Goal: Information Seeking & Learning: Compare options

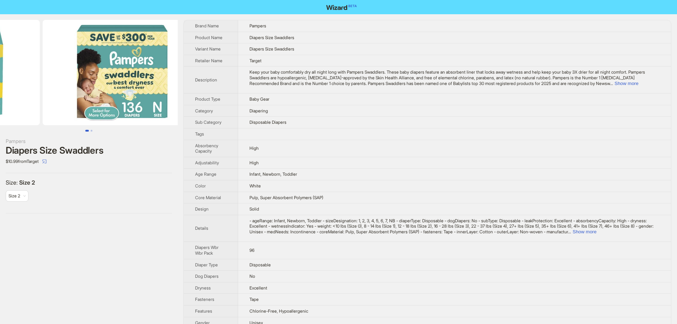
drag, startPoint x: 129, startPoint y: 82, endPoint x: 17, endPoint y: 77, distance: 112.0
click at [17, 77] on ul at bounding box center [89, 72] width 178 height 105
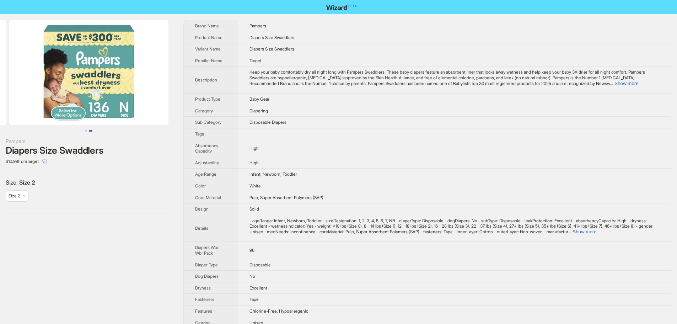
drag, startPoint x: 107, startPoint y: 83, endPoint x: 175, endPoint y: 83, distance: 68.2
click at [168, 83] on img at bounding box center [88, 72] width 159 height 105
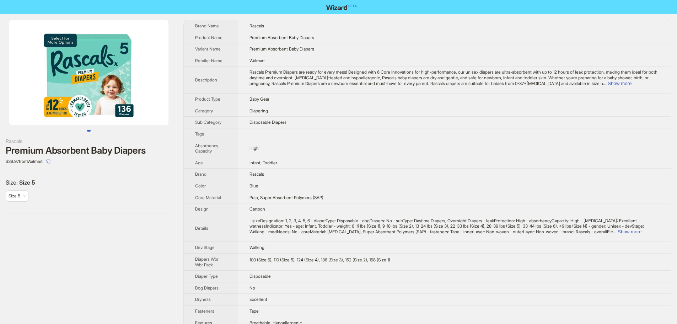
drag, startPoint x: 128, startPoint y: 89, endPoint x: 97, endPoint y: 88, distance: 30.6
click at [97, 88] on img at bounding box center [88, 72] width 159 height 105
click at [631, 84] on button "Show more" at bounding box center [619, 83] width 24 height 5
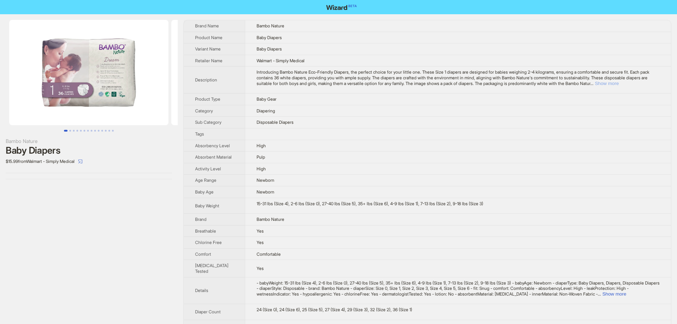
click at [618, 82] on button "Show more" at bounding box center [607, 83] width 24 height 5
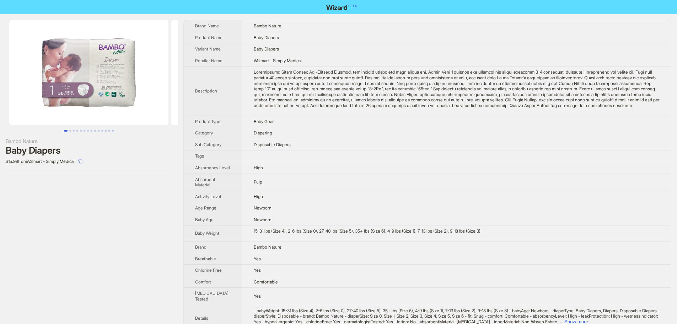
drag, startPoint x: 126, startPoint y: 68, endPoint x: 62, endPoint y: 69, distance: 63.9
click at [66, 69] on img at bounding box center [88, 72] width 159 height 105
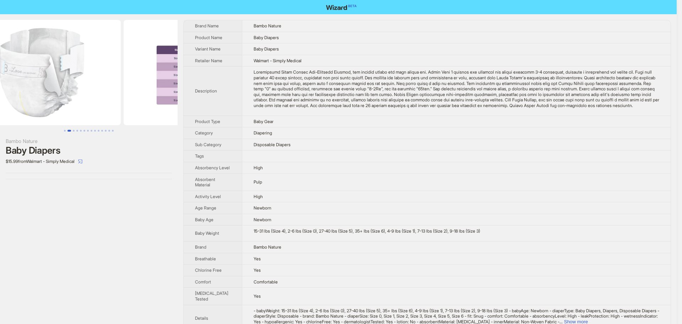
drag, startPoint x: 112, startPoint y: 65, endPoint x: 75, endPoint y: 69, distance: 37.1
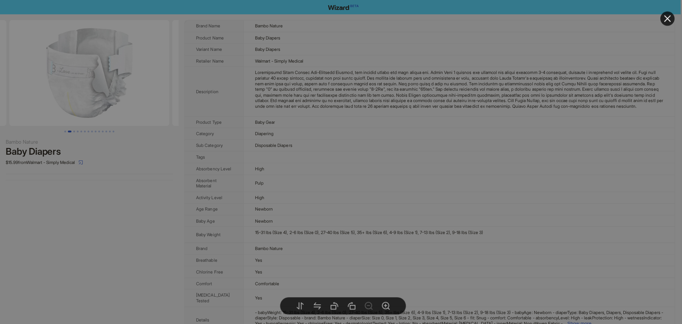
drag, startPoint x: 109, startPoint y: 72, endPoint x: 39, endPoint y: 77, distance: 70.5
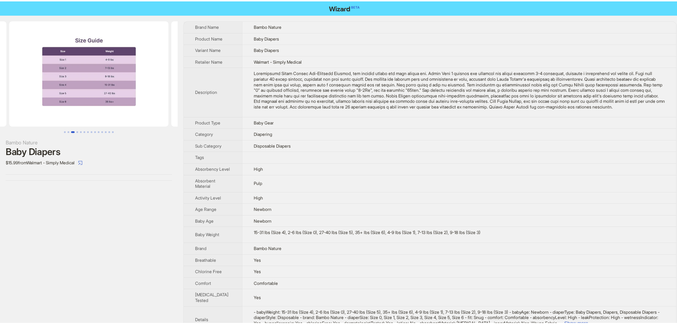
scroll to position [0, 486]
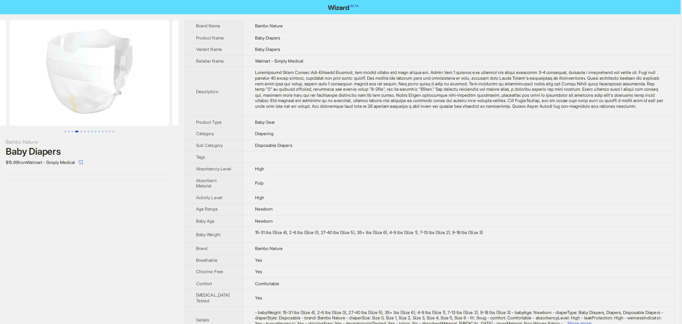
drag, startPoint x: 131, startPoint y: 89, endPoint x: 281, endPoint y: 123, distance: 153.7
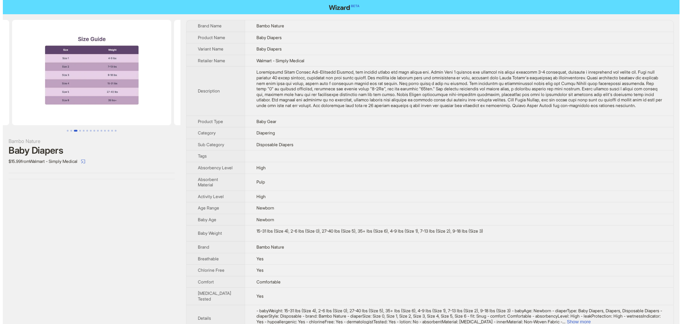
scroll to position [0, 162]
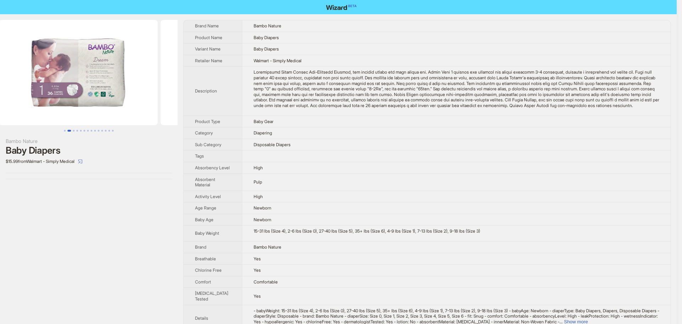
drag, startPoint x: 57, startPoint y: 76, endPoint x: 103, endPoint y: 85, distance: 46.6
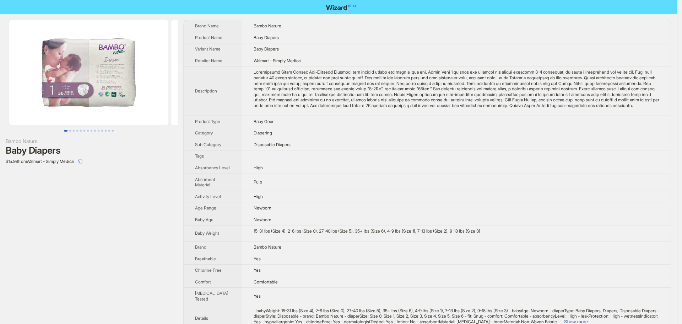
drag, startPoint x: 74, startPoint y: 81, endPoint x: 218, endPoint y: 110, distance: 146.3
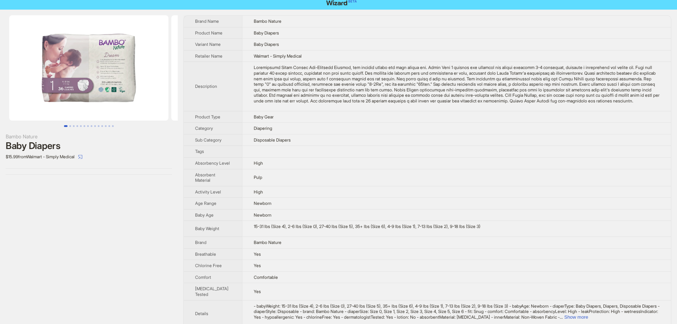
scroll to position [36, 0]
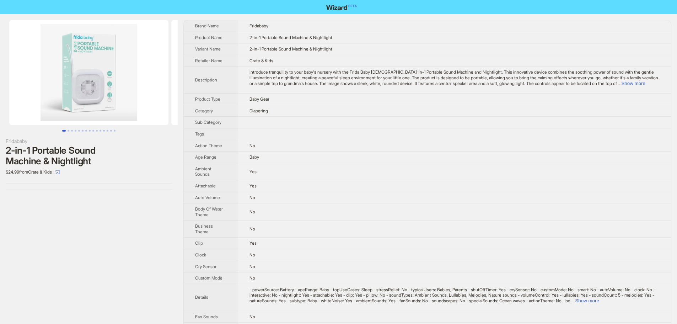
click at [93, 52] on img at bounding box center [88, 72] width 159 height 105
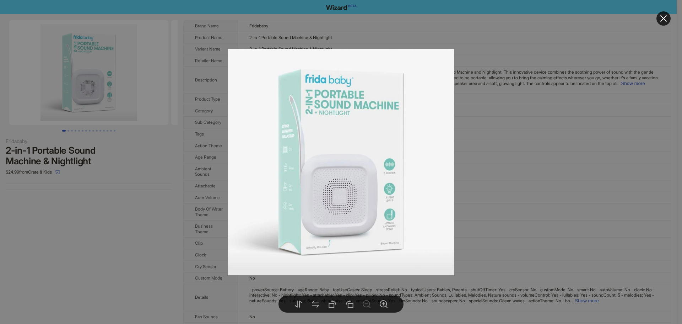
click at [664, 17] on icon "close" at bounding box center [663, 18] width 9 height 9
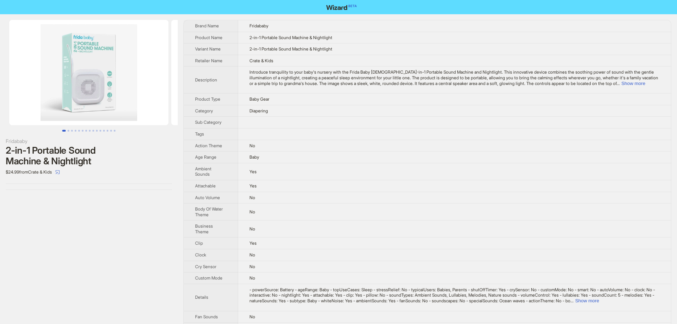
drag, startPoint x: 125, startPoint y: 88, endPoint x: 1, endPoint y: 84, distance: 124.0
click at [0, 87] on ul at bounding box center [89, 72] width 178 height 105
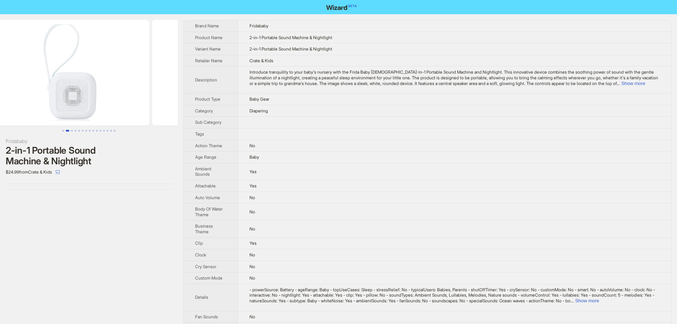
drag, startPoint x: 141, startPoint y: 81, endPoint x: 8, endPoint y: 81, distance: 132.9
click at [12, 83] on ul at bounding box center [89, 72] width 178 height 105
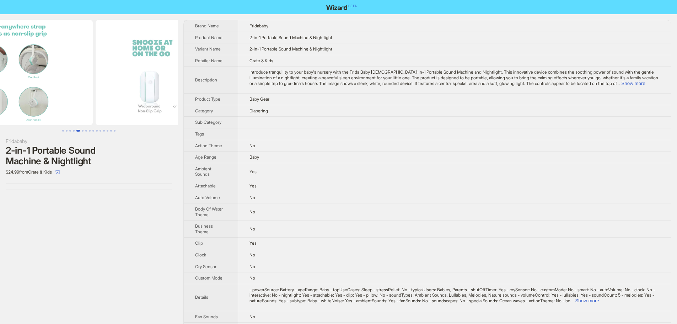
drag, startPoint x: 107, startPoint y: 79, endPoint x: 135, endPoint y: 85, distance: 29.1
click at [175, 92] on img at bounding box center [175, 72] width 159 height 105
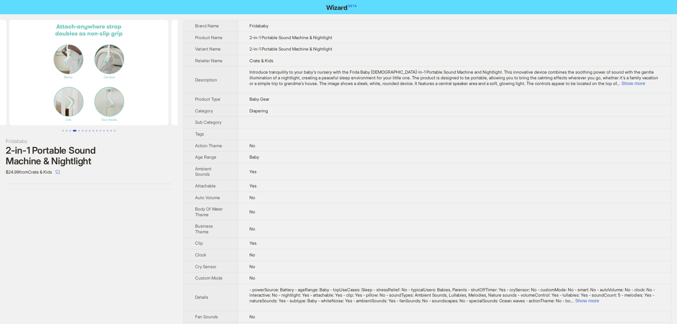
click at [95, 75] on img at bounding box center [88, 72] width 159 height 105
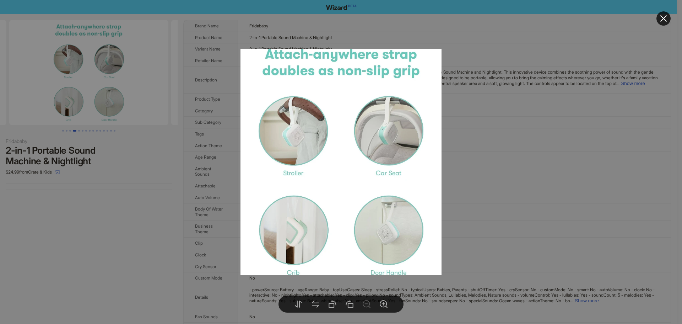
click at [95, 75] on div at bounding box center [341, 162] width 682 height 324
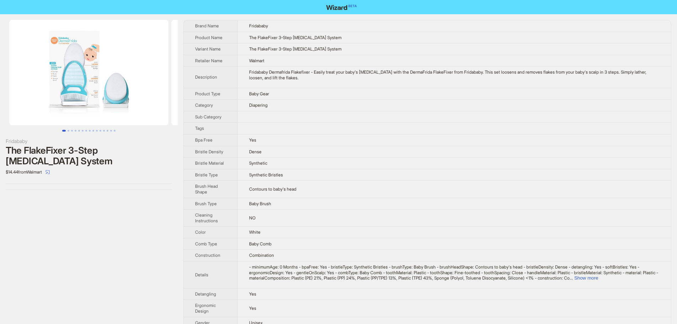
drag, startPoint x: 113, startPoint y: 83, endPoint x: 42, endPoint y: 83, distance: 71.4
click at [54, 86] on img at bounding box center [88, 72] width 159 height 105
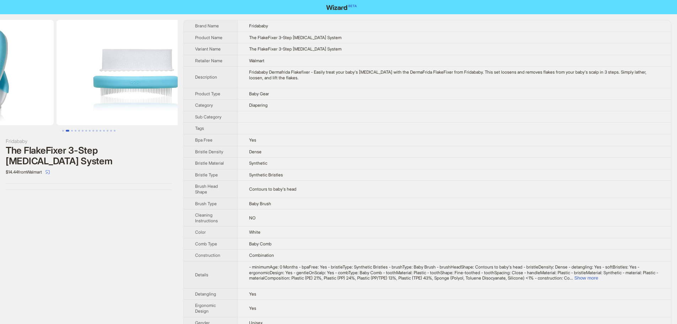
drag, startPoint x: 164, startPoint y: 58, endPoint x: 81, endPoint y: 54, distance: 82.5
click at [88, 55] on ul at bounding box center [89, 72] width 178 height 105
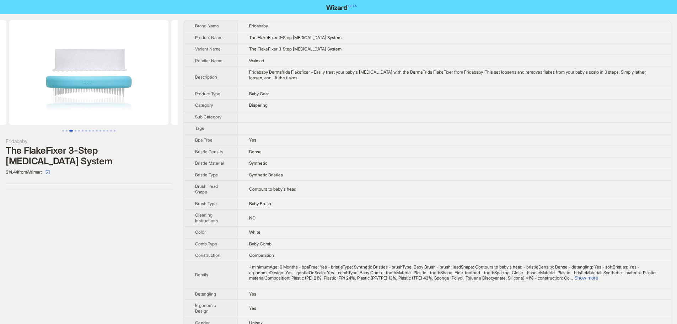
drag, startPoint x: 148, startPoint y: 68, endPoint x: 51, endPoint y: 62, distance: 97.2
click at [61, 65] on ul at bounding box center [89, 72] width 178 height 105
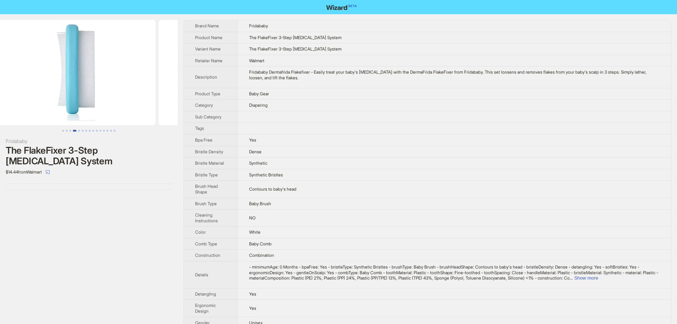
drag, startPoint x: 126, startPoint y: 74, endPoint x: 9, endPoint y: 75, distance: 116.9
click at [13, 76] on ul at bounding box center [89, 72] width 178 height 105
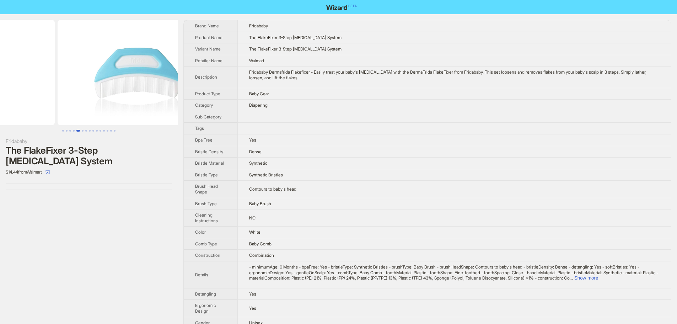
drag, startPoint x: 105, startPoint y: 85, endPoint x: 29, endPoint y: 83, distance: 76.4
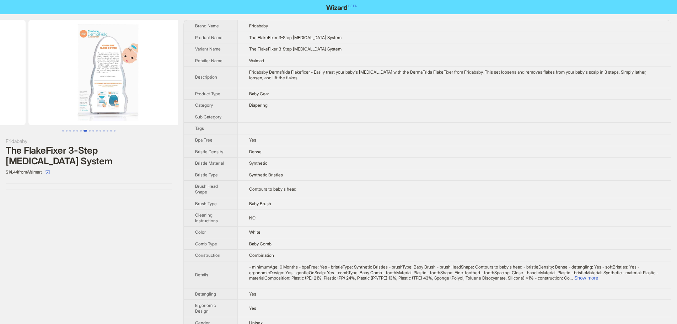
drag, startPoint x: 101, startPoint y: 87, endPoint x: 7, endPoint y: 99, distance: 94.5
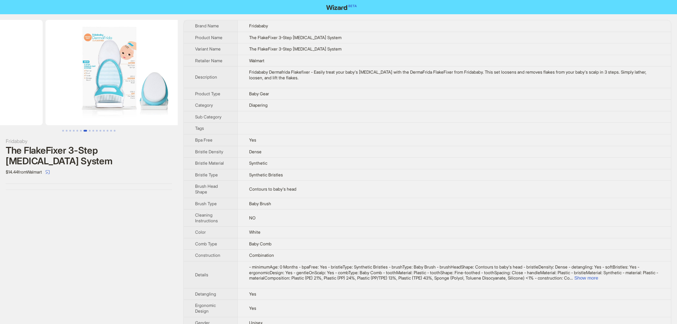
drag, startPoint x: 79, startPoint y: 120, endPoint x: 25, endPoint y: 107, distance: 55.9
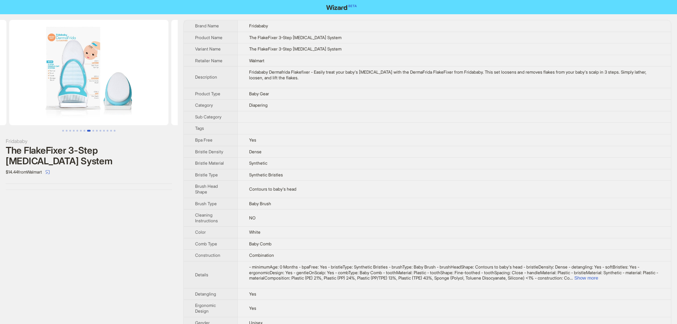
click at [58, 36] on img at bounding box center [88, 72] width 159 height 105
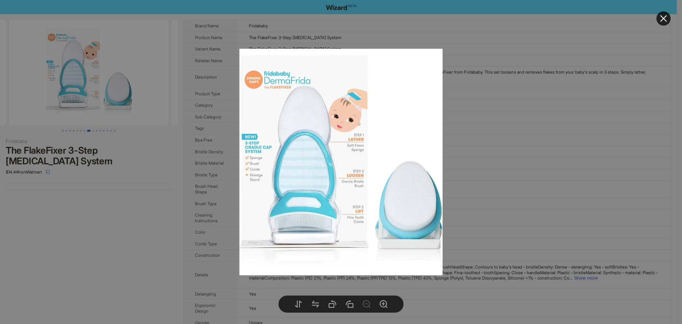
click at [528, 75] on div at bounding box center [341, 162] width 682 height 324
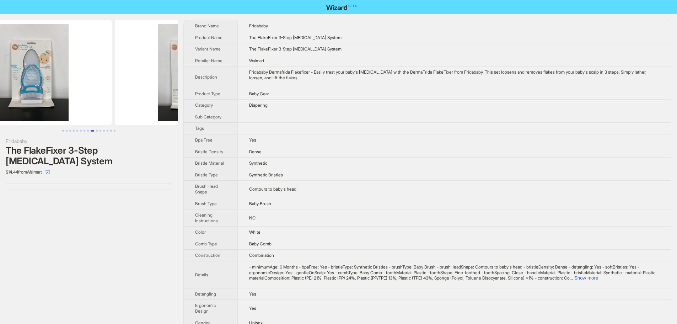
drag, startPoint x: 146, startPoint y: 68, endPoint x: 0, endPoint y: 81, distance: 146.2
click at [0, 81] on ul at bounding box center [89, 72] width 178 height 105
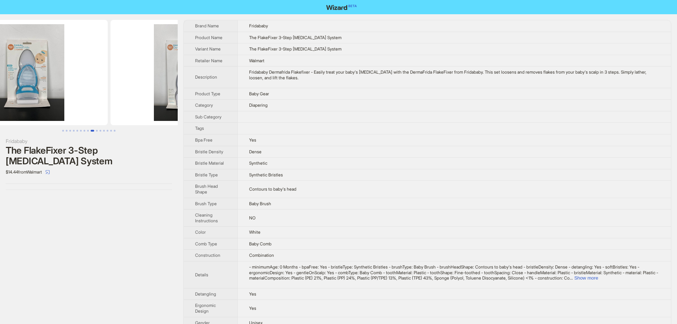
drag, startPoint x: 107, startPoint y: 80, endPoint x: 31, endPoint y: 92, distance: 76.6
click at [31, 92] on img at bounding box center [27, 72] width 159 height 105
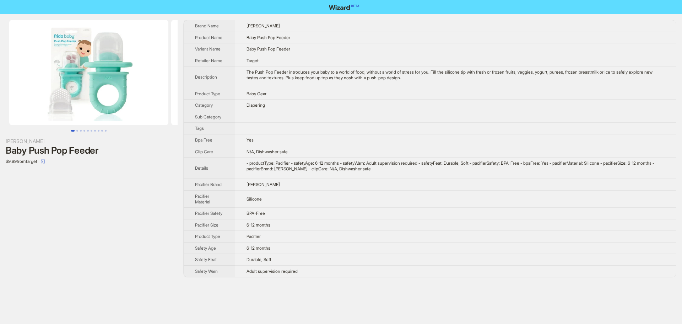
drag, startPoint x: 123, startPoint y: 75, endPoint x: 25, endPoint y: 74, distance: 97.7
click at [25, 74] on ul at bounding box center [89, 72] width 178 height 105
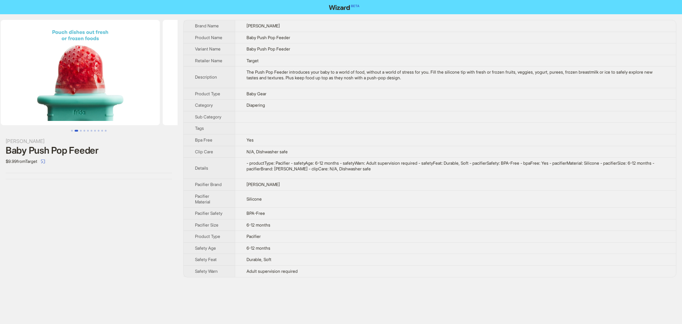
drag, startPoint x: 77, startPoint y: 95, endPoint x: 122, endPoint y: 94, distance: 45.1
click at [0, 91] on ul at bounding box center [89, 72] width 178 height 105
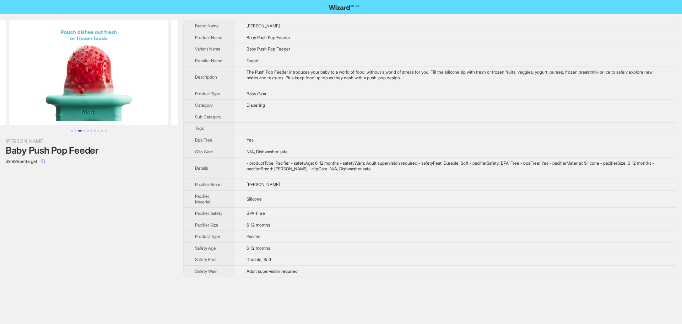
drag, startPoint x: 123, startPoint y: 94, endPoint x: 39, endPoint y: 88, distance: 84.4
click at [23, 93] on ul at bounding box center [89, 72] width 178 height 105
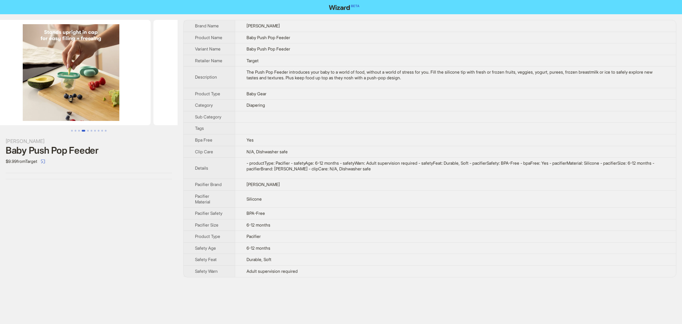
drag, startPoint x: 90, startPoint y: 89, endPoint x: 34, endPoint y: 72, distance: 57.7
click at [0, 77] on ul at bounding box center [89, 72] width 178 height 105
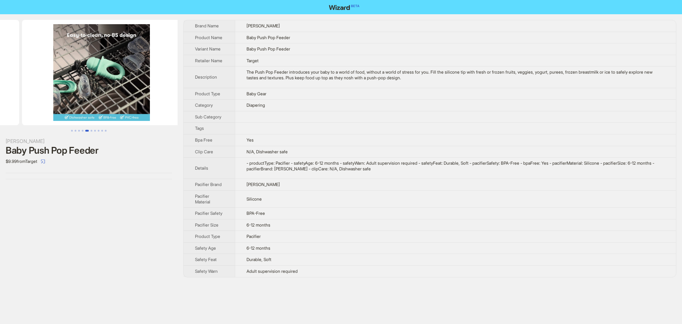
drag, startPoint x: 100, startPoint y: 76, endPoint x: 10, endPoint y: 79, distance: 90.3
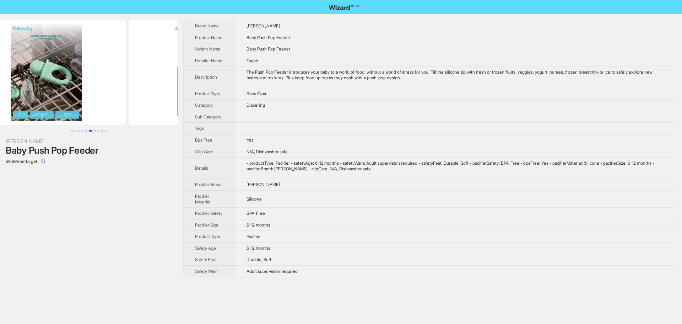
drag, startPoint x: 136, startPoint y: 80, endPoint x: 0, endPoint y: 77, distance: 136.4
click at [0, 78] on ul at bounding box center [89, 72] width 178 height 105
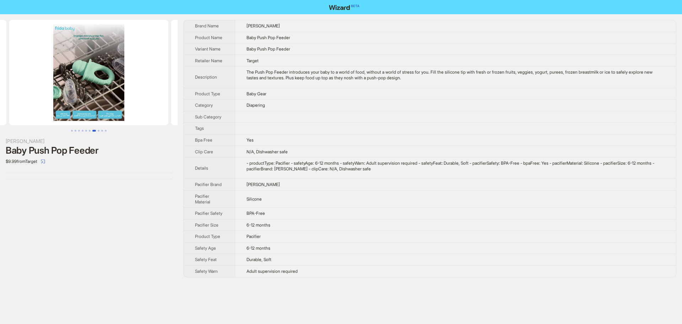
drag, startPoint x: 109, startPoint y: 81, endPoint x: 7, endPoint y: 92, distance: 102.9
click at [9, 94] on img at bounding box center [88, 72] width 159 height 105
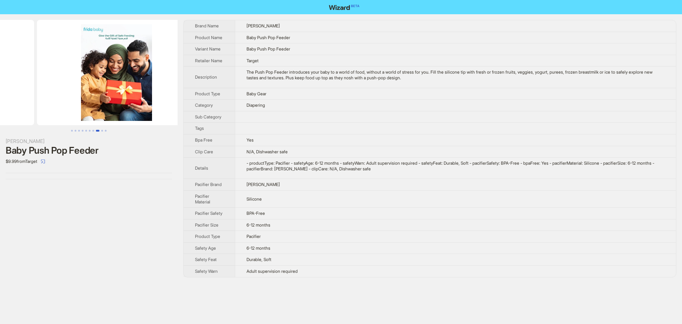
drag, startPoint x: 132, startPoint y: 87, endPoint x: 14, endPoint y: 81, distance: 118.1
click at [19, 83] on ul at bounding box center [89, 72] width 178 height 105
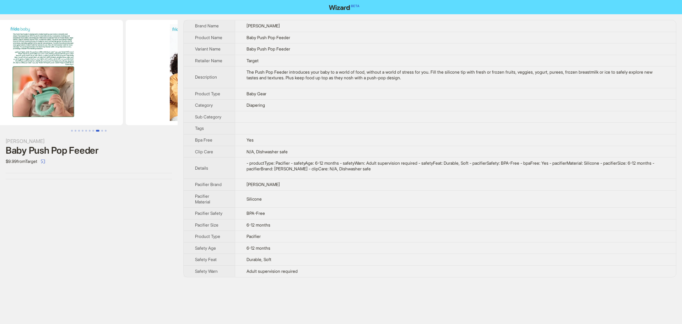
drag, startPoint x: 52, startPoint y: 55, endPoint x: 123, endPoint y: 64, distance: 71.7
click at [128, 64] on ul at bounding box center [89, 72] width 178 height 105
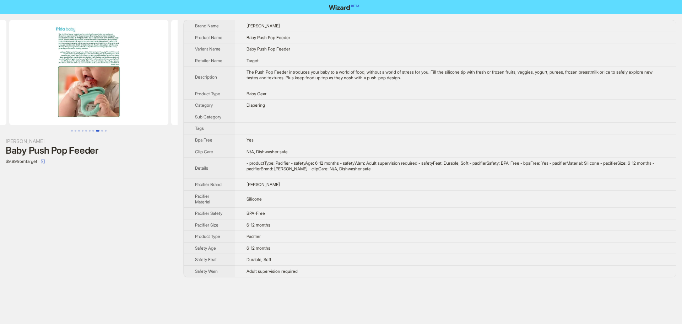
drag, startPoint x: 56, startPoint y: 65, endPoint x: 145, endPoint y: 76, distance: 89.5
click at [188, 84] on div "Frida Baby Push Pop Feeder $9.99 from Target Brand Name Frida Product Name Baby…" at bounding box center [341, 148] width 682 height 269
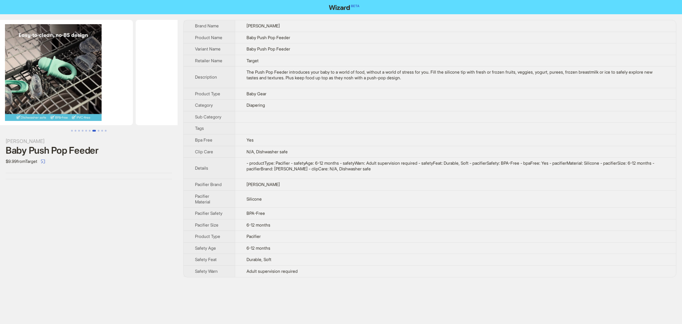
drag, startPoint x: 106, startPoint y: 69, endPoint x: 48, endPoint y: 60, distance: 58.3
click at [173, 75] on img at bounding box center [215, 72] width 159 height 105
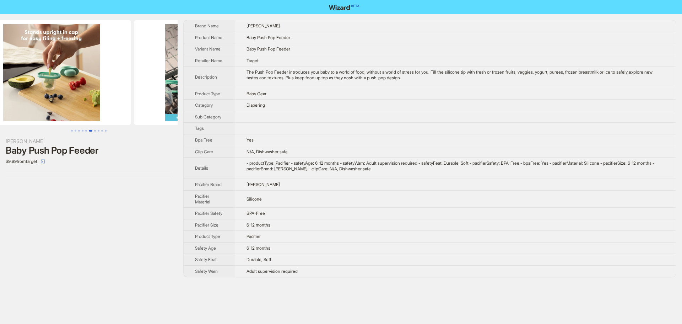
drag, startPoint x: 71, startPoint y: 64, endPoint x: 148, endPoint y: 78, distance: 78.1
click at [150, 78] on ul at bounding box center [89, 72] width 178 height 105
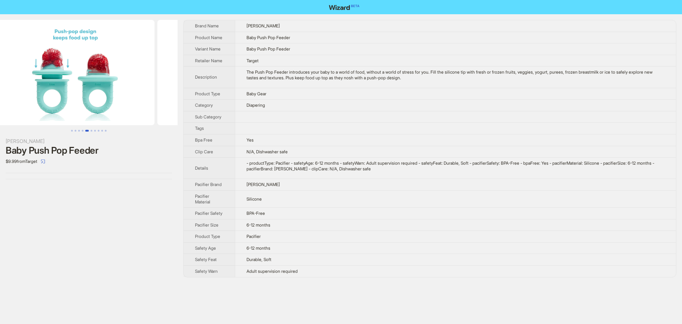
drag, startPoint x: 107, startPoint y: 70, endPoint x: 118, endPoint y: 74, distance: 11.8
click at [182, 82] on div "Frida Baby Push Pop Feeder $9.99 from Target Brand Name Frida Product Name Baby…" at bounding box center [341, 148] width 682 height 269
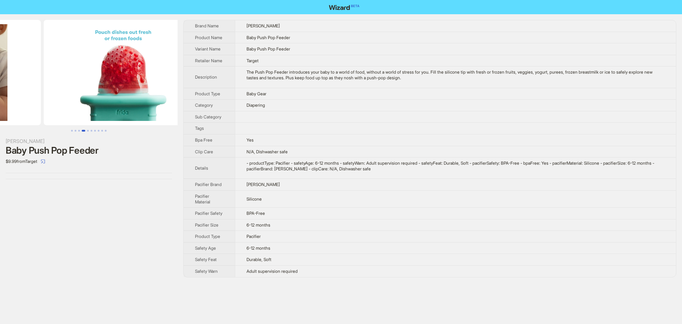
drag, startPoint x: 72, startPoint y: 65, endPoint x: 159, endPoint y: 71, distance: 87.9
click at [209, 78] on div "Frida Baby Push Pop Feeder $9.99 from Target Brand Name Frida Product Name Baby…" at bounding box center [341, 148] width 682 height 269
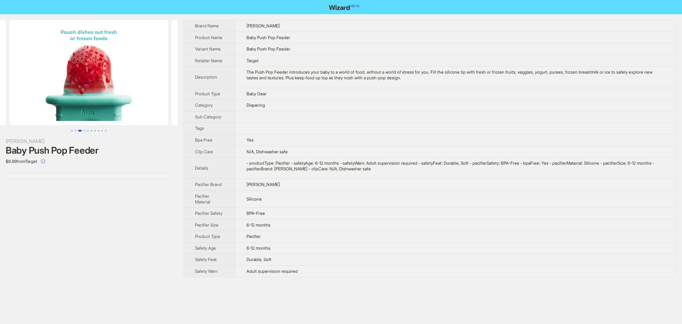
scroll to position [0, 2]
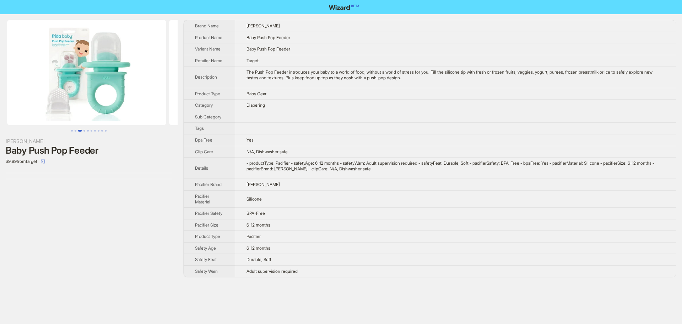
drag, startPoint x: 89, startPoint y: 65, endPoint x: 269, endPoint y: 107, distance: 184.9
click at [307, 109] on div "Frida Baby Push Pop Feeder $9.99 from Target Brand Name Frida Product Name Baby…" at bounding box center [341, 148] width 682 height 269
drag, startPoint x: 70, startPoint y: 60, endPoint x: 129, endPoint y: 66, distance: 58.9
click at [129, 66] on img at bounding box center [88, 72] width 159 height 105
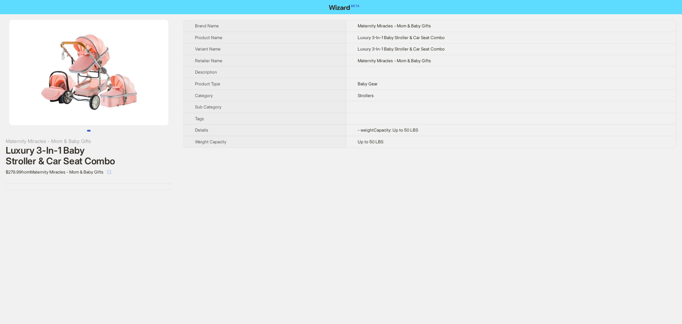
click at [111, 172] on icon "select" at bounding box center [109, 172] width 4 height 4
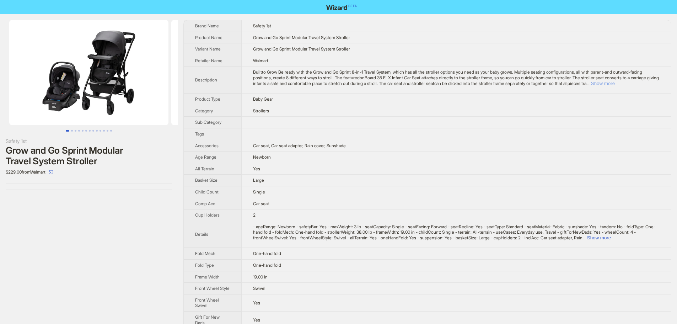
click at [615, 85] on button "Show more" at bounding box center [603, 83] width 24 height 5
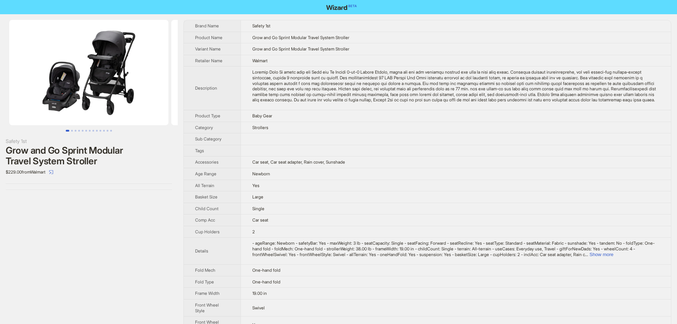
click at [436, 54] on td "Grow and Go Sprint Modular Travel System Stroller" at bounding box center [455, 49] width 430 height 12
drag, startPoint x: 296, startPoint y: 123, endPoint x: 285, endPoint y: 128, distance: 12.1
click at [296, 103] on div "Builtto Grow Be ready with the Grow and Go Sprint 8-in-1 Travel System, which h…" at bounding box center [455, 85] width 407 height 33
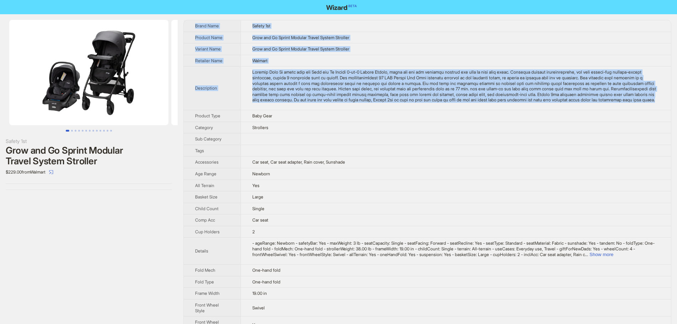
drag, startPoint x: 274, startPoint y: 125, endPoint x: 196, endPoint y: 23, distance: 128.2
click at [196, 23] on tbody "Brand Name Safety 1st Product Name Grow and Go Sprint Modular Travel System Str…" at bounding box center [427, 277] width 487 height 515
copy tbody "Brand Name Safety 1st Product Name Grow and Go Sprint Modular Travel System Str…"
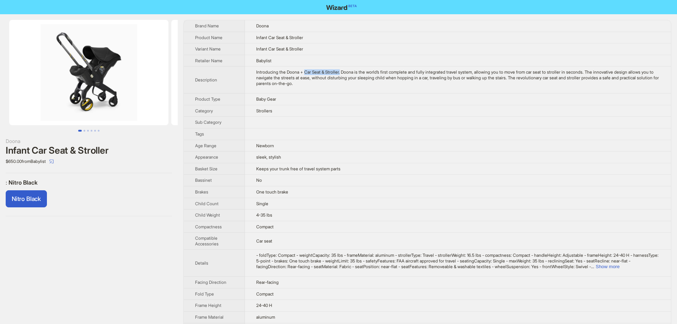
drag, startPoint x: 303, startPoint y: 73, endPoint x: 341, endPoint y: 74, distance: 37.3
click at [341, 74] on div "Introducing the Doona + Car Seat & Stroller. Doona is the world’s first complet…" at bounding box center [457, 77] width 403 height 17
click at [305, 89] on td "Introducing the Doona + Car Seat & Stroller. Doona is the world’s first complet…" at bounding box center [458, 79] width 426 height 27
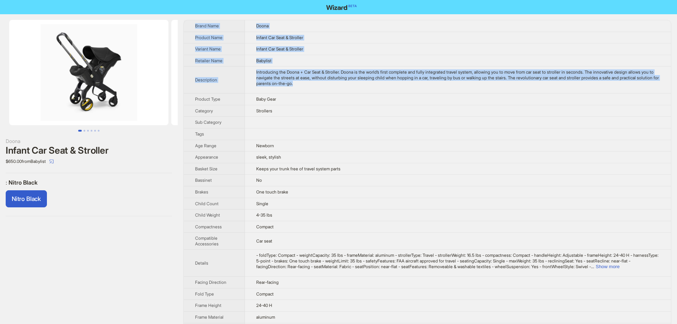
drag, startPoint x: 356, startPoint y: 85, endPoint x: 182, endPoint y: 34, distance: 181.2
copy tbody "Brand Name Doona Product Name Infant Car Seat & Stroller Variant Name Infant Ca…"
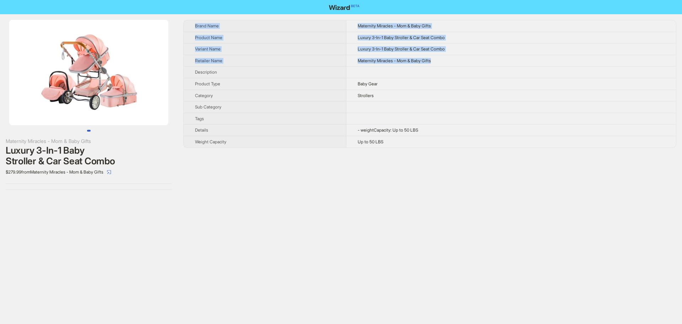
drag, startPoint x: 440, startPoint y: 61, endPoint x: 194, endPoint y: 28, distance: 249.0
click at [194, 28] on tbody "Brand Name Maternity Miracles - Mom & Baby Gifts Product Name Luxury 3-In-1 Bab…" at bounding box center [430, 83] width 492 height 127
copy tbody "Brand Name Maternity Miracles - Mom & Baby Gifts Product Name Luxury 3-In-1 Bab…"
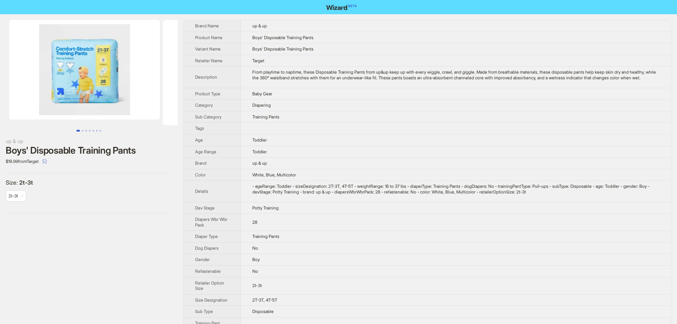
click at [97, 69] on img at bounding box center [84, 69] width 151 height 99
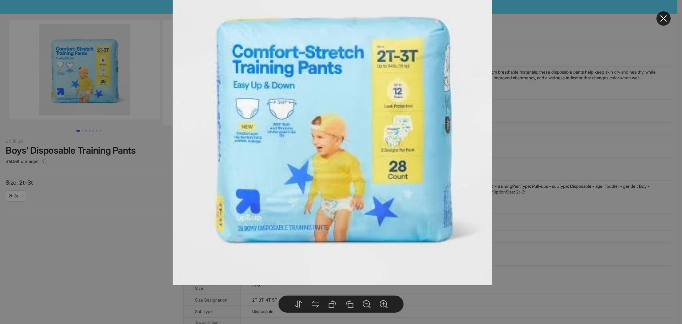
click at [671, 21] on div at bounding box center [341, 162] width 682 height 324
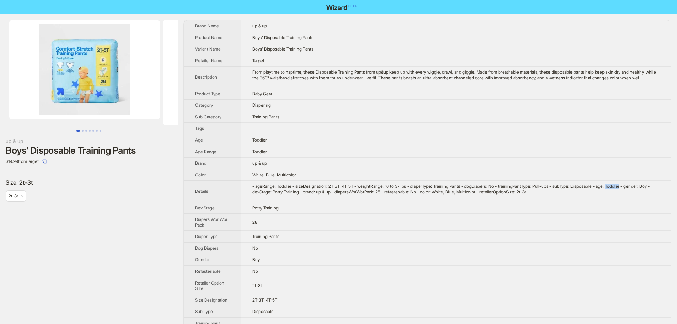
drag, startPoint x: 628, startPoint y: 189, endPoint x: 643, endPoint y: 190, distance: 14.9
click at [643, 190] on div "- ageRange: Toddler - sizeDesignation: 2T-3T, 4T-5T - weightRange: 16 to 37 lbs…" at bounding box center [455, 188] width 407 height 11
click at [386, 109] on td "Diapering" at bounding box center [456, 105] width 430 height 12
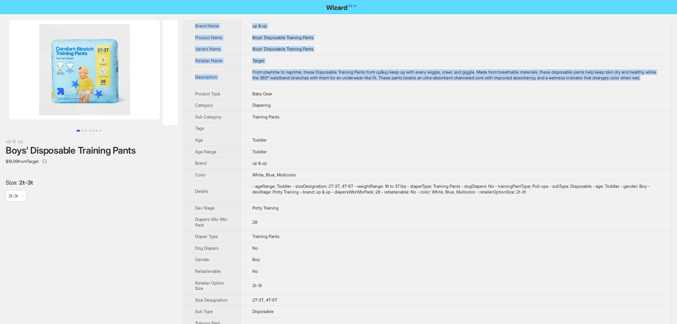
drag, startPoint x: 316, startPoint y: 86, endPoint x: 191, endPoint y: 26, distance: 138.5
click at [191, 26] on tbody "Brand Name up & up Product Name Boys' Disposable Training Pants Variant Name Bo…" at bounding box center [427, 182] width 487 height 325
copy tbody "Brand Name up & up Product Name Boys' Disposable Training Pants Variant Name Bo…"
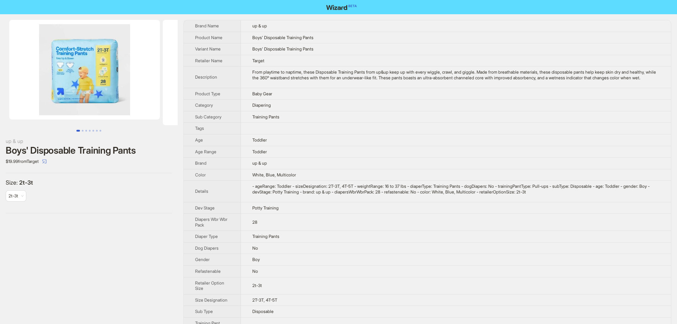
click at [324, 130] on td at bounding box center [456, 129] width 430 height 12
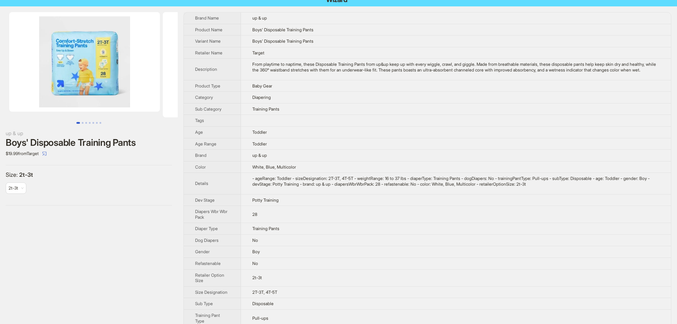
scroll to position [33, 0]
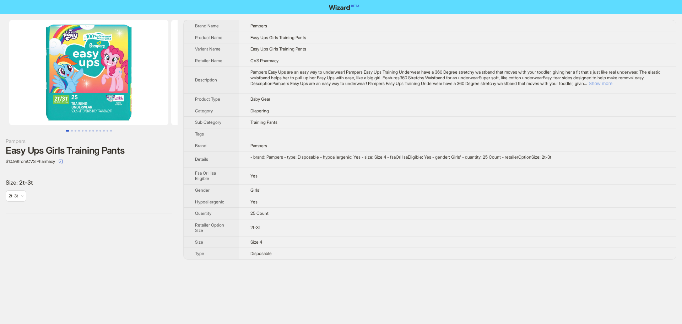
click at [612, 81] on button "Show more" at bounding box center [601, 83] width 24 height 5
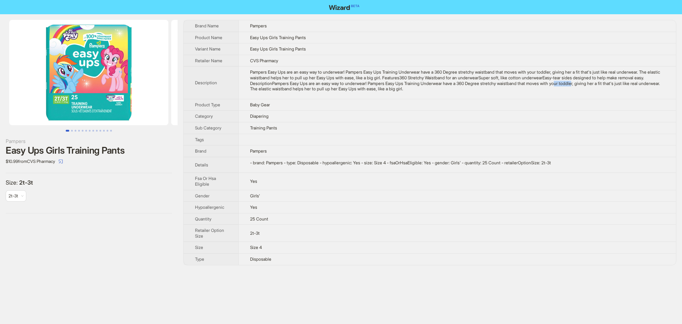
drag, startPoint x: 620, startPoint y: 82, endPoint x: 602, endPoint y: 83, distance: 18.1
click at [602, 83] on div "Pampers Easy Ups are an easy way to underwear! Pampers Easy Ups Training Underw…" at bounding box center [457, 80] width 415 height 22
click at [576, 103] on td "Baby Gear" at bounding box center [457, 105] width 438 height 12
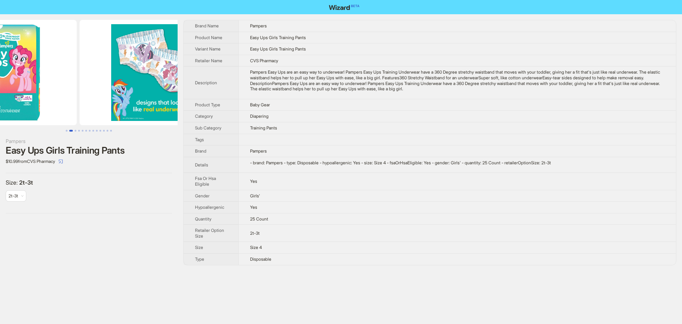
drag, startPoint x: 119, startPoint y: 62, endPoint x: 37, endPoint y: 56, distance: 83.0
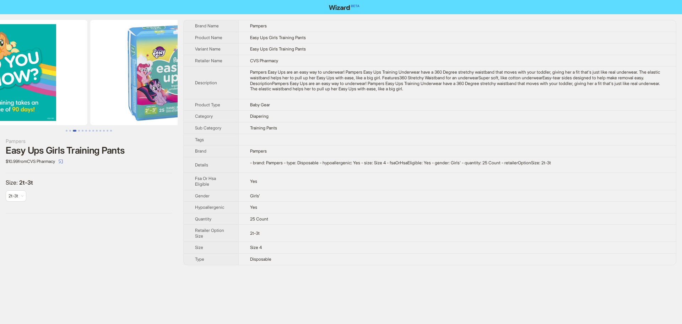
drag, startPoint x: 55, startPoint y: 88, endPoint x: 32, endPoint y: 84, distance: 22.8
click at [18, 88] on img at bounding box center [7, 72] width 159 height 105
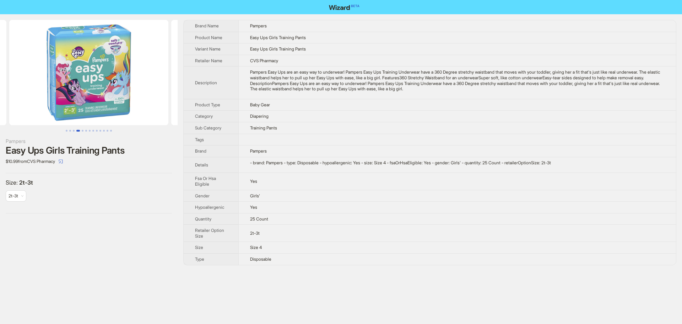
click at [78, 105] on img at bounding box center [88, 72] width 159 height 105
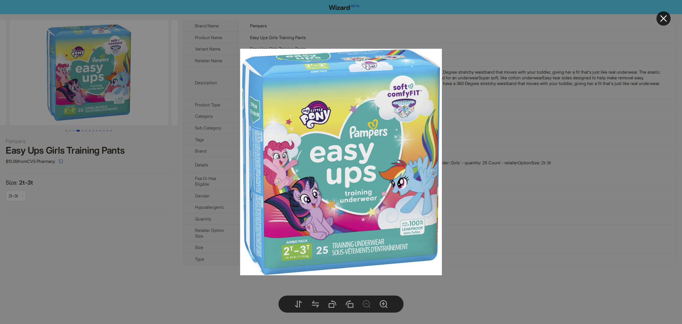
click at [658, 18] on button at bounding box center [663, 18] width 14 height 14
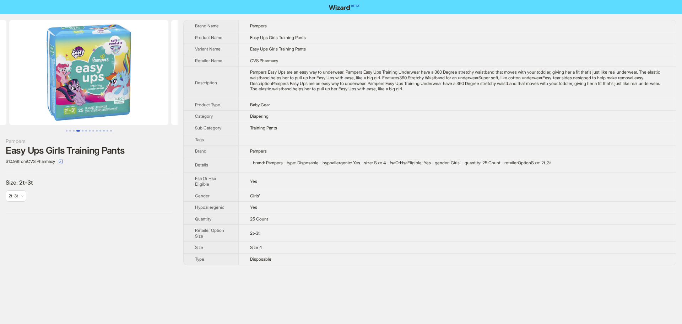
drag, startPoint x: 105, startPoint y: 78, endPoint x: 1, endPoint y: 75, distance: 103.8
click at [9, 76] on img at bounding box center [88, 72] width 159 height 105
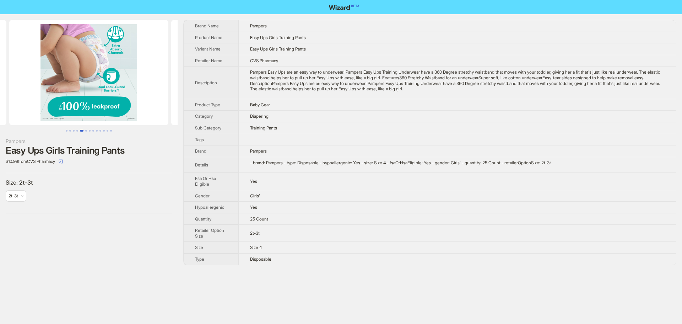
drag, startPoint x: 124, startPoint y: 88, endPoint x: 2, endPoint y: 82, distance: 121.3
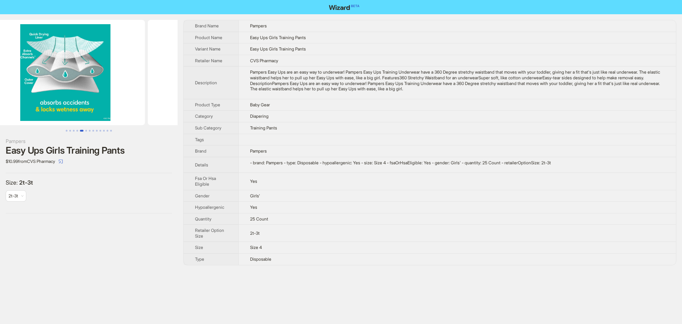
click at [0, 84] on ul at bounding box center [89, 72] width 178 height 105
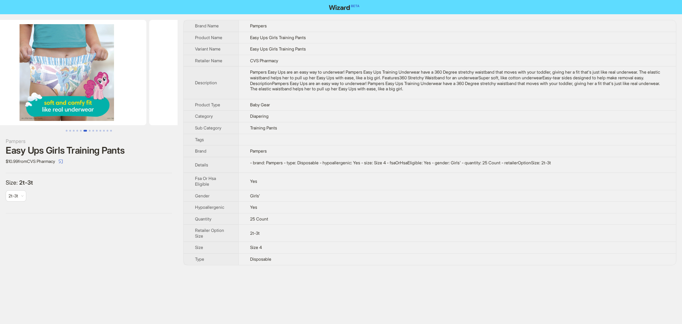
drag, startPoint x: 76, startPoint y: 83, endPoint x: 0, endPoint y: 77, distance: 76.6
click at [0, 77] on ul at bounding box center [89, 72] width 178 height 105
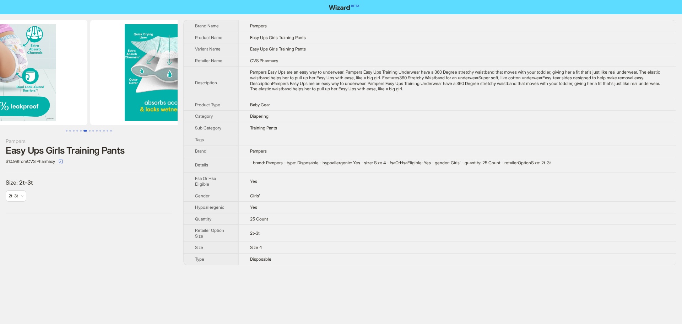
drag, startPoint x: 214, startPoint y: 110, endPoint x: 250, endPoint y: 118, distance: 36.8
click at [254, 118] on div "Pampers Easy Ups Girls Training Pants $10.99 from CVS Pharmacy Size : 2t-3t 2t-…" at bounding box center [341, 142] width 682 height 256
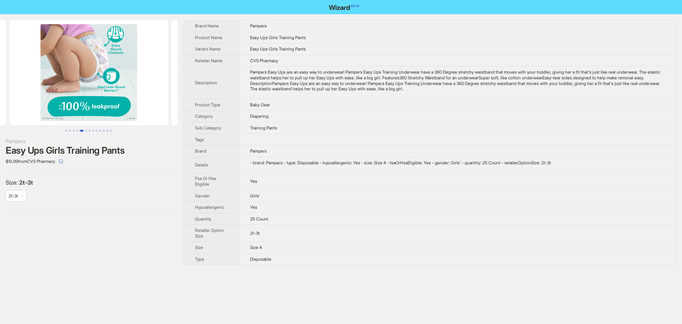
drag, startPoint x: 136, startPoint y: 99, endPoint x: 147, endPoint y: 94, distance: 12.6
click at [186, 99] on div "Pampers Easy Ups Girls Training Pants $10.99 from CVS Pharmacy Size : 2t-3t 2t-…" at bounding box center [341, 142] width 682 height 256
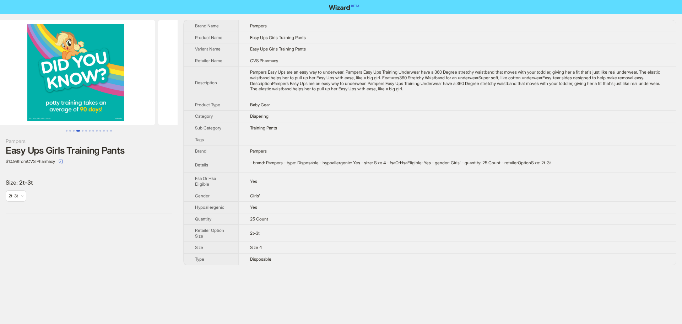
drag, startPoint x: 108, startPoint y: 94, endPoint x: 115, endPoint y: 87, distance: 10.3
click at [189, 98] on div "Pampers Easy Ups Girls Training Pants $10.99 from CVS Pharmacy Size : 2t-3t 2t-…" at bounding box center [341, 142] width 682 height 256
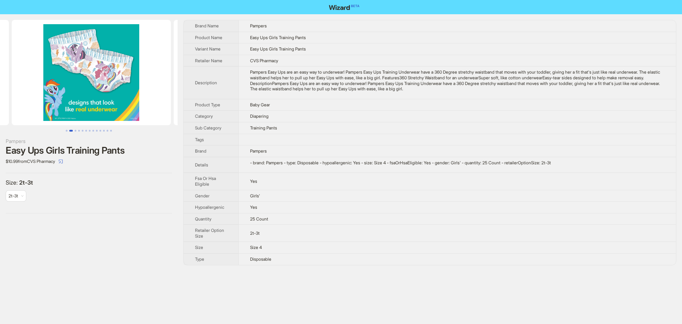
drag, startPoint x: 80, startPoint y: 77, endPoint x: 141, endPoint y: 82, distance: 60.9
click at [177, 82] on img at bounding box center [253, 72] width 159 height 105
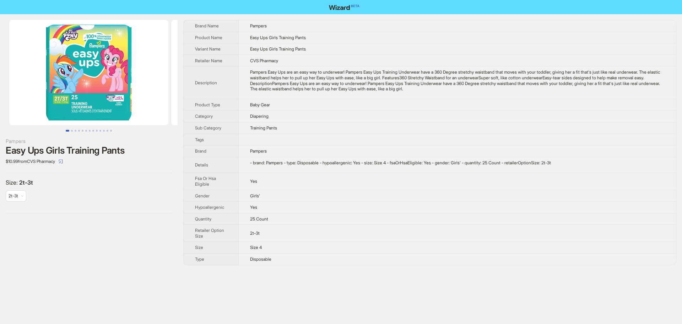
drag, startPoint x: 112, startPoint y: 77, endPoint x: 130, endPoint y: 83, distance: 18.4
click at [173, 83] on img at bounding box center [250, 72] width 159 height 105
drag, startPoint x: 139, startPoint y: 87, endPoint x: 167, endPoint y: 83, distance: 28.2
click at [213, 93] on div "Pampers Easy Ups Girls Training Pants $10.99 from CVS Pharmacy Size : 2t-3t 2t-…" at bounding box center [341, 142] width 682 height 256
click at [7, 76] on ul at bounding box center [89, 72] width 178 height 105
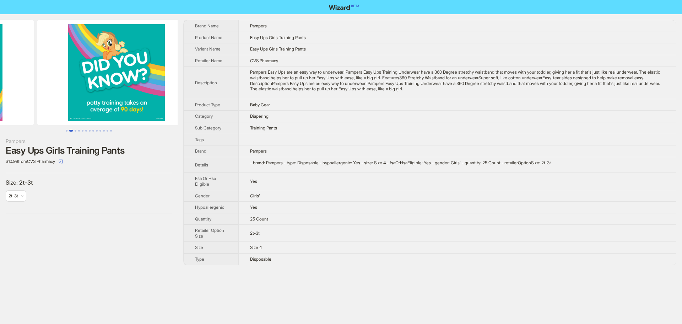
drag, startPoint x: 15, startPoint y: 86, endPoint x: 0, endPoint y: 86, distance: 14.6
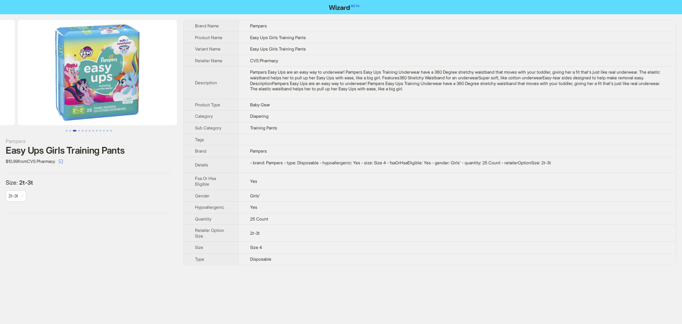
drag, startPoint x: 114, startPoint y: 96, endPoint x: 27, endPoint y: 89, distance: 88.1
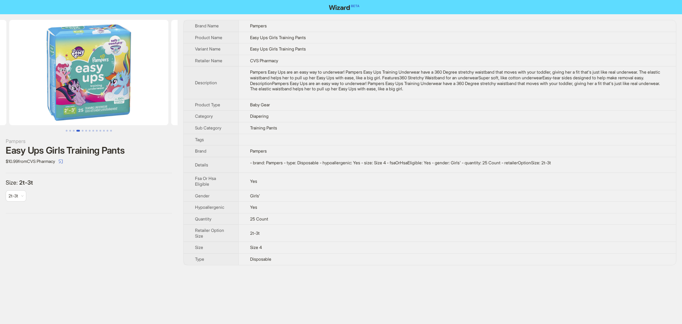
click at [9, 101] on img at bounding box center [88, 72] width 159 height 105
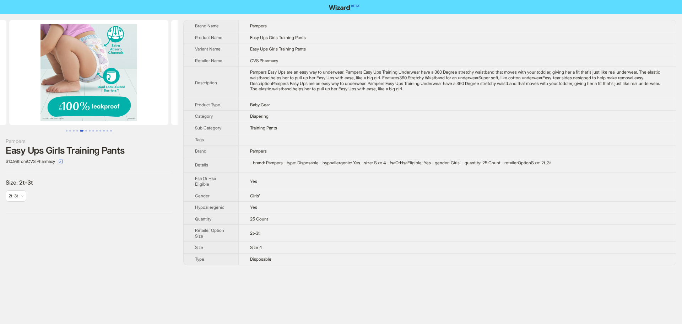
drag, startPoint x: 107, startPoint y: 88, endPoint x: 35, endPoint y: 96, distance: 72.2
click at [9, 104] on img at bounding box center [88, 72] width 159 height 105
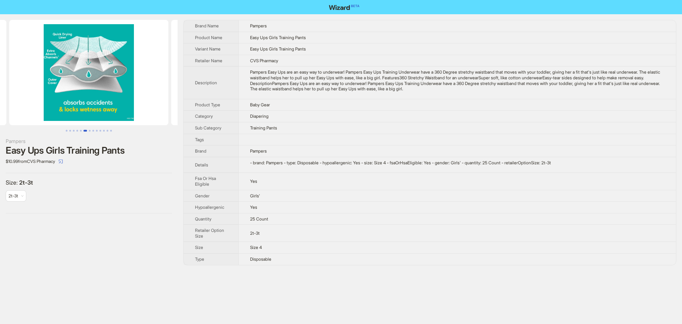
drag, startPoint x: 139, startPoint y: 109, endPoint x: 41, endPoint y: 92, distance: 99.5
click at [48, 97] on div "Pampers Easy Ups Girls Training Pants $10.99 from CVS Pharmacy Size : 2t-3t 2t-…" at bounding box center [341, 142] width 682 height 256
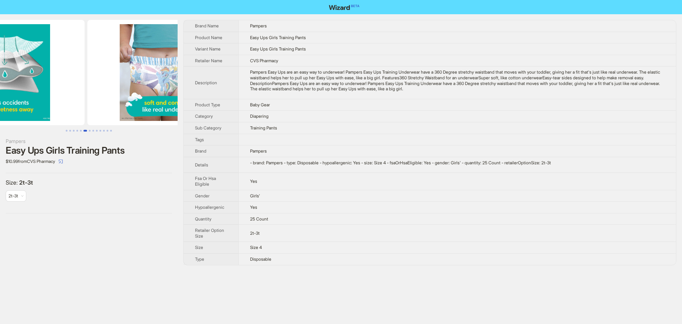
drag, startPoint x: 59, startPoint y: 98, endPoint x: 9, endPoint y: 107, distance: 51.2
click at [26, 104] on img at bounding box center [4, 72] width 159 height 105
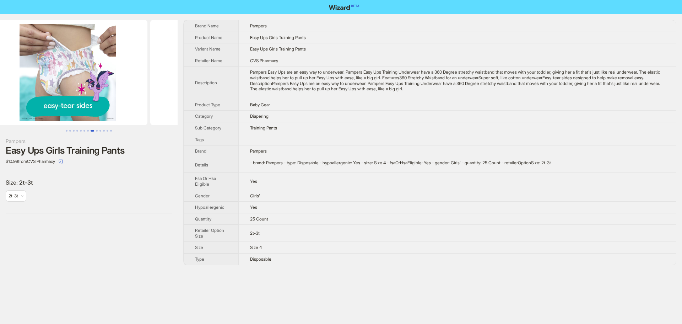
drag, startPoint x: 88, startPoint y: 60, endPoint x: 60, endPoint y: 47, distance: 31.9
click at [0, 58] on ul at bounding box center [89, 72] width 178 height 105
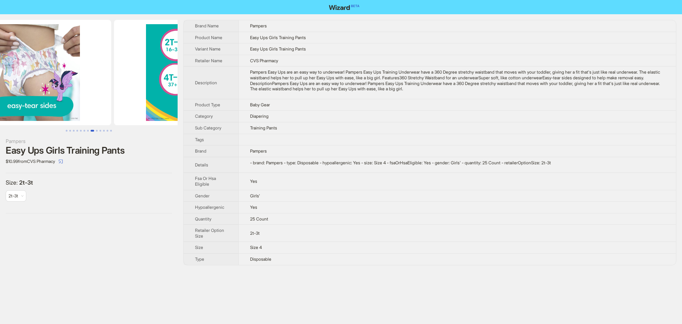
drag, startPoint x: 64, startPoint y: 86, endPoint x: 25, endPoint y: 77, distance: 39.9
click at [25, 79] on img at bounding box center [31, 72] width 159 height 105
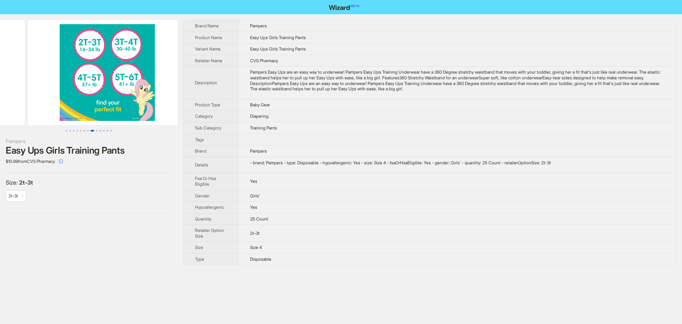
drag, startPoint x: 34, startPoint y: 86, endPoint x: 9, endPoint y: 68, distance: 31.1
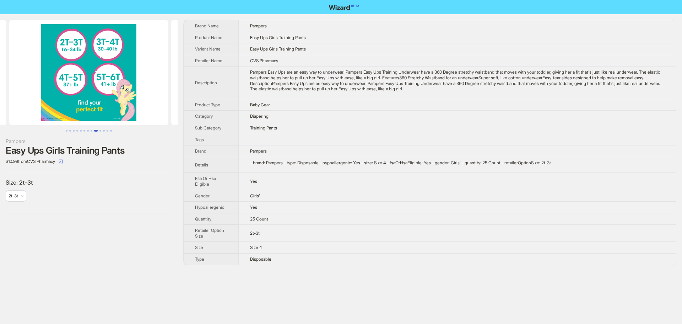
drag, startPoint x: 107, startPoint y: 59, endPoint x: 0, endPoint y: 61, distance: 107.3
click at [10, 63] on img at bounding box center [88, 72] width 159 height 105
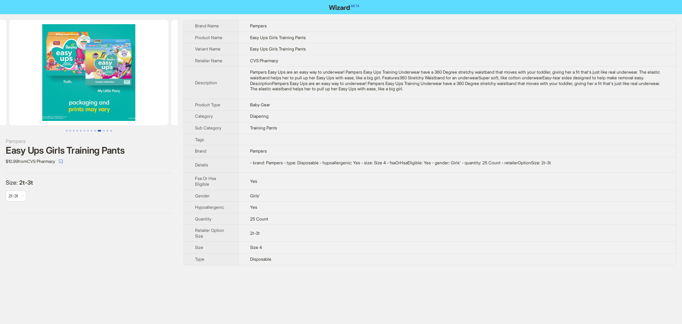
drag, startPoint x: 86, startPoint y: 57, endPoint x: 37, endPoint y: 55, distance: 49.1
click at [39, 57] on img at bounding box center [88, 72] width 159 height 105
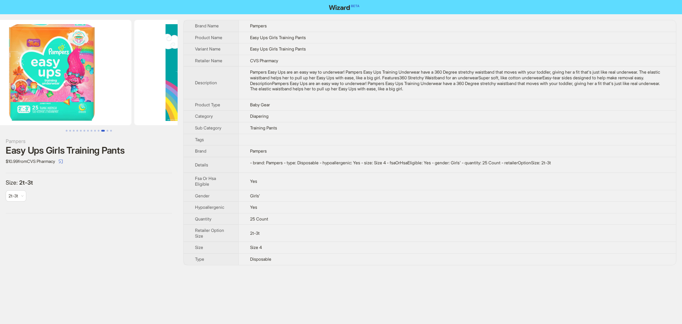
drag, startPoint x: 85, startPoint y: 80, endPoint x: 20, endPoint y: 72, distance: 66.1
click at [4, 77] on ul at bounding box center [89, 72] width 178 height 105
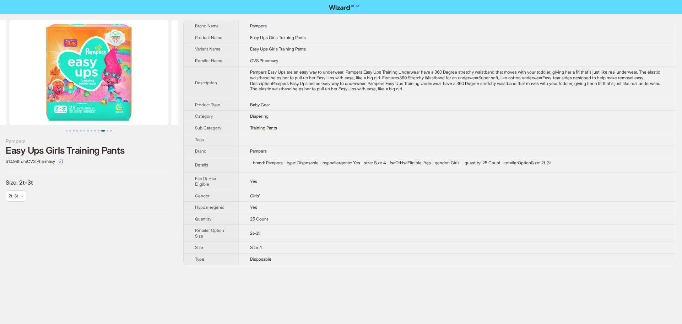
drag, startPoint x: 83, startPoint y: 72, endPoint x: 0, endPoint y: 68, distance: 82.8
click at [9, 71] on img at bounding box center [88, 72] width 159 height 105
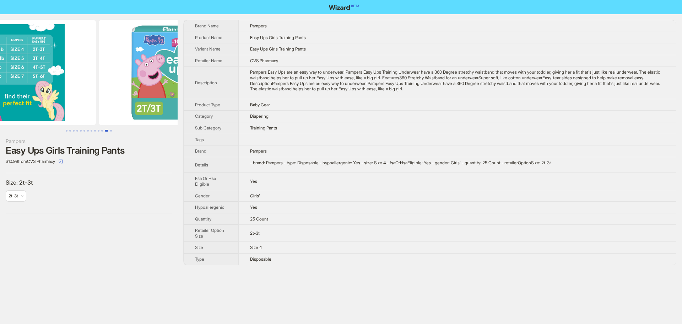
drag, startPoint x: 129, startPoint y: 74, endPoint x: 80, endPoint y: 73, distance: 49.0
click at [80, 73] on img at bounding box center [16, 72] width 159 height 105
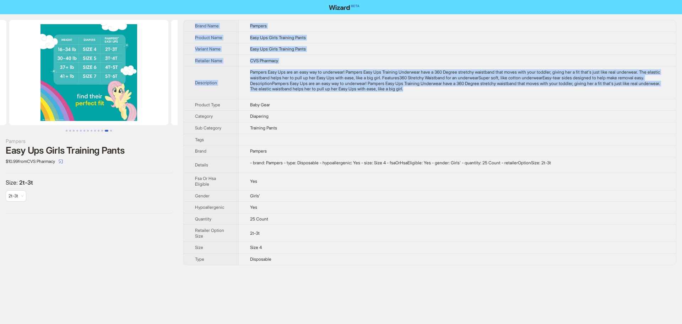
drag, startPoint x: 520, startPoint y: 90, endPoint x: 185, endPoint y: 26, distance: 341.4
click at [185, 26] on tbody "Brand Name Pampers Product Name Easy Ups Girls Training Pants Variant Name Easy…" at bounding box center [430, 142] width 492 height 244
copy tbody "Brand Name Pampers Product Name Easy Ups Girls Training Pants Variant Name Easy…"
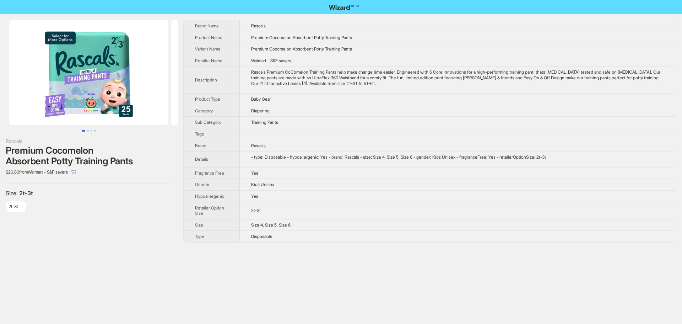
click at [106, 96] on img at bounding box center [88, 72] width 159 height 105
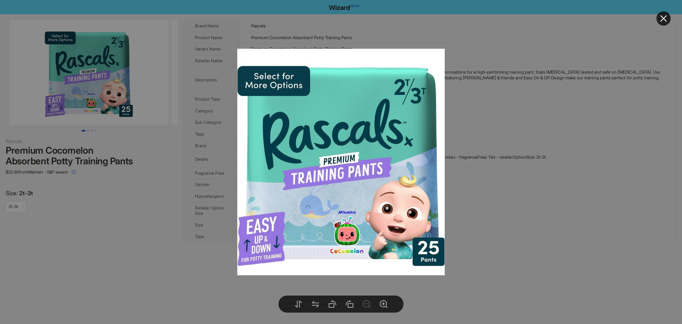
click at [501, 201] on div at bounding box center [341, 162] width 682 height 324
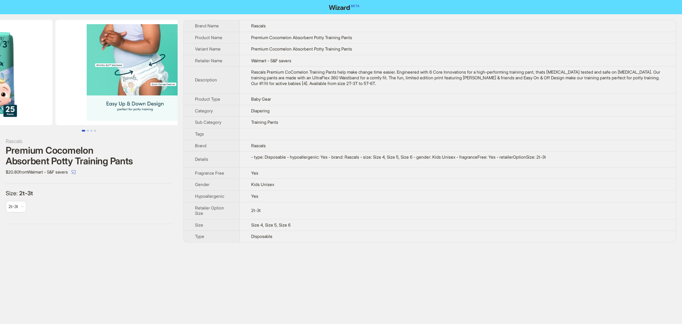
drag, startPoint x: 129, startPoint y: 77, endPoint x: 39, endPoint y: 71, distance: 89.4
click at [30, 75] on ul at bounding box center [89, 72] width 178 height 105
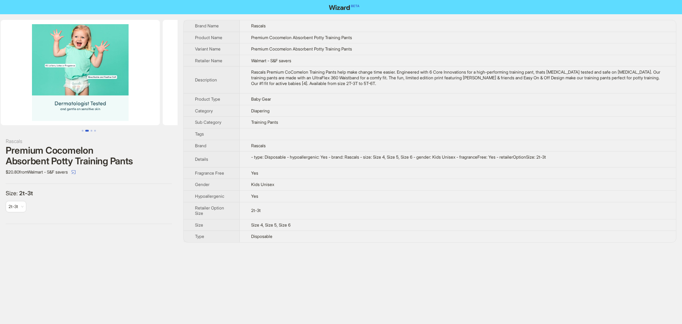
drag, startPoint x: 123, startPoint y: 80, endPoint x: 11, endPoint y: 73, distance: 112.1
click at [11, 73] on ul at bounding box center [89, 72] width 178 height 105
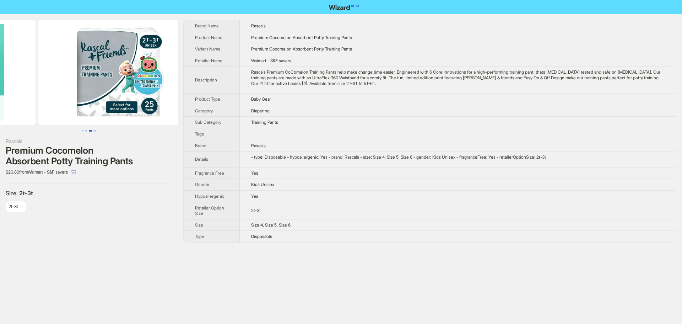
drag, startPoint x: 88, startPoint y: 77, endPoint x: 0, endPoint y: 72, distance: 88.6
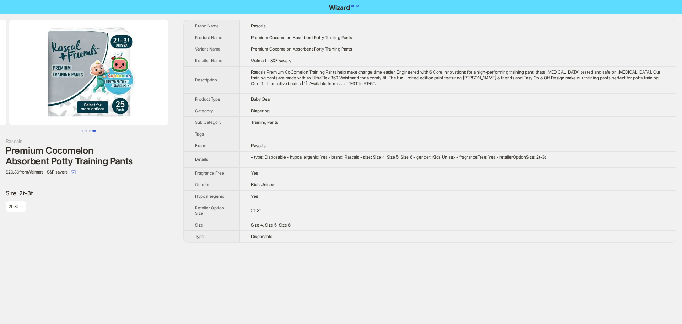
drag, startPoint x: 165, startPoint y: 82, endPoint x: 79, endPoint y: 73, distance: 86.5
click at [75, 76] on div "Rascals Premium Cocomelon Absorbent Potty Training Pants $20.80 from Walmart - …" at bounding box center [341, 131] width 682 height 234
drag, startPoint x: 117, startPoint y: 80, endPoint x: 24, endPoint y: 79, distance: 93.1
click at [25, 79] on img at bounding box center [88, 72] width 159 height 105
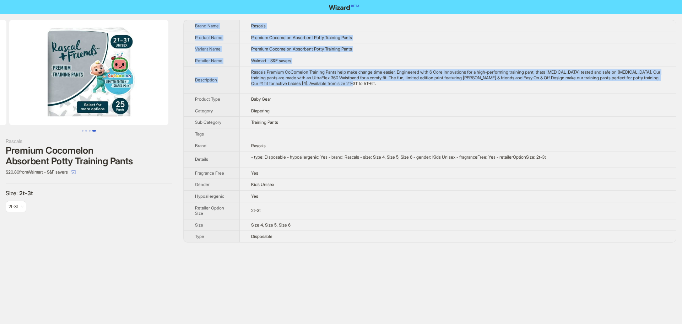
drag, startPoint x: 397, startPoint y: 84, endPoint x: 194, endPoint y: 23, distance: 212.8
click at [194, 23] on tbody "Brand Name Rascals Product Name Premium Cocomelon Absorbent Potty Training Pant…" at bounding box center [430, 131] width 492 height 222
copy tbody "Brand Name Rascals Product Name Premium Cocomelon Absorbent Potty Training Pant…"
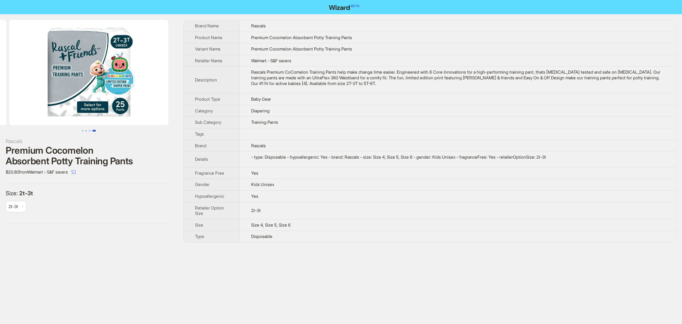
click at [124, 257] on div "Rascals Premium Cocomelon Absorbent Potty Training Pants $20.80 from Walmart - …" at bounding box center [341, 162] width 682 height 324
drag, startPoint x: 391, startPoint y: 156, endPoint x: 400, endPoint y: 158, distance: 8.8
click at [400, 158] on div "- type: Disposable - hypoallergenic: Yes - brand: Rascals - size: Size 4, Size …" at bounding box center [457, 157] width 413 height 6
click at [110, 64] on img at bounding box center [88, 72] width 159 height 105
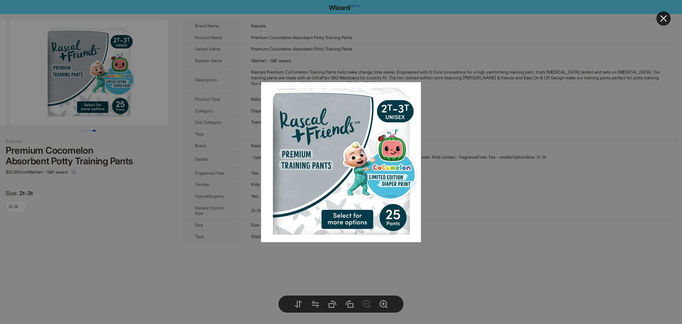
drag, startPoint x: 109, startPoint y: 219, endPoint x: 85, endPoint y: 108, distance: 114.1
drag, startPoint x: 86, startPoint y: 91, endPoint x: 183, endPoint y: 94, distance: 97.0
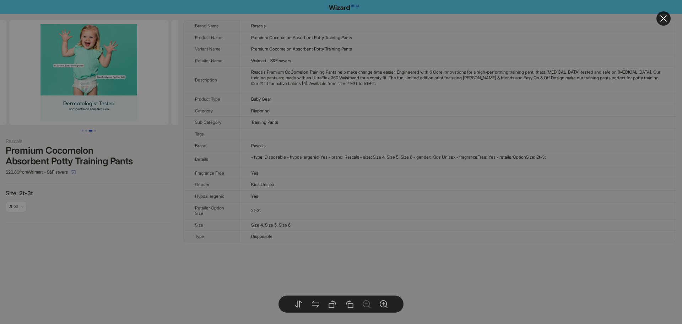
click at [79, 72] on body "Rascals Premium Cocomelon Absorbent Potty Training Pants $20.80 from Walmart - …" at bounding box center [341, 162] width 682 height 324
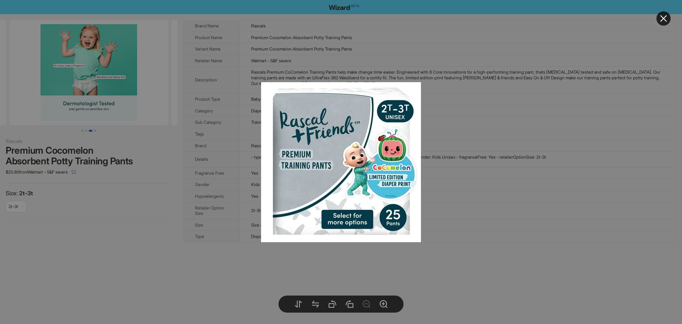
click at [110, 197] on div at bounding box center [341, 162] width 682 height 324
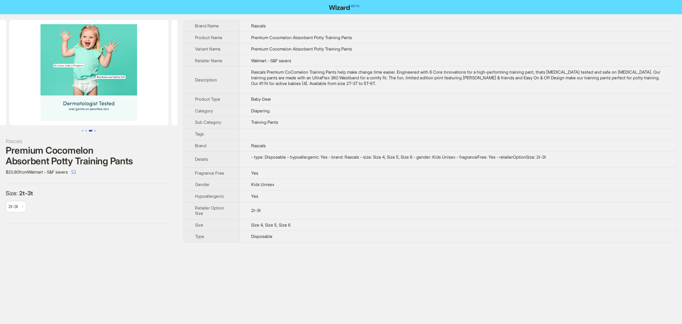
drag, startPoint x: 89, startPoint y: 61, endPoint x: 166, endPoint y: 77, distance: 78.6
click at [157, 74] on img at bounding box center [88, 72] width 159 height 105
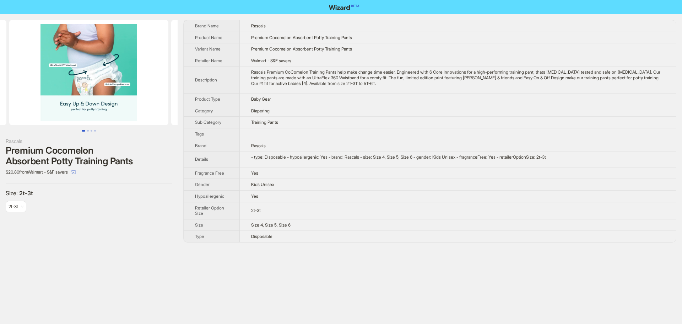
drag, startPoint x: 128, startPoint y: 85, endPoint x: 135, endPoint y: 85, distance: 6.7
click at [134, 85] on img at bounding box center [88, 72] width 159 height 105
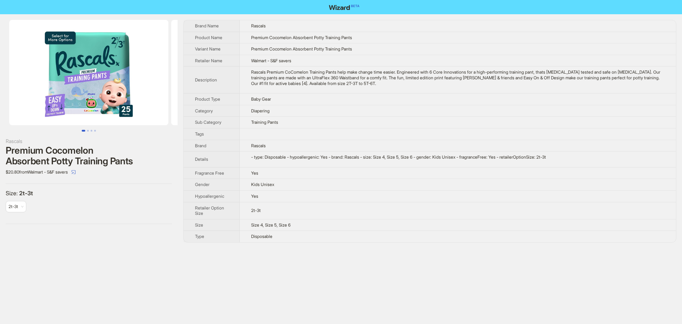
click at [93, 83] on img at bounding box center [88, 72] width 159 height 105
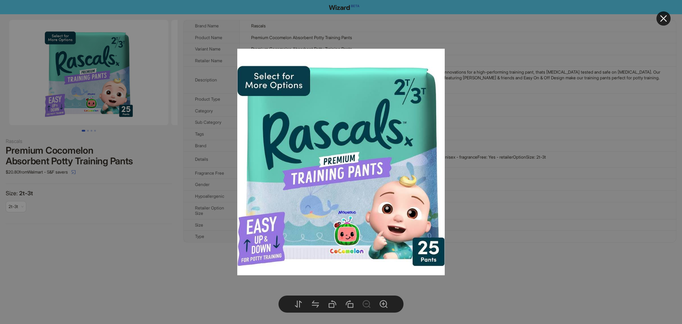
click at [130, 204] on div at bounding box center [341, 162] width 682 height 324
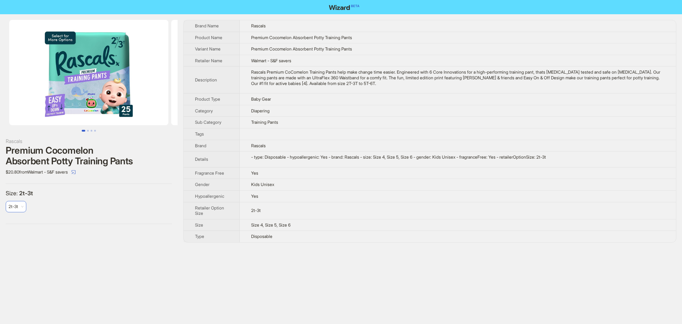
click at [20, 209] on span "2t-3t" at bounding box center [16, 206] width 15 height 11
click at [116, 202] on div "Size : 2t-3t 2t-3t" at bounding box center [89, 203] width 166 height 29
click at [79, 173] on button "button" at bounding box center [73, 171] width 11 height 11
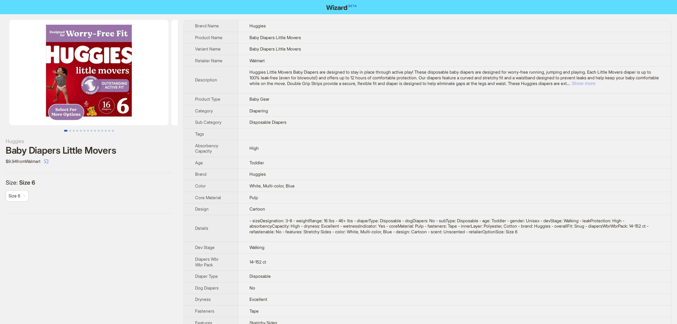
click at [595, 83] on button "Show more" at bounding box center [583, 83] width 24 height 5
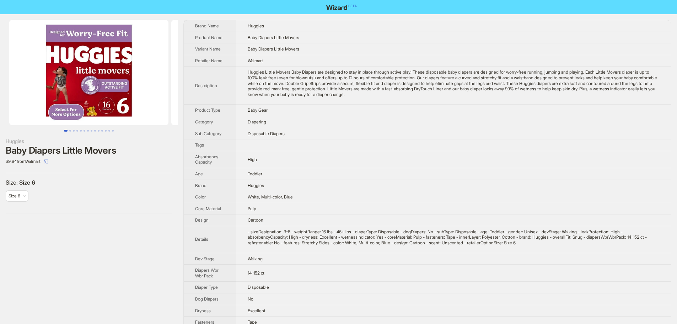
scroll to position [36, 0]
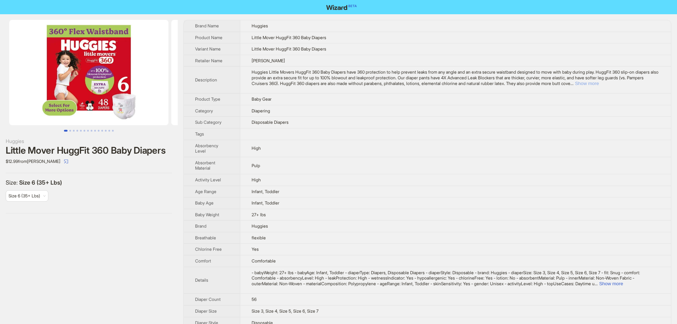
click at [599, 84] on button "Show more" at bounding box center [587, 83] width 24 height 5
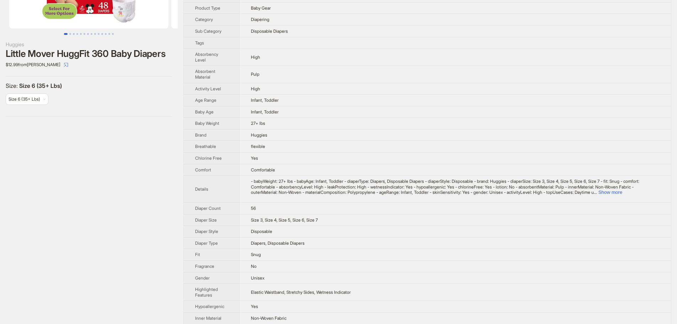
scroll to position [107, 0]
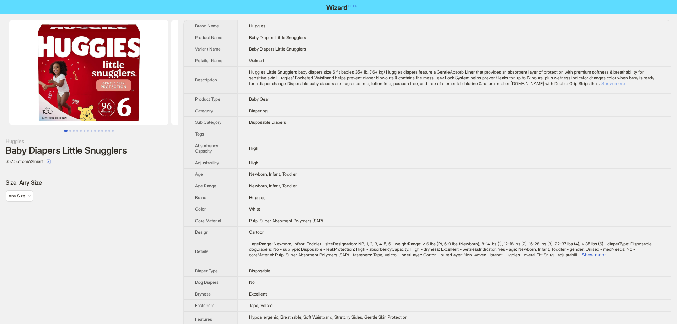
click at [625, 84] on button "Show more" at bounding box center [613, 83] width 24 height 5
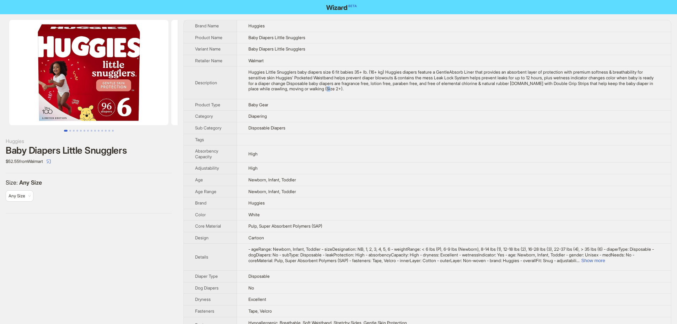
drag, startPoint x: 378, startPoint y: 88, endPoint x: 383, endPoint y: 90, distance: 5.4
click at [383, 90] on div "Huggies Little Snugglers baby diapers size 6 fit babies 35+ lb. (16+ kg) Huggie…" at bounding box center [453, 80] width 411 height 22
click at [336, 174] on td "Newborn, Infant, Toddler" at bounding box center [454, 180] width 434 height 12
drag, startPoint x: 382, startPoint y: 90, endPoint x: 374, endPoint y: 90, distance: 7.8
click at [374, 90] on div "Huggies Little Snugglers baby diapers size 6 fit babies 35+ lb. (16+ kg) Huggie…" at bounding box center [453, 80] width 411 height 22
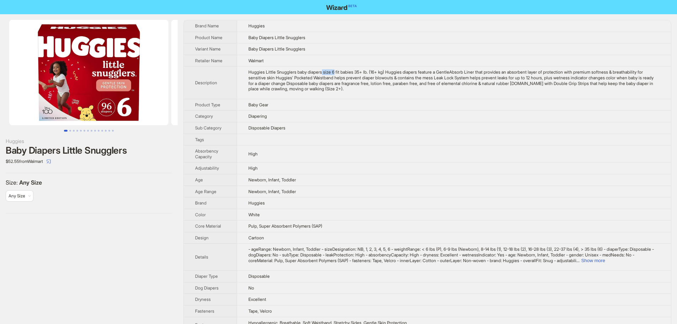
drag, startPoint x: 326, startPoint y: 71, endPoint x: 339, endPoint y: 74, distance: 13.0
click at [339, 74] on div "Huggies Little Snugglers baby diapers size 6 fit babies 35+ lb. (16+ kg) Huggie…" at bounding box center [453, 80] width 411 height 22
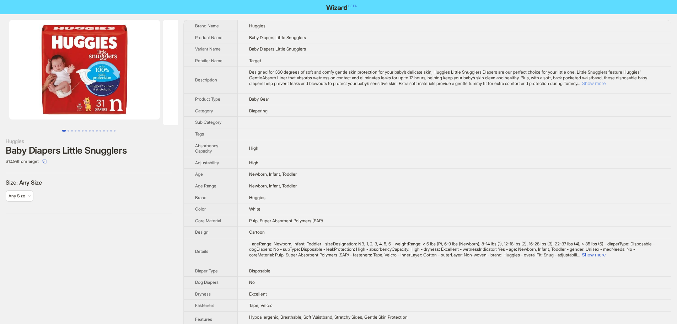
click at [605, 82] on button "Show more" at bounding box center [593, 83] width 24 height 5
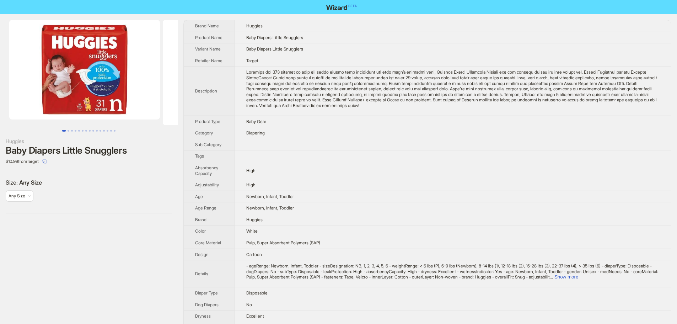
drag, startPoint x: 120, startPoint y: 85, endPoint x: 33, endPoint y: 84, distance: 87.0
click at [29, 85] on ul at bounding box center [89, 72] width 178 height 105
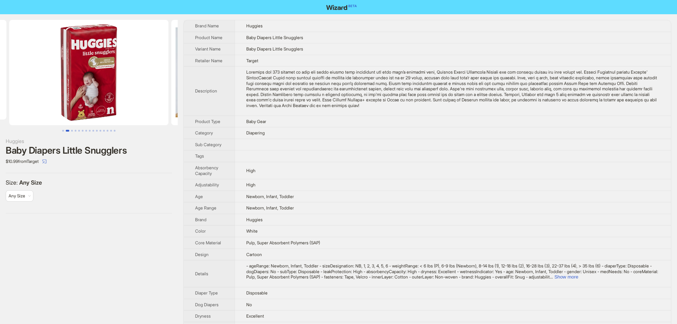
drag, startPoint x: 94, startPoint y: 90, endPoint x: 43, endPoint y: 86, distance: 51.7
click at [29, 89] on img at bounding box center [88, 72] width 159 height 105
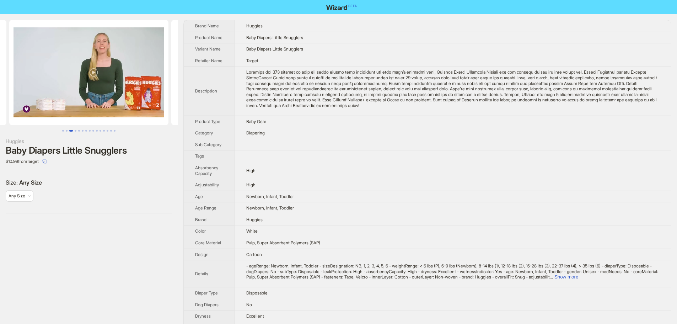
click at [15, 91] on img at bounding box center [88, 72] width 159 height 105
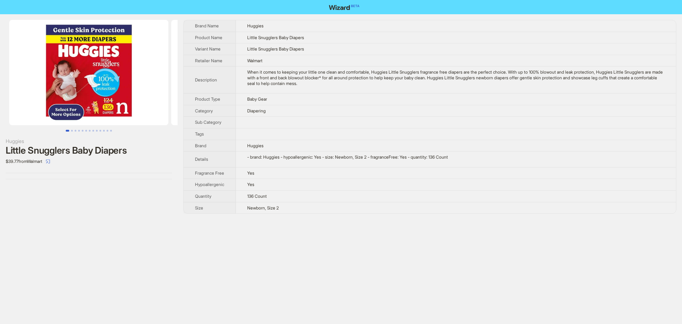
click at [343, 108] on td "Diapering" at bounding box center [456, 111] width 440 height 12
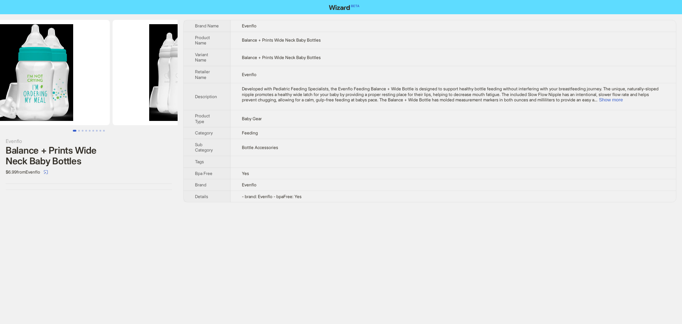
drag, startPoint x: 129, startPoint y: 83, endPoint x: 91, endPoint y: 84, distance: 38.4
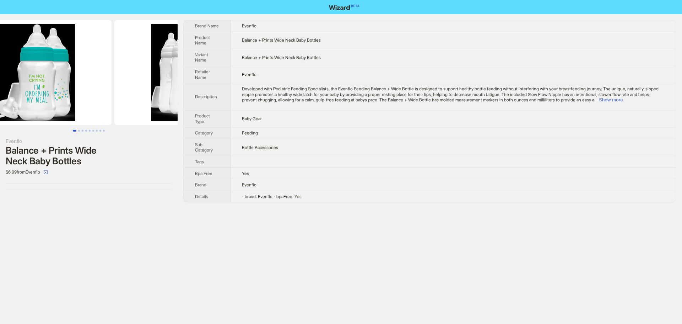
click at [92, 83] on img at bounding box center [31, 72] width 159 height 105
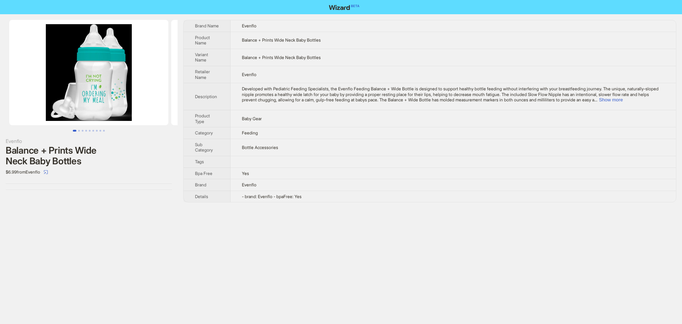
click at [70, 83] on ul at bounding box center [89, 72] width 178 height 105
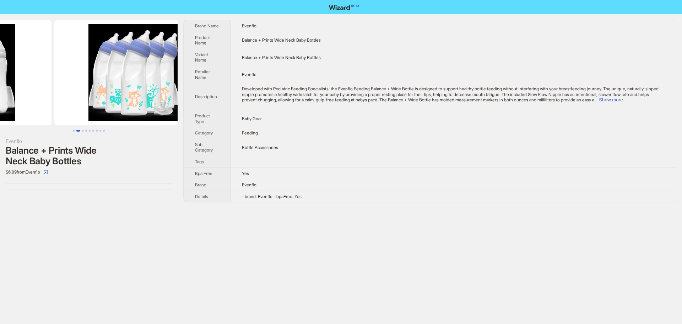
drag, startPoint x: 155, startPoint y: 75, endPoint x: 39, endPoint y: 67, distance: 116.0
click at [64, 79] on ul at bounding box center [89, 72] width 178 height 105
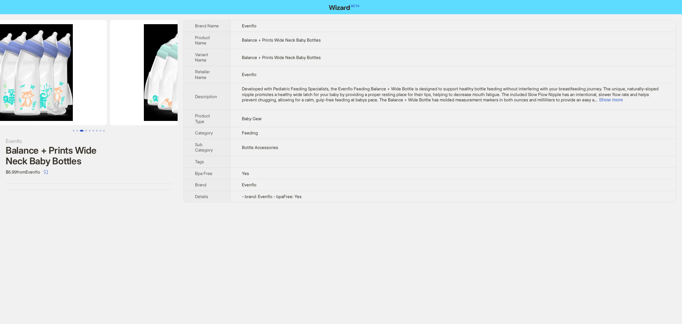
drag, startPoint x: 135, startPoint y: 79, endPoint x: 84, endPoint y: 79, distance: 51.2
click at [91, 81] on img at bounding box center [27, 72] width 159 height 105
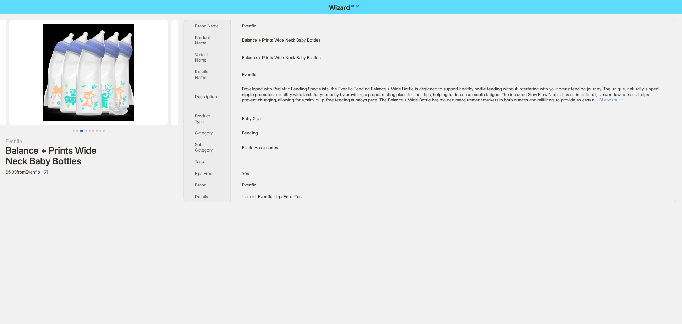
click at [623, 101] on button "Show more" at bounding box center [611, 99] width 24 height 5
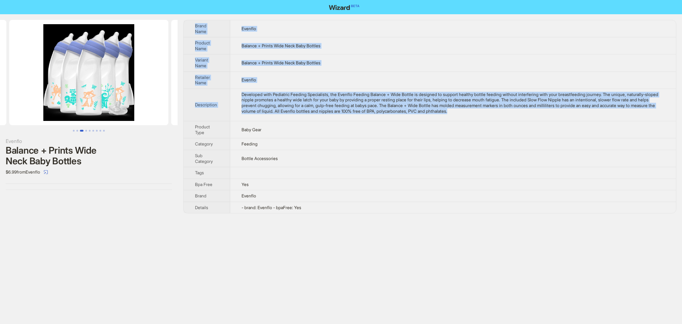
drag, startPoint x: 521, startPoint y: 115, endPoint x: 188, endPoint y: 26, distance: 345.2
click at [188, 26] on tbody "Brand Name Evenflo Product Name Balance + Prints Wide Neck Baby Bottles Variant…" at bounding box center [430, 116] width 492 height 193
copy tbody "Brand Name Evenflo Product Name Balance + Prints Wide Neck Baby Bottles Variant…"
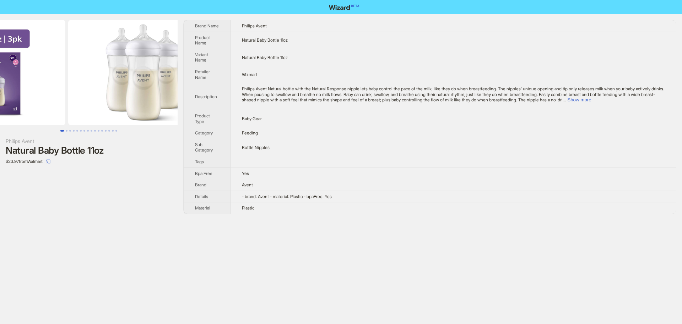
drag, startPoint x: 66, startPoint y: 85, endPoint x: 50, endPoint y: 85, distance: 16.0
click at [54, 85] on ul at bounding box center [89, 72] width 178 height 105
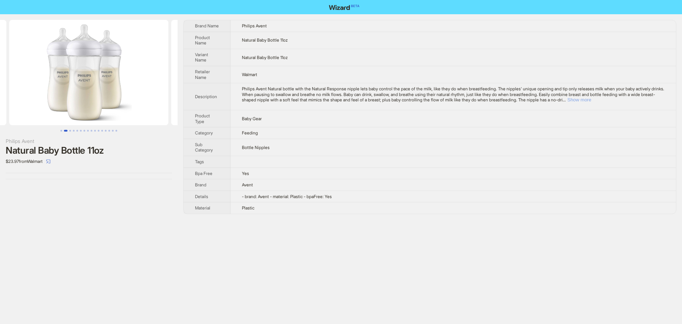
click at [591, 100] on button "Show more" at bounding box center [579, 99] width 24 height 5
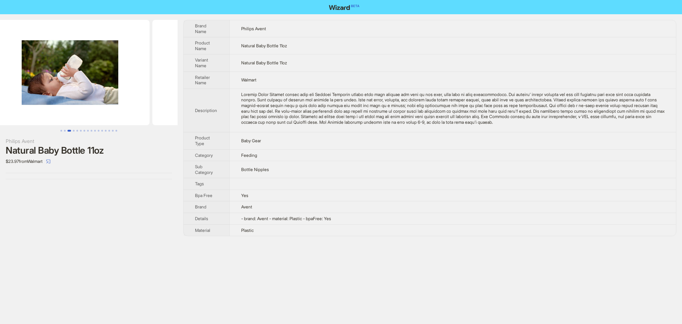
click at [4, 71] on ul at bounding box center [89, 72] width 178 height 105
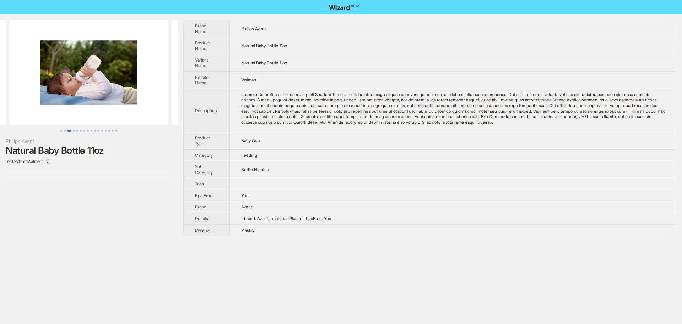
drag, startPoint x: 122, startPoint y: 80, endPoint x: 24, endPoint y: 68, distance: 98.4
click at [22, 72] on ul at bounding box center [89, 72] width 178 height 105
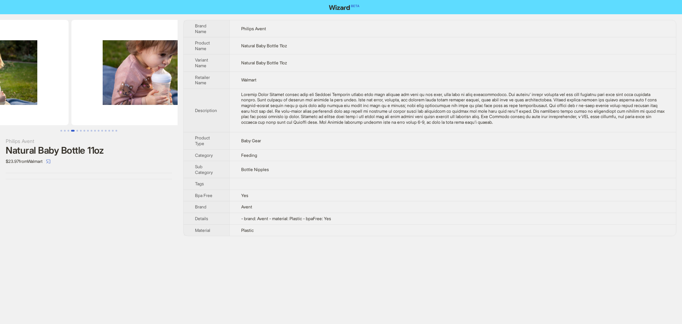
drag, startPoint x: 75, startPoint y: 68, endPoint x: 20, endPoint y: 82, distance: 56.8
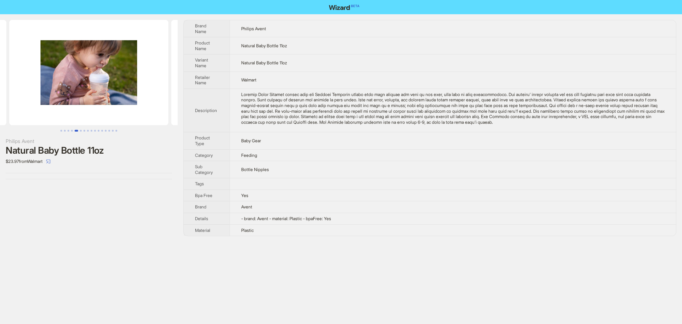
drag, startPoint x: 104, startPoint y: 91, endPoint x: 12, endPoint y: 91, distance: 92.0
click at [17, 95] on img at bounding box center [88, 72] width 159 height 105
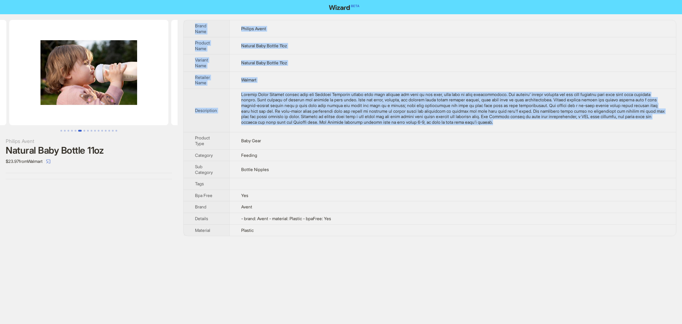
drag, startPoint x: 612, startPoint y: 123, endPoint x: 193, endPoint y: 28, distance: 429.8
click at [193, 28] on tbody "Brand Name Philips Avent Product Name Natural Baby Bottle 11oz Variant Name Nat…" at bounding box center [430, 127] width 492 height 215
copy tbody "Brand Name Philips Avent Product Name Natural Baby Bottle 11oz Variant Name Nat…"
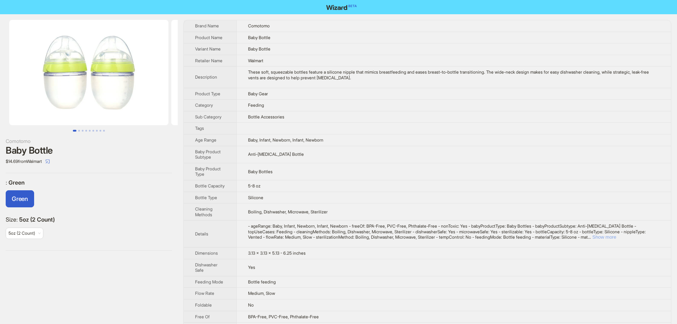
click at [616, 237] on button "Show more" at bounding box center [604, 236] width 24 height 5
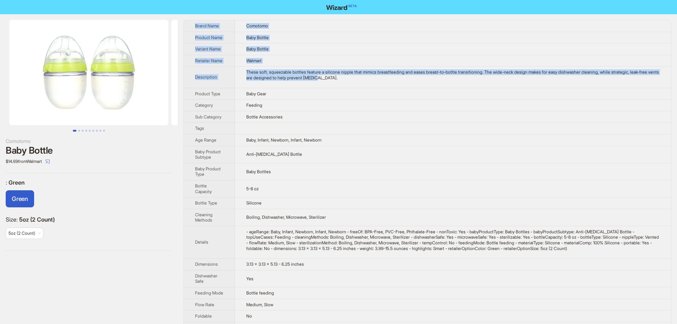
drag, startPoint x: 347, startPoint y: 82, endPoint x: 185, endPoint y: 26, distance: 172.2
click at [185, 26] on tbody "Brand Name Comotomo Product Name Baby Bottle Variant Name Baby Bottle Retailer …" at bounding box center [427, 271] width 487 height 503
copy tbody "Brand Name Comotomo Product Name Baby Bottle Variant Name Baby Bottle Retailer …"
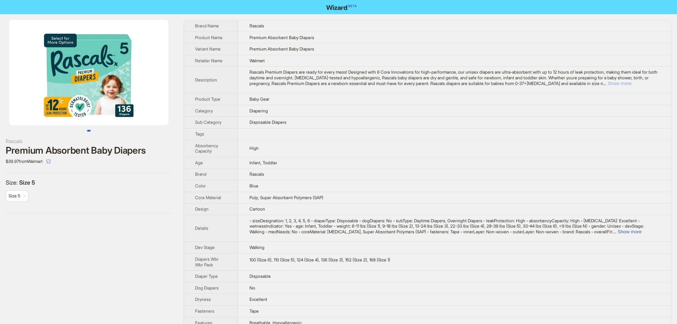
click at [631, 84] on button "Show more" at bounding box center [619, 83] width 24 height 5
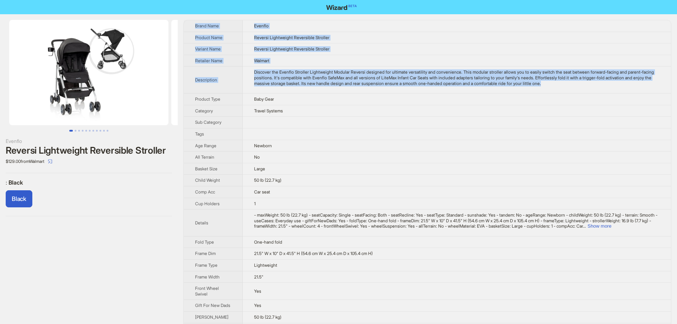
drag, startPoint x: 596, startPoint y: 89, endPoint x: 195, endPoint y: 25, distance: 406.5
click at [195, 25] on tbody "Brand Name Evenflo Product Name Reversi Lightweight Reversible Stroller Variant…" at bounding box center [427, 252] width 487 height 464
copy tbody "Brand Name Evenflo Product Name Reversi Lightweight Reversible Stroller Variant…"
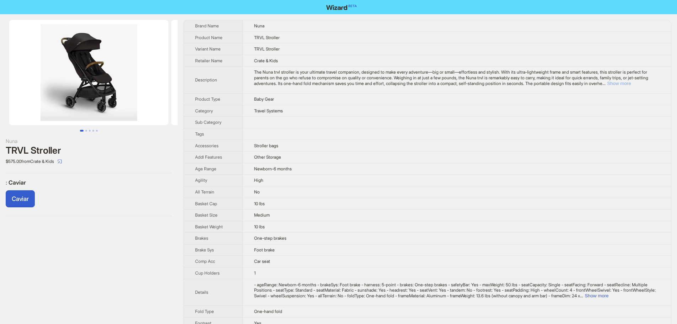
click at [631, 81] on button "Show more" at bounding box center [619, 83] width 24 height 5
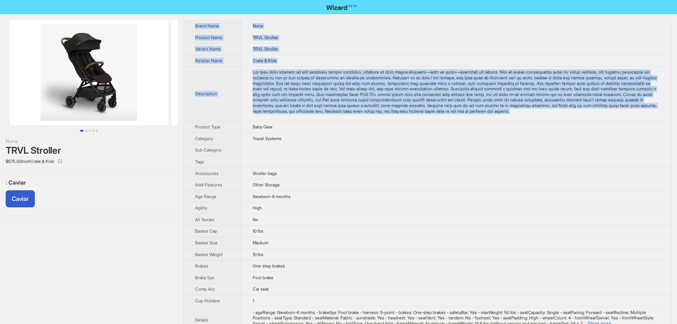
drag, startPoint x: 548, startPoint y: 129, endPoint x: 186, endPoint y: 22, distance: 377.2
copy tbody "Brand Name Nuna Product Name TRVL Stroller Variant Name TRVL Stroller Retailer …"
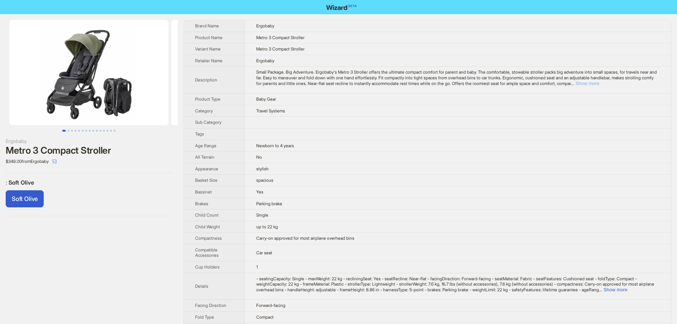
click at [599, 82] on button "Show more" at bounding box center [587, 83] width 24 height 5
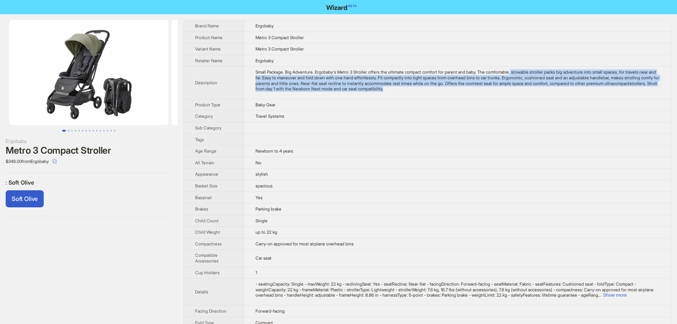
drag, startPoint x: 529, startPoint y: 71, endPoint x: 593, endPoint y: 86, distance: 66.1
click at [593, 86] on div "Small Package. Big Adventure. Ergobaby's Metro 3 Stroller offers the ultimate c…" at bounding box center [457, 80] width 404 height 22
click at [450, 86] on div "Small Package. Big Adventure. Ergobaby's Metro 3 Stroller offers the ultimate c…" at bounding box center [457, 80] width 404 height 22
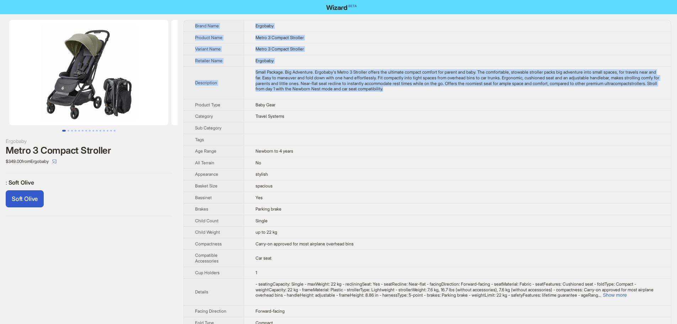
drag, startPoint x: 454, startPoint y: 88, endPoint x: 192, endPoint y: 22, distance: 269.8
copy tbody "Brand Name Ergobaby Product Name Metro 3 Compact Stroller Variant Name Metro 3 …"
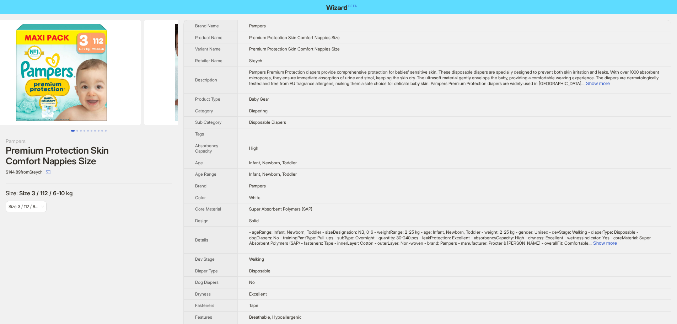
drag, startPoint x: 147, startPoint y: 88, endPoint x: 5, endPoint y: 83, distance: 141.5
click at [15, 87] on ul at bounding box center [89, 72] width 178 height 105
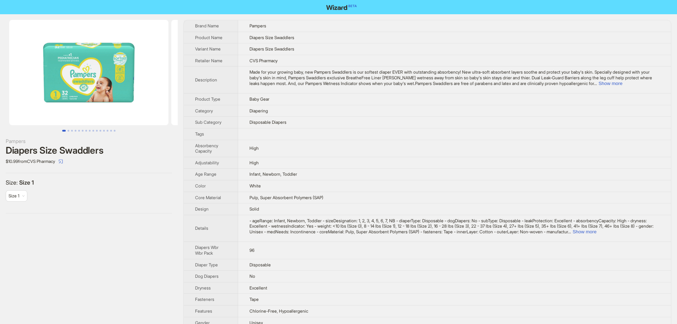
click at [38, 81] on ul at bounding box center [89, 72] width 178 height 105
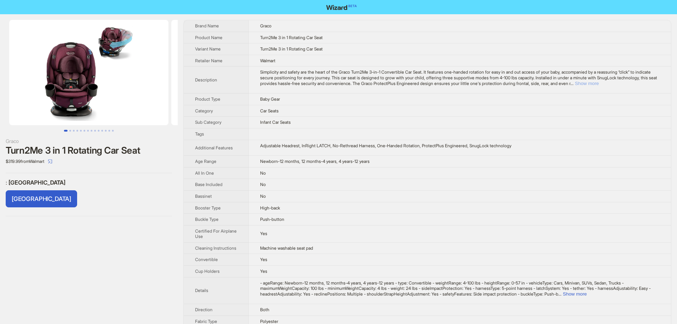
click at [599, 84] on button "Show more" at bounding box center [587, 83] width 24 height 5
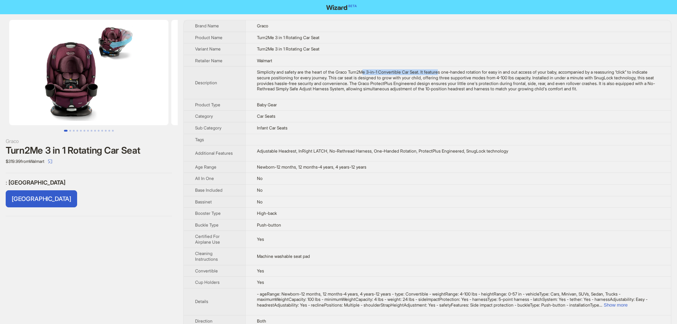
drag, startPoint x: 370, startPoint y: 71, endPoint x: 449, endPoint y: 72, distance: 79.2
click at [449, 72] on div "Simplicity and safety are the heart of the Graco Turn2Me 3-in-1 Convertible Car…" at bounding box center [458, 80] width 402 height 22
drag, startPoint x: 528, startPoint y: 76, endPoint x: 551, endPoint y: 80, distance: 23.0
click at [565, 76] on div "Simplicity and safety are the heart of the Graco Turn2Me 3-in-1 Convertible Car…" at bounding box center [458, 80] width 402 height 22
drag, startPoint x: 113, startPoint y: 74, endPoint x: 5, endPoint y: 67, distance: 107.8
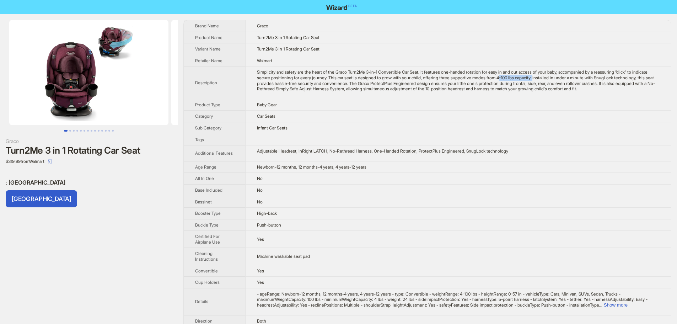
click at [0, 73] on li at bounding box center [85, 72] width 170 height 105
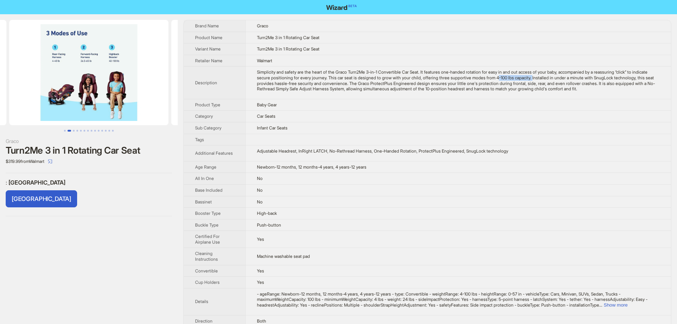
drag, startPoint x: 127, startPoint y: 82, endPoint x: 112, endPoint y: 82, distance: 15.6
click at [34, 92] on ul at bounding box center [89, 72] width 178 height 105
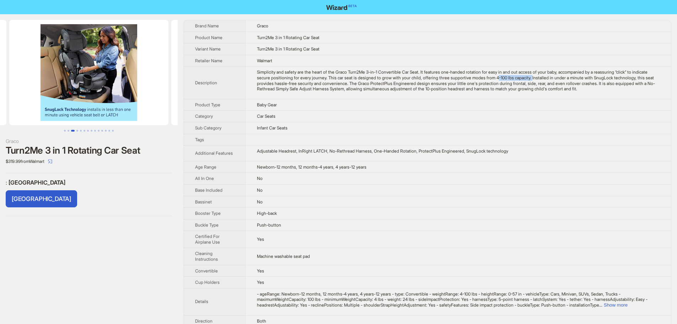
drag, startPoint x: 98, startPoint y: 79, endPoint x: 171, endPoint y: 88, distance: 74.1
click at [164, 87] on ul at bounding box center [89, 72] width 178 height 105
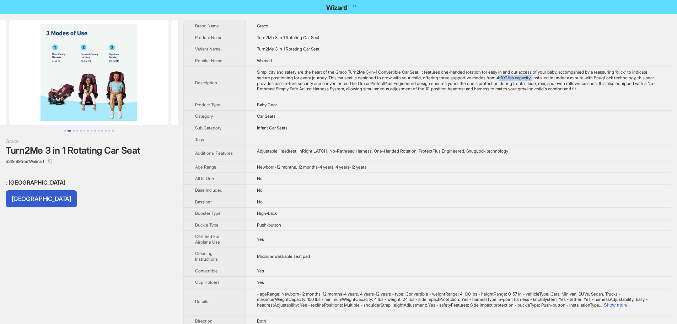
drag, startPoint x: 126, startPoint y: 86, endPoint x: 63, endPoint y: 89, distance: 63.0
click at [59, 96] on img at bounding box center [88, 72] width 159 height 105
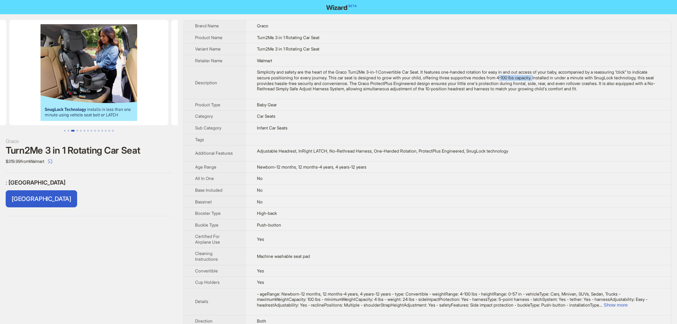
drag, startPoint x: 131, startPoint y: 85, endPoint x: 78, endPoint y: 90, distance: 53.2
click at [86, 92] on img at bounding box center [88, 72] width 159 height 105
drag, startPoint x: 83, startPoint y: 97, endPoint x: 60, endPoint y: 95, distance: 23.2
click at [62, 96] on ul at bounding box center [89, 72] width 178 height 105
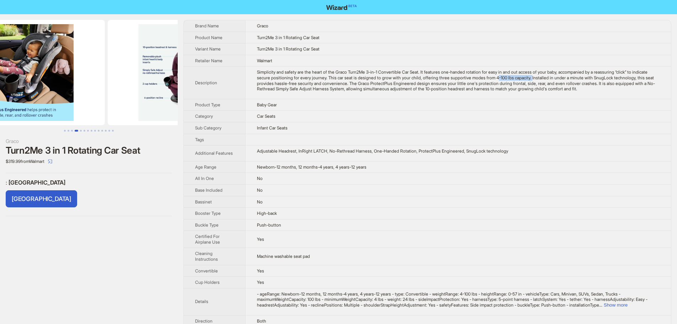
drag, startPoint x: 120, startPoint y: 78, endPoint x: 79, endPoint y: 85, distance: 41.8
click at [77, 88] on img at bounding box center [25, 72] width 159 height 105
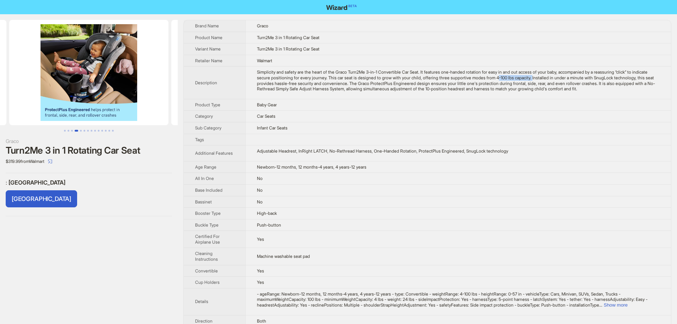
click at [81, 87] on img at bounding box center [88, 72] width 159 height 105
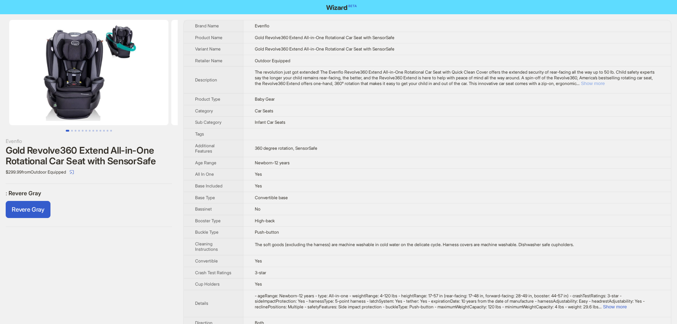
click at [605, 83] on button "Show more" at bounding box center [593, 83] width 24 height 5
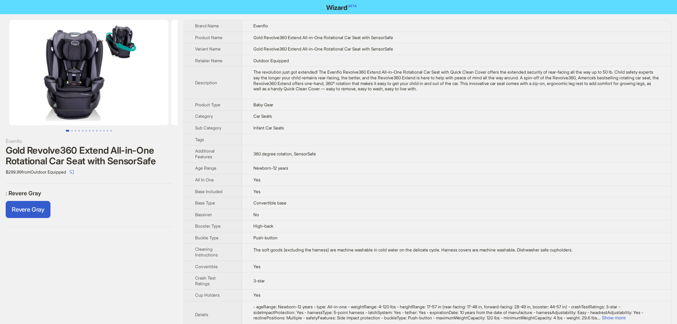
drag, startPoint x: 102, startPoint y: 77, endPoint x: 38, endPoint y: 81, distance: 64.5
click at [45, 81] on img at bounding box center [88, 72] width 159 height 105
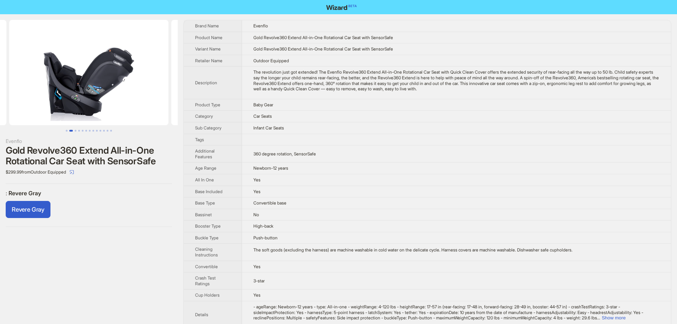
click at [71, 81] on img at bounding box center [88, 72] width 159 height 105
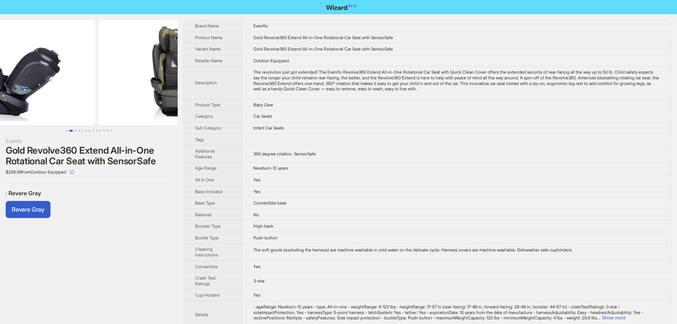
drag, startPoint x: 115, startPoint y: 73, endPoint x: 82, endPoint y: 72, distance: 33.4
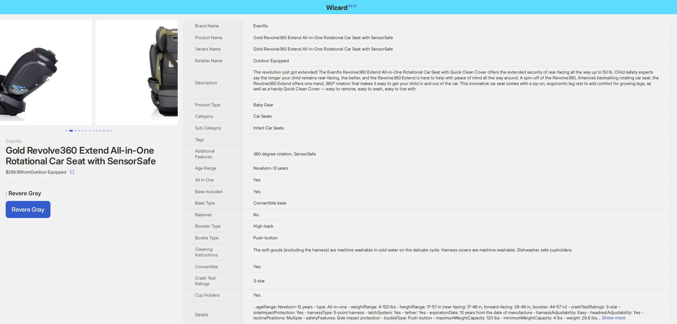
click at [60, 77] on img at bounding box center [12, 72] width 159 height 105
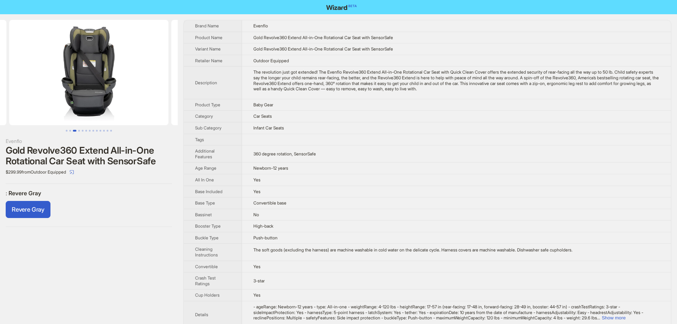
drag, startPoint x: 125, startPoint y: 73, endPoint x: 109, endPoint y: 71, distance: 16.4
click at [80, 82] on img at bounding box center [88, 72] width 159 height 105
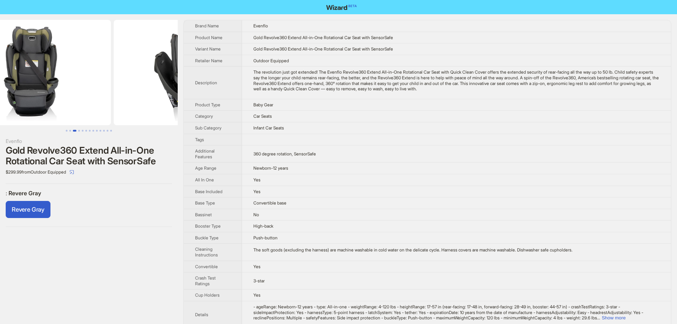
drag, startPoint x: 97, startPoint y: 82, endPoint x: 86, endPoint y: 84, distance: 11.5
click at [86, 84] on img at bounding box center [31, 72] width 159 height 105
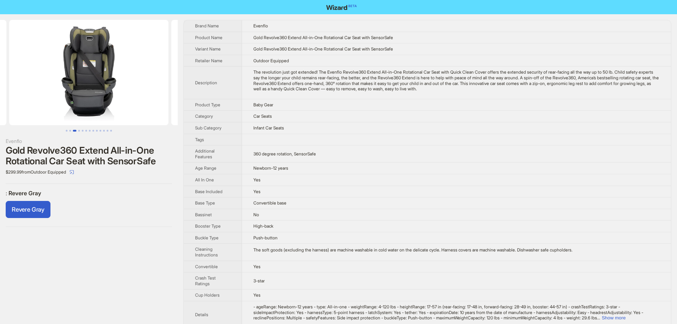
click at [65, 85] on img at bounding box center [88, 72] width 159 height 105
drag, startPoint x: 108, startPoint y: 69, endPoint x: 96, endPoint y: 56, distance: 17.6
click at [82, 71] on img at bounding box center [88, 72] width 159 height 105
drag, startPoint x: 102, startPoint y: 69, endPoint x: 84, endPoint y: 62, distance: 18.8
click at [83, 71] on img at bounding box center [88, 72] width 159 height 105
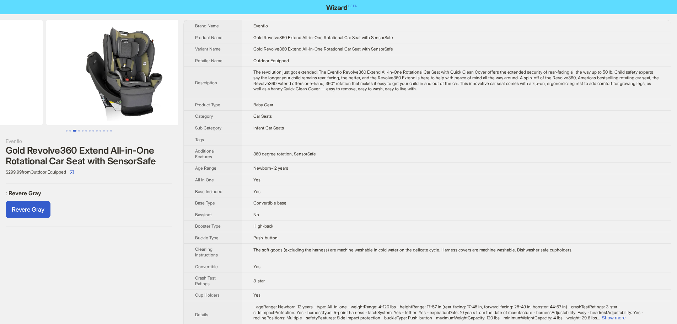
drag, startPoint x: 110, startPoint y: 71, endPoint x: 66, endPoint y: 68, distance: 44.2
click at [38, 76] on ul at bounding box center [89, 72] width 178 height 105
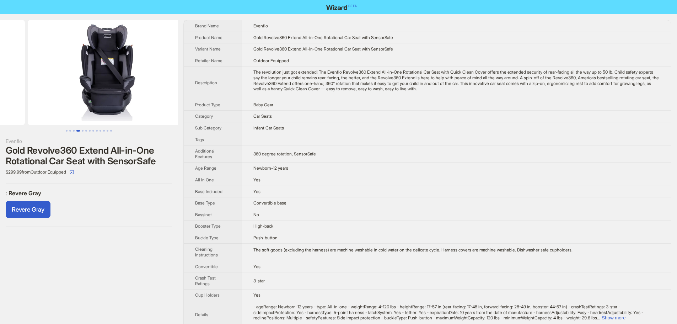
drag, startPoint x: 96, startPoint y: 68, endPoint x: 0, endPoint y: 66, distance: 95.6
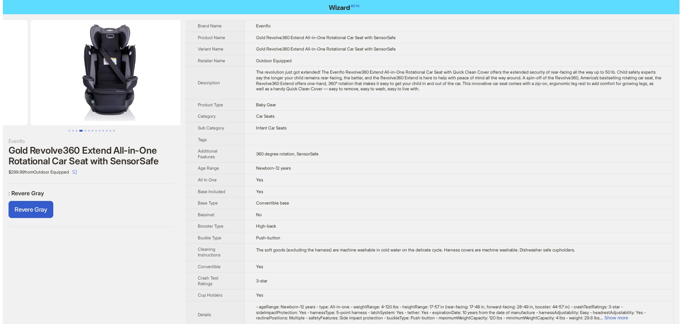
scroll to position [0, 648]
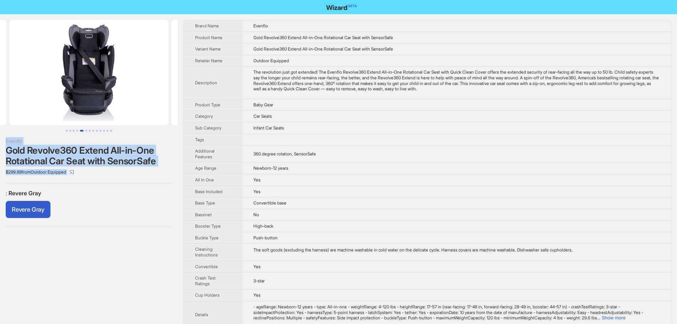
drag, startPoint x: 177, startPoint y: 86, endPoint x: 80, endPoint y: 79, distance: 97.2
click at [119, 79] on img at bounding box center [88, 72] width 159 height 105
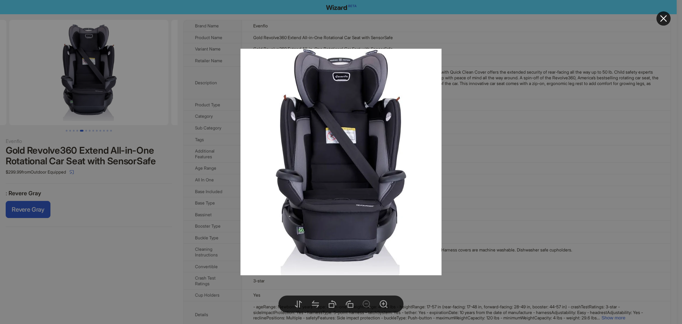
drag, startPoint x: 136, startPoint y: 64, endPoint x: 95, endPoint y: 67, distance: 40.9
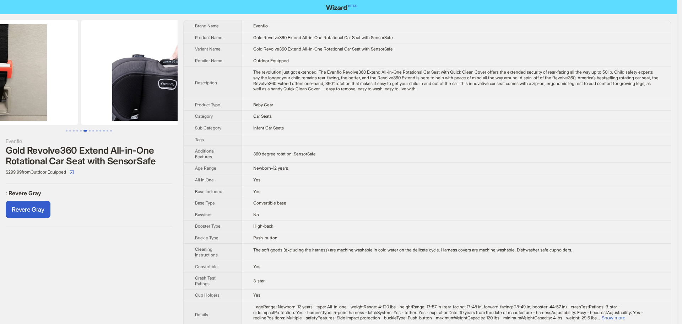
drag, startPoint x: 117, startPoint y: 70, endPoint x: 113, endPoint y: 72, distance: 4.6
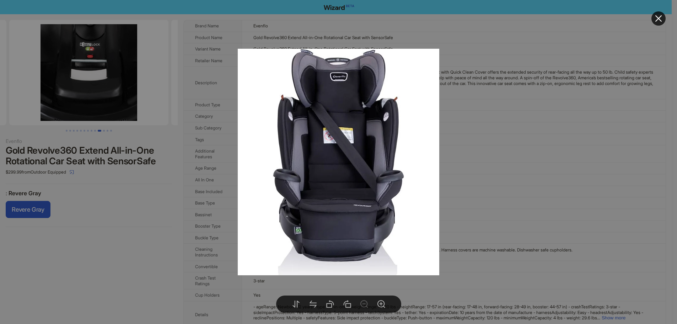
drag, startPoint x: 114, startPoint y: 60, endPoint x: 54, endPoint y: 66, distance: 60.3
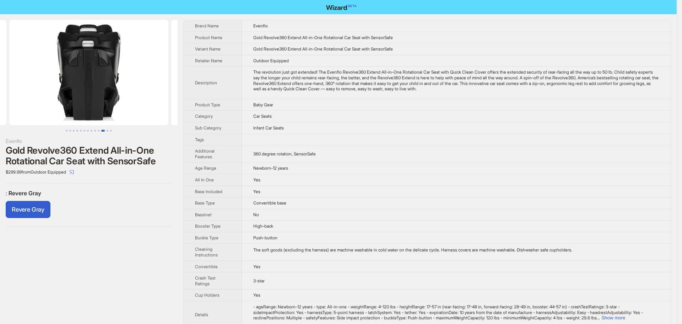
drag, startPoint x: 136, startPoint y: 57, endPoint x: 50, endPoint y: 65, distance: 86.4
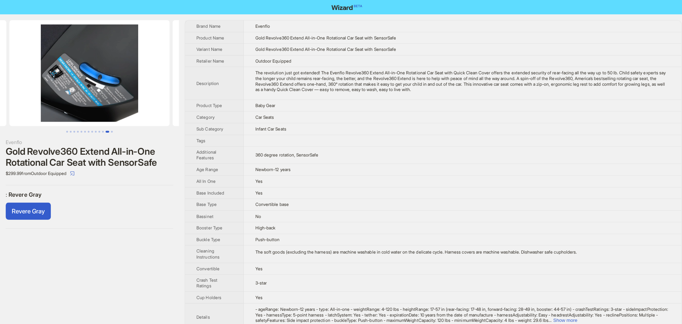
scroll to position [0, 1944]
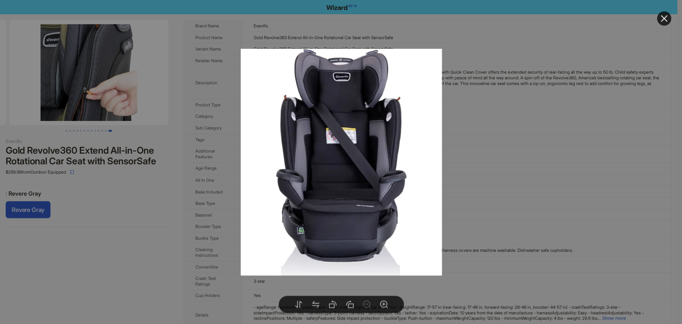
drag, startPoint x: 86, startPoint y: 55, endPoint x: 123, endPoint y: 58, distance: 37.1
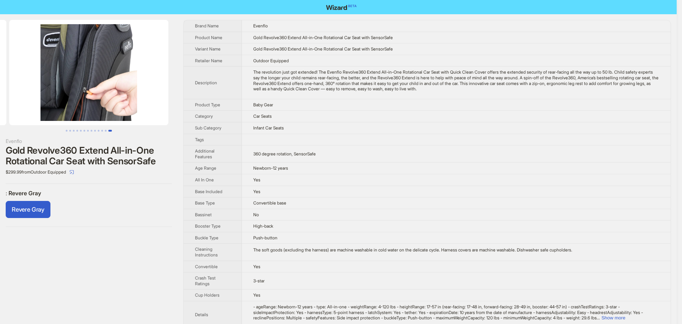
drag, startPoint x: 125, startPoint y: 59, endPoint x: 64, endPoint y: 51, distance: 61.3
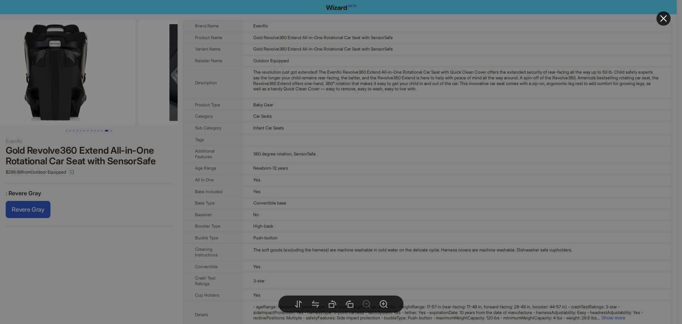
drag, startPoint x: 88, startPoint y: 76, endPoint x: 93, endPoint y: 67, distance: 10.0
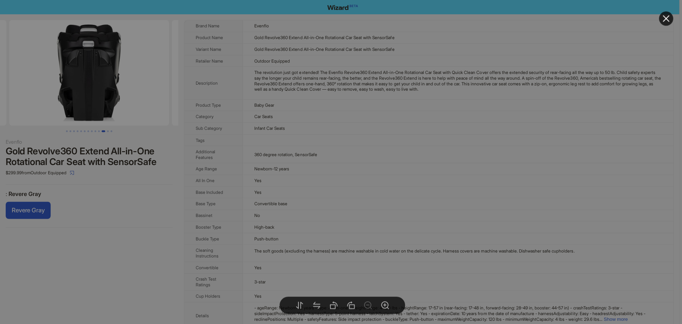
drag, startPoint x: 71, startPoint y: 66, endPoint x: 91, endPoint y: 63, distance: 20.5
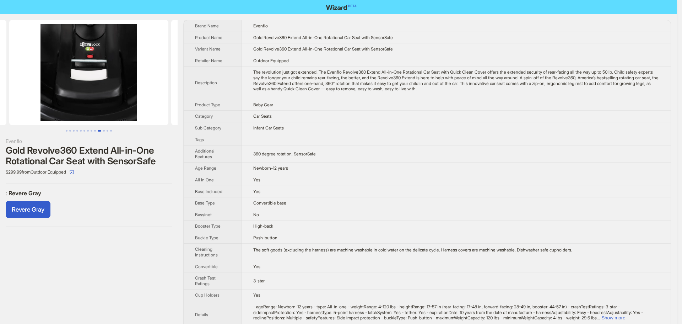
drag, startPoint x: 91, startPoint y: 63, endPoint x: 319, endPoint y: 4, distance: 235.9
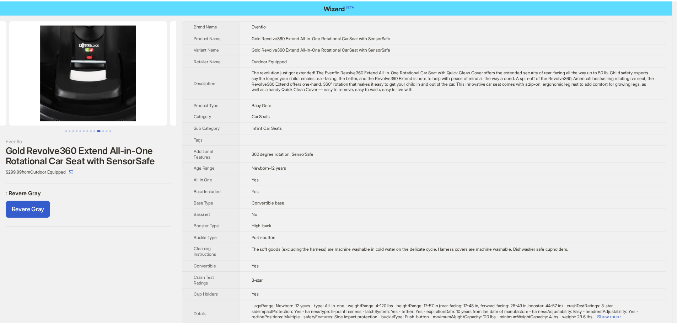
scroll to position [0, 1296]
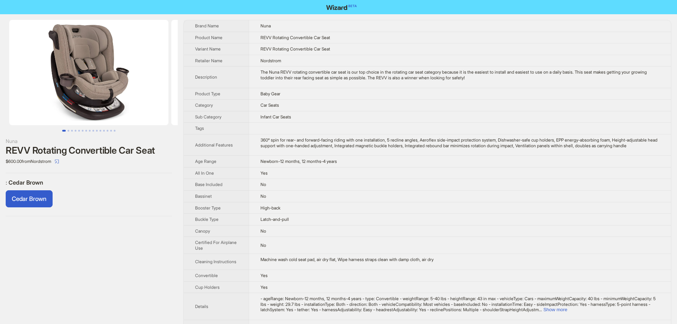
click at [459, 85] on td "The Nuna REVV rotating convertible car seat is our top choice in the rotating c…" at bounding box center [460, 76] width 422 height 21
drag, startPoint x: 291, startPoint y: 49, endPoint x: 274, endPoint y: 50, distance: 17.1
click at [273, 51] on span "REVV Rotating Convertible Car Seat" at bounding box center [295, 48] width 70 height 5
copy span "Rotating"
drag, startPoint x: 97, startPoint y: 76, endPoint x: 57, endPoint y: 83, distance: 39.9
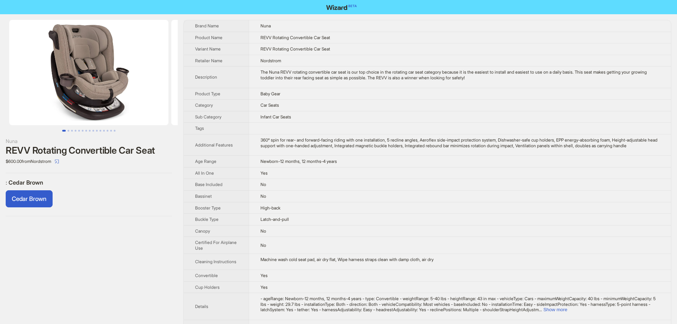
click at [59, 83] on img at bounding box center [88, 72] width 159 height 105
drag, startPoint x: 129, startPoint y: 74, endPoint x: 61, endPoint y: 75, distance: 67.5
click at [62, 78] on img at bounding box center [88, 72] width 159 height 105
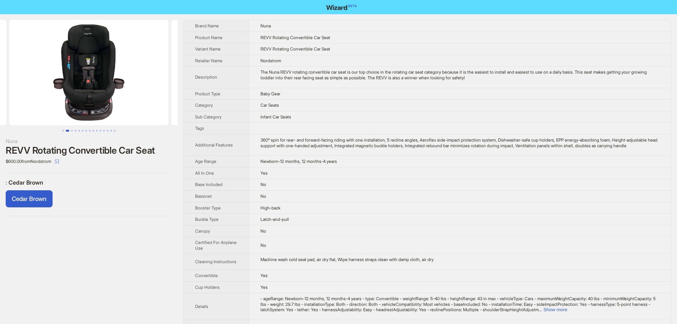
click at [54, 77] on img at bounding box center [88, 72] width 159 height 105
drag, startPoint x: 128, startPoint y: 67, endPoint x: 61, endPoint y: 67, distance: 66.4
click at [57, 73] on img at bounding box center [88, 72] width 159 height 105
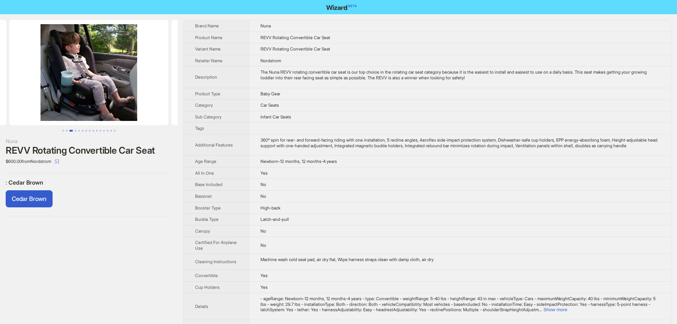
drag, startPoint x: 126, startPoint y: 72, endPoint x: 92, endPoint y: 71, distance: 34.1
click at [93, 71] on ul at bounding box center [89, 72] width 178 height 105
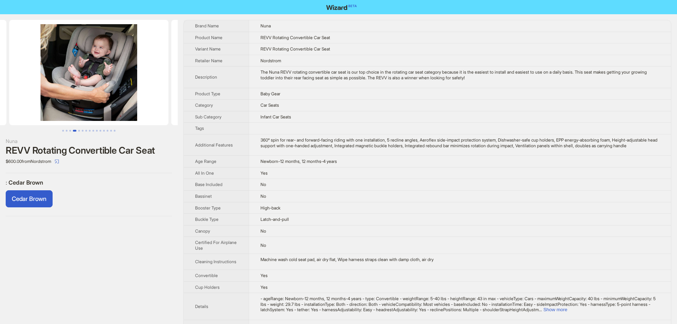
drag, startPoint x: 107, startPoint y: 71, endPoint x: 77, endPoint y: 71, distance: 30.2
click at [71, 75] on img at bounding box center [88, 72] width 159 height 105
drag, startPoint x: 94, startPoint y: 80, endPoint x: 137, endPoint y: 60, distance: 47.5
click at [66, 81] on img at bounding box center [88, 72] width 159 height 105
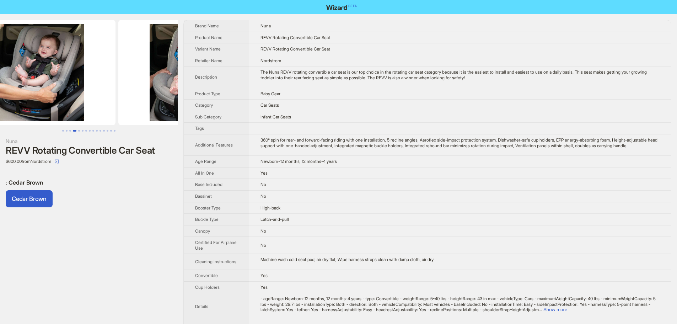
drag, startPoint x: 128, startPoint y: 67, endPoint x: 113, endPoint y: 53, distance: 20.9
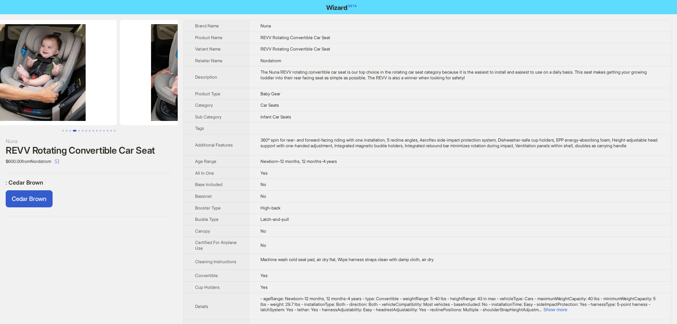
click at [93, 72] on img at bounding box center [37, 72] width 159 height 105
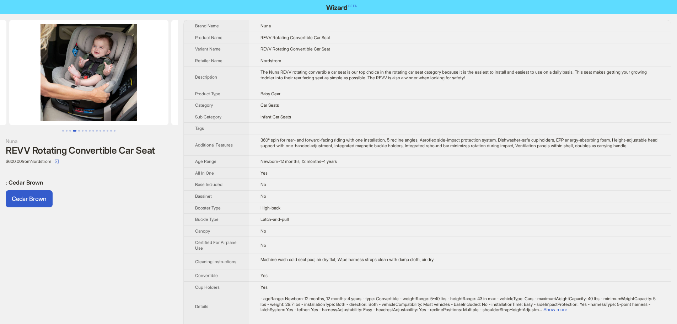
drag, startPoint x: 112, startPoint y: 59, endPoint x: 74, endPoint y: 70, distance: 39.7
click at [78, 71] on img at bounding box center [88, 72] width 159 height 105
click at [76, 66] on ul at bounding box center [89, 72] width 178 height 105
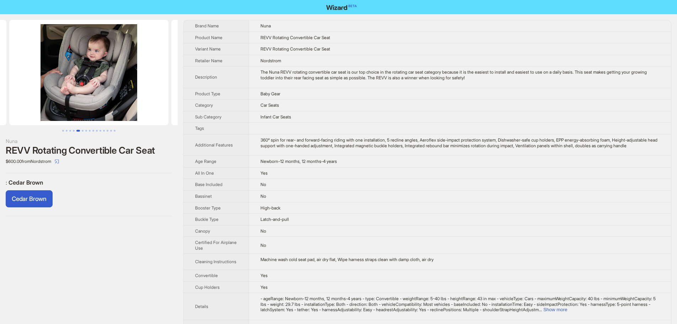
click at [75, 77] on img at bounding box center [88, 72] width 159 height 105
click at [74, 74] on img at bounding box center [88, 72] width 159 height 105
drag, startPoint x: 137, startPoint y: 63, endPoint x: 116, endPoint y: 55, distance: 23.0
click at [88, 71] on ul at bounding box center [89, 72] width 178 height 105
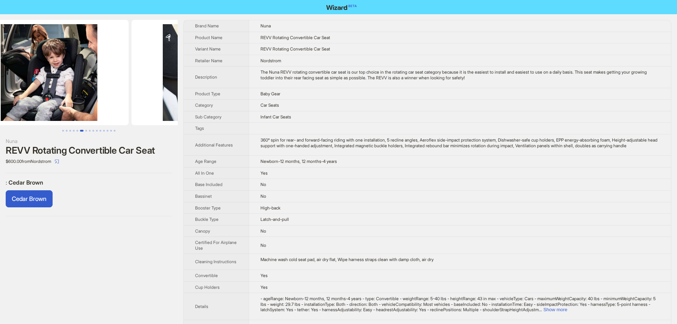
drag, startPoint x: 115, startPoint y: 66, endPoint x: 131, endPoint y: 54, distance: 20.0
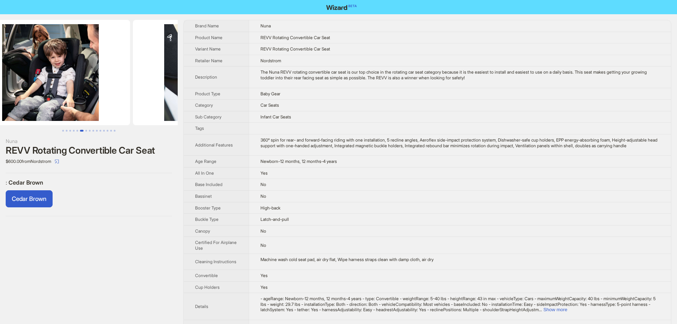
click at [88, 72] on img at bounding box center [50, 72] width 159 height 105
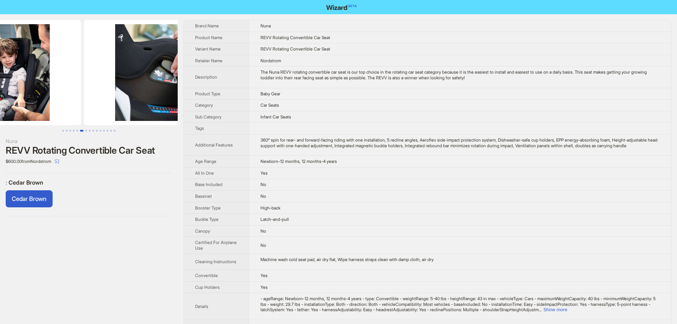
drag, startPoint x: 140, startPoint y: 52, endPoint x: 67, endPoint y: 72, distance: 75.4
click at [67, 73] on ul at bounding box center [89, 72] width 178 height 105
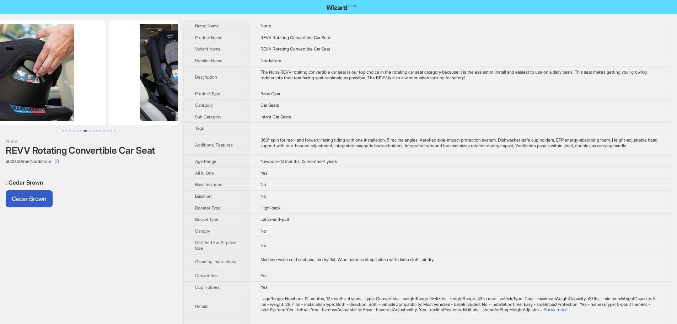
drag, startPoint x: 126, startPoint y: 54, endPoint x: 81, endPoint y: 70, distance: 48.3
click at [82, 72] on img at bounding box center [25, 72] width 159 height 105
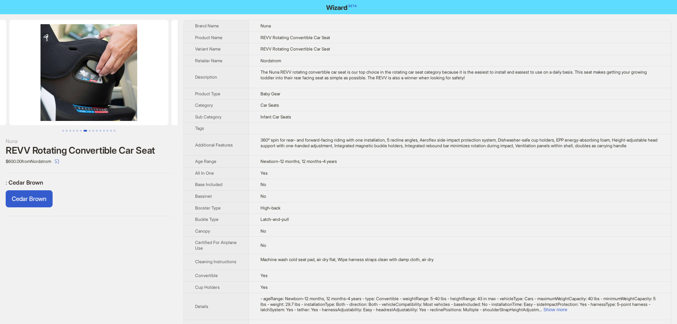
drag, startPoint x: 143, startPoint y: 54, endPoint x: 85, endPoint y: 71, distance: 60.9
click at [87, 73] on ul at bounding box center [89, 72] width 178 height 105
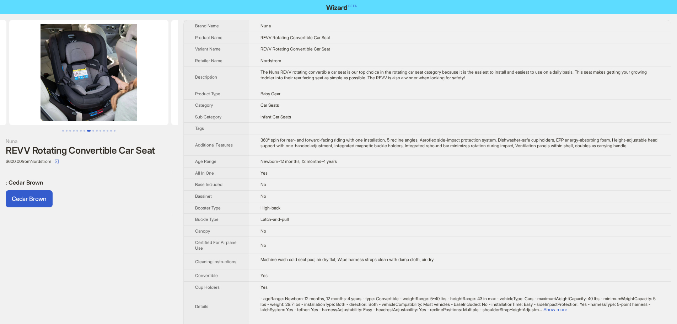
drag, startPoint x: 148, startPoint y: 43, endPoint x: 116, endPoint y: 46, distance: 32.9
click at [101, 68] on ul at bounding box center [89, 72] width 178 height 105
drag, startPoint x: 114, startPoint y: 67, endPoint x: 109, endPoint y: 40, distance: 27.5
click at [89, 69] on img at bounding box center [88, 72] width 159 height 105
drag, startPoint x: 104, startPoint y: 60, endPoint x: 82, endPoint y: 45, distance: 26.3
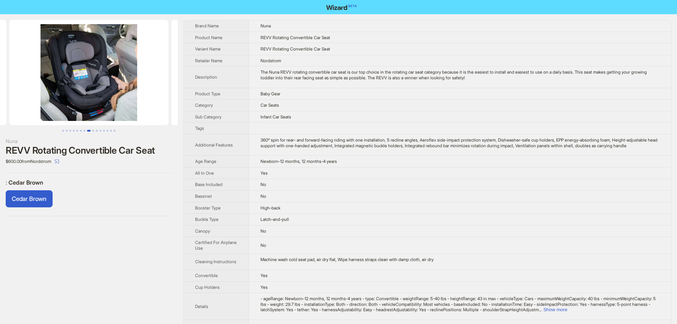
click at [88, 60] on img at bounding box center [88, 72] width 159 height 105
click at [104, 64] on img at bounding box center [88, 72] width 159 height 105
click at [83, 69] on img at bounding box center [88, 72] width 159 height 105
drag, startPoint x: 110, startPoint y: 54, endPoint x: 98, endPoint y: 43, distance: 16.1
click at [77, 71] on img at bounding box center [88, 72] width 159 height 105
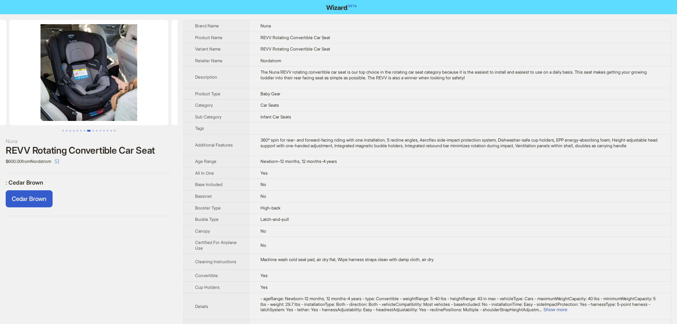
drag, startPoint x: 108, startPoint y: 53, endPoint x: 121, endPoint y: 45, distance: 15.1
click at [81, 66] on img at bounding box center [88, 72] width 159 height 105
drag, startPoint x: 109, startPoint y: 68, endPoint x: 124, endPoint y: 55, distance: 19.6
click at [86, 70] on img at bounding box center [88, 72] width 159 height 105
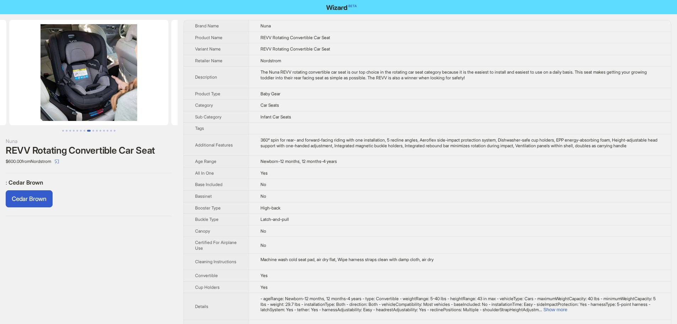
click at [41, 65] on ul at bounding box center [89, 72] width 178 height 105
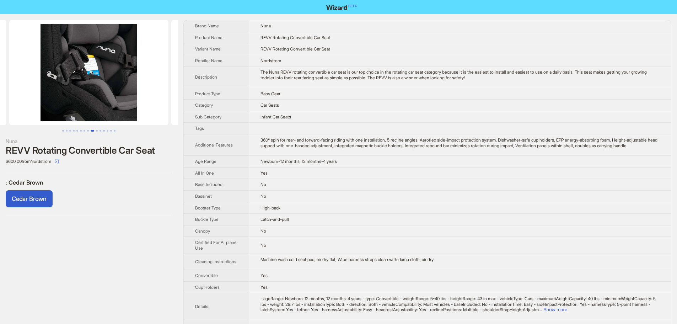
drag, startPoint x: 118, startPoint y: 89, endPoint x: 27, endPoint y: 76, distance: 91.8
click at [32, 78] on img at bounding box center [88, 72] width 159 height 105
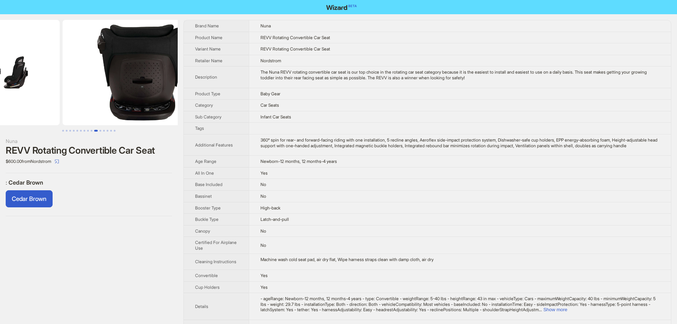
drag, startPoint x: 92, startPoint y: 83, endPoint x: 77, endPoint y: 69, distance: 20.4
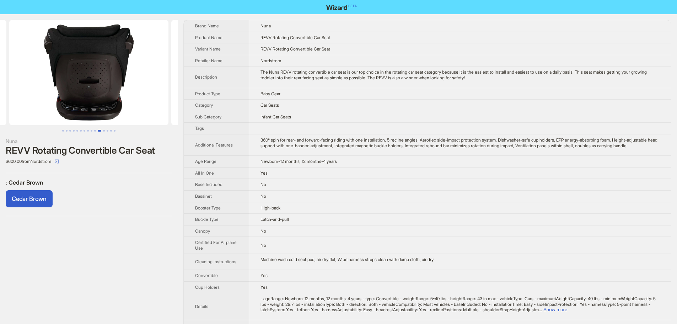
drag, startPoint x: 136, startPoint y: 76, endPoint x: 57, endPoint y: 74, distance: 79.6
click at [57, 74] on ul at bounding box center [89, 72] width 178 height 105
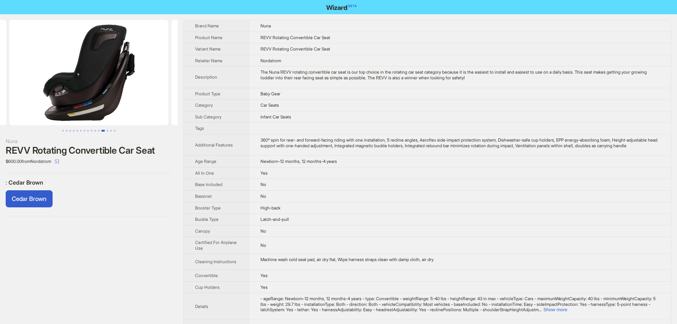
drag, startPoint x: 118, startPoint y: 76, endPoint x: 68, endPoint y: 71, distance: 50.7
click at [63, 74] on img at bounding box center [88, 72] width 159 height 105
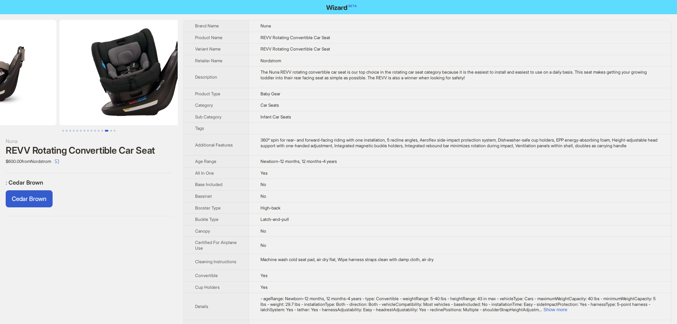
drag, startPoint x: 139, startPoint y: 74, endPoint x: 66, endPoint y: 70, distance: 73.3
click at [66, 73] on ul at bounding box center [89, 72] width 178 height 105
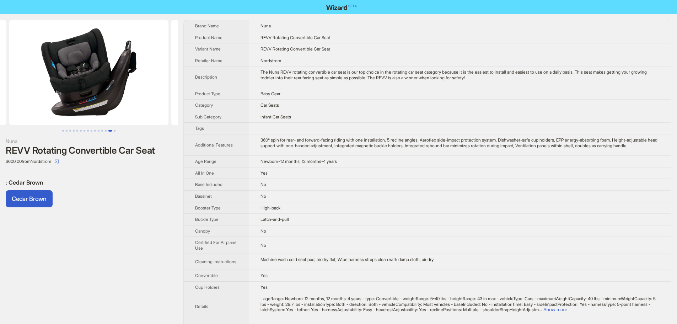
click at [60, 56] on img at bounding box center [88, 72] width 159 height 105
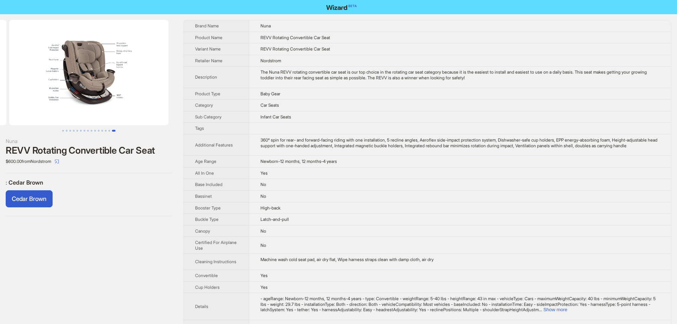
click at [84, 51] on img at bounding box center [88, 72] width 159 height 105
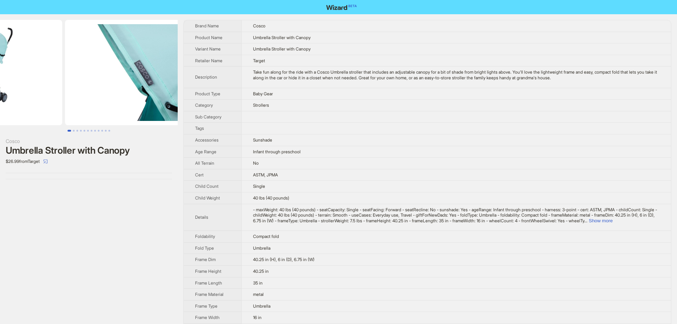
drag, startPoint x: 84, startPoint y: 88, endPoint x: 119, endPoint y: 70, distance: 39.2
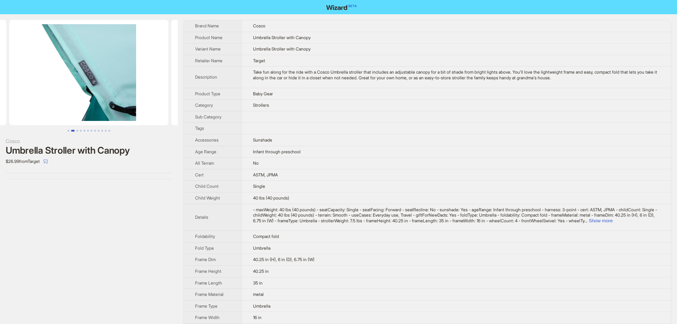
drag, startPoint x: 97, startPoint y: 73, endPoint x: 92, endPoint y: 58, distance: 15.8
click at [66, 72] on img at bounding box center [88, 72] width 159 height 105
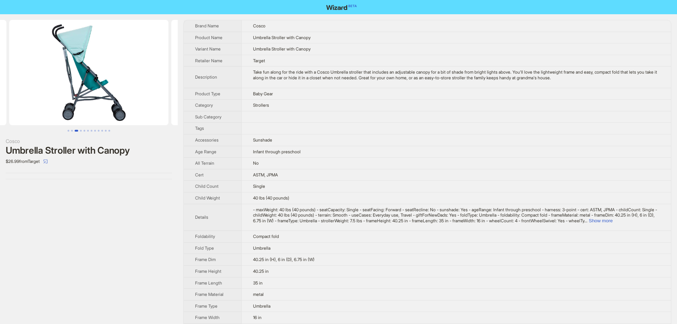
drag, startPoint x: 45, startPoint y: 68, endPoint x: 60, endPoint y: 53, distance: 21.4
click at [9, 64] on img at bounding box center [88, 72] width 159 height 105
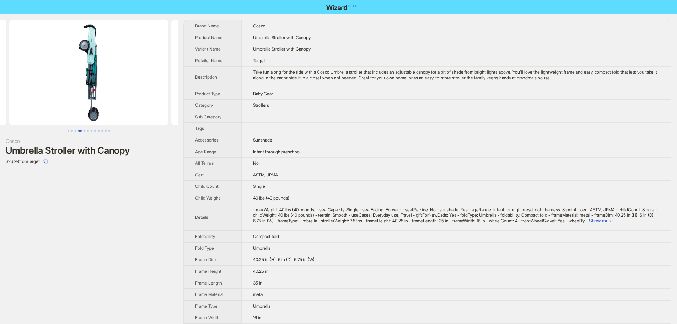
drag, startPoint x: 109, startPoint y: 52, endPoint x: 38, endPoint y: 44, distance: 71.8
click at [74, 52] on img at bounding box center [88, 72] width 159 height 105
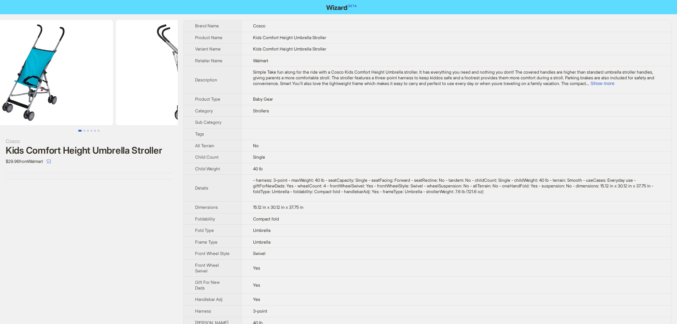
drag, startPoint x: 128, startPoint y: 80, endPoint x: 71, endPoint y: 88, distance: 57.1
click at [71, 88] on img at bounding box center [33, 72] width 159 height 105
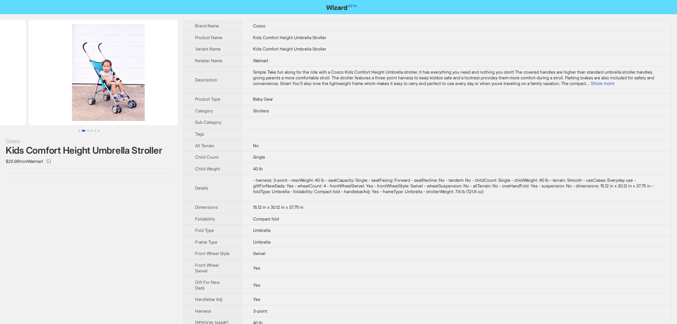
drag, startPoint x: 128, startPoint y: 73, endPoint x: 36, endPoint y: 74, distance: 92.0
click at [13, 76] on ul at bounding box center [89, 72] width 178 height 105
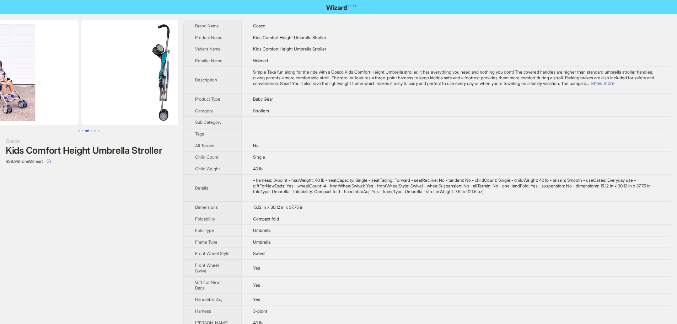
drag, startPoint x: 88, startPoint y: 72, endPoint x: 38, endPoint y: 75, distance: 49.5
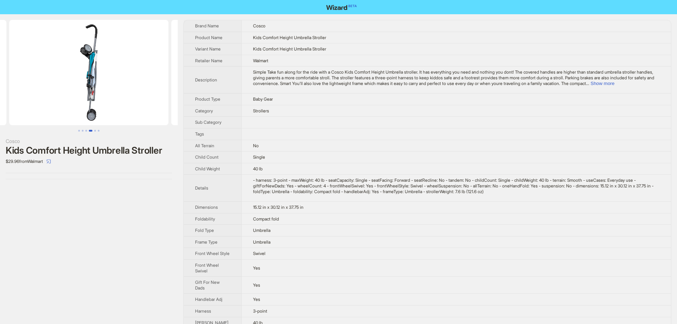
drag, startPoint x: 94, startPoint y: 76, endPoint x: 53, endPoint y: 78, distance: 41.6
click at [54, 79] on img at bounding box center [88, 72] width 159 height 105
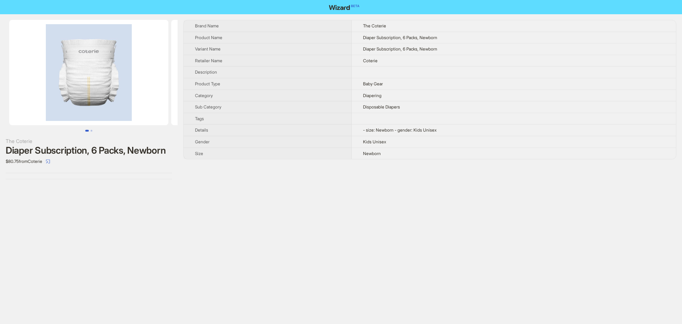
drag, startPoint x: 115, startPoint y: 80, endPoint x: 163, endPoint y: 89, distance: 48.9
click at [163, 89] on img at bounding box center [88, 72] width 159 height 105
drag, startPoint x: 113, startPoint y: 92, endPoint x: 37, endPoint y: 95, distance: 75.4
click at [32, 97] on img at bounding box center [88, 72] width 159 height 105
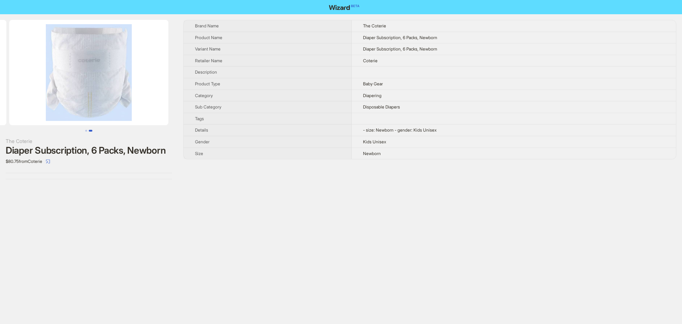
drag, startPoint x: 110, startPoint y: 80, endPoint x: 64, endPoint y: 80, distance: 46.5
click at [64, 80] on img at bounding box center [88, 72] width 159 height 105
drag, startPoint x: 388, startPoint y: 144, endPoint x: 352, endPoint y: 142, distance: 35.9
click at [352, 142] on td "Kids Unisex" at bounding box center [514, 142] width 324 height 12
click at [281, 217] on div "The Coterie Diaper Subscription, 6 Packs, Newborn $80.75 from Coterie Brand Nam…" at bounding box center [341, 162] width 682 height 324
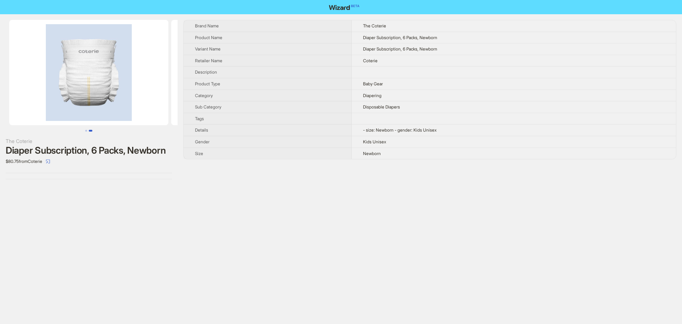
drag, startPoint x: 85, startPoint y: 97, endPoint x: 194, endPoint y: 105, distance: 109.3
click at [215, 113] on div "The Coterie Diaper Subscription, 6 Packs, Newborn $80.75 from Coterie Brand Nam…" at bounding box center [341, 99] width 682 height 171
drag, startPoint x: 92, startPoint y: 147, endPoint x: 126, endPoint y: 152, distance: 35.2
click at [126, 152] on div "Diaper Subscription, 6 Packs, Newborn" at bounding box center [89, 150] width 166 height 11
click at [162, 183] on div "The Coterie Diaper Subscription, 6 Packs, Newborn $80.75 from Coterie" at bounding box center [89, 99] width 178 height 171
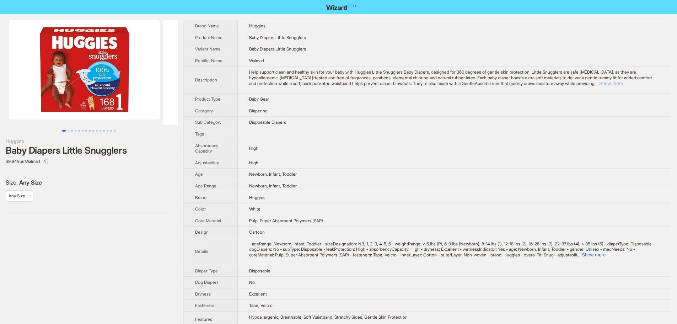
click at [623, 83] on button "Show more" at bounding box center [611, 83] width 24 height 5
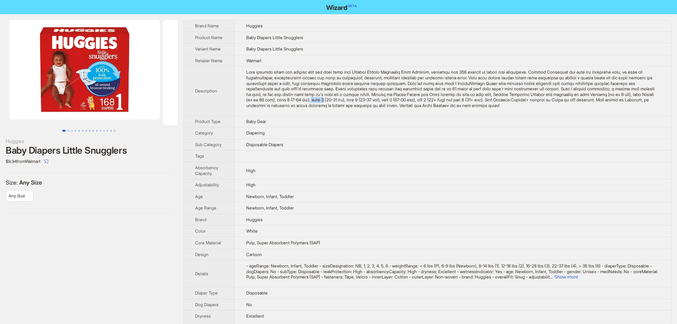
drag, startPoint x: 382, startPoint y: 106, endPoint x: 396, endPoint y: 106, distance: 14.6
click at [395, 106] on div "Help support clean and healthy skin for your baby with Huggies Little Snugglers…" at bounding box center [452, 88] width 413 height 39
click at [433, 122] on td "Baby Gear" at bounding box center [452, 121] width 436 height 12
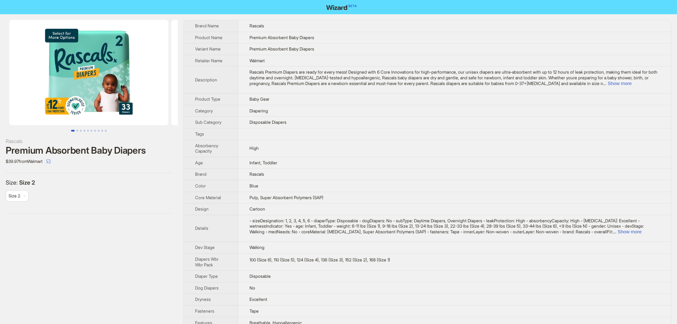
click at [97, 205] on div "Size : Size 2 Size 2" at bounding box center [89, 193] width 166 height 29
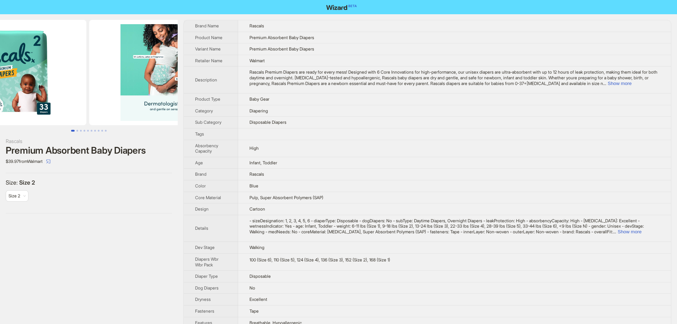
drag, startPoint x: 132, startPoint y: 77, endPoint x: 73, endPoint y: 82, distance: 59.6
click at [73, 82] on img at bounding box center [6, 72] width 159 height 105
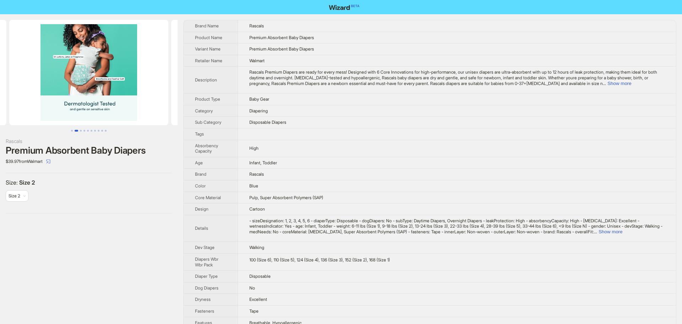
scroll to position [0, 162]
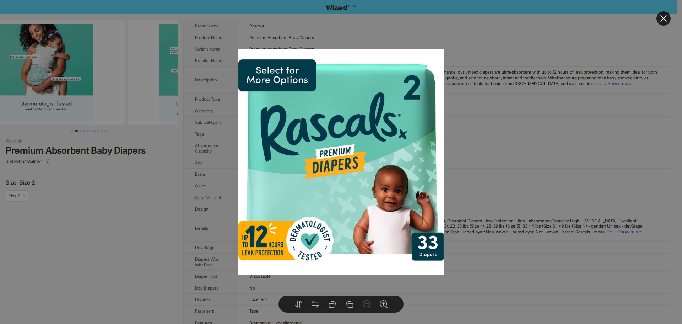
drag, startPoint x: 135, startPoint y: 75, endPoint x: 74, endPoint y: 79, distance: 60.9
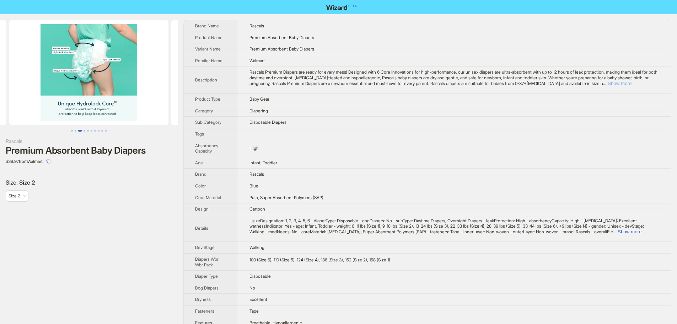
click at [631, 82] on button "Show more" at bounding box center [619, 83] width 24 height 5
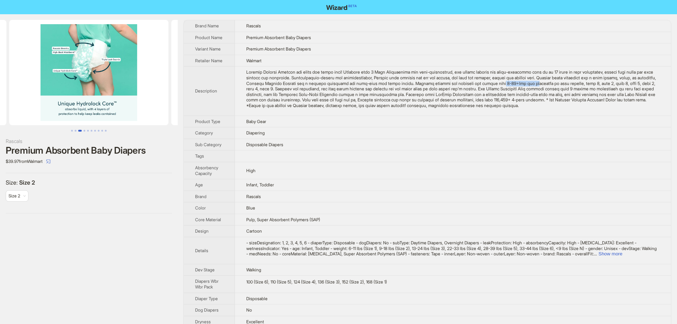
drag, startPoint x: 560, startPoint y: 84, endPoint x: 595, endPoint y: 83, distance: 34.5
click at [595, 83] on div "Rascals Premium Diapers are ready for every mess! Designed with 6 Core Innovati…" at bounding box center [452, 88] width 413 height 39
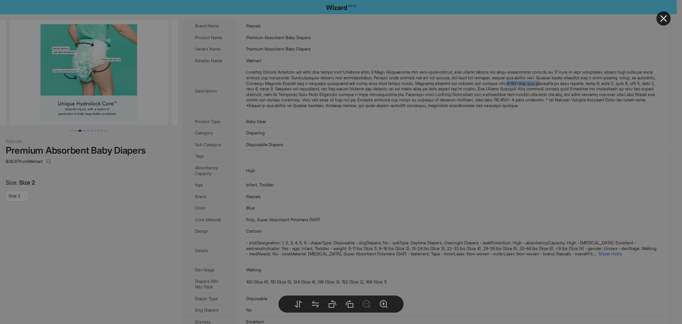
drag, startPoint x: 135, startPoint y: 60, endPoint x: 74, endPoint y: 64, distance: 60.9
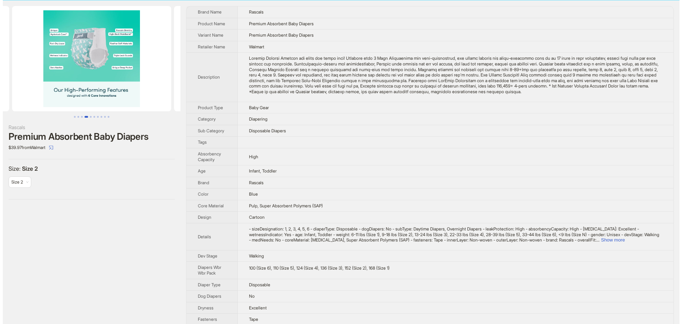
scroll to position [1, 0]
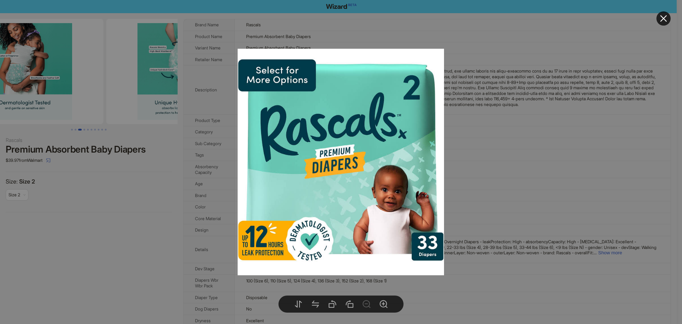
drag, startPoint x: 76, startPoint y: 82, endPoint x: 141, endPoint y: 81, distance: 65.4
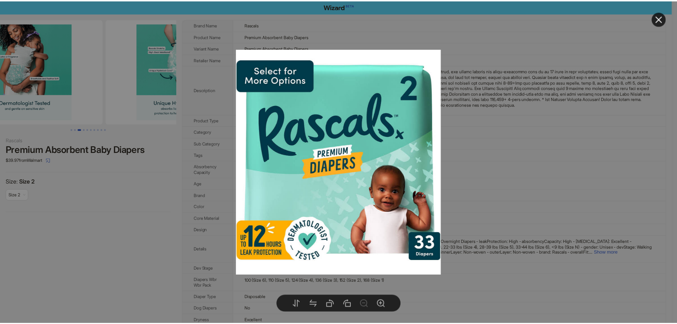
scroll to position [0, 162]
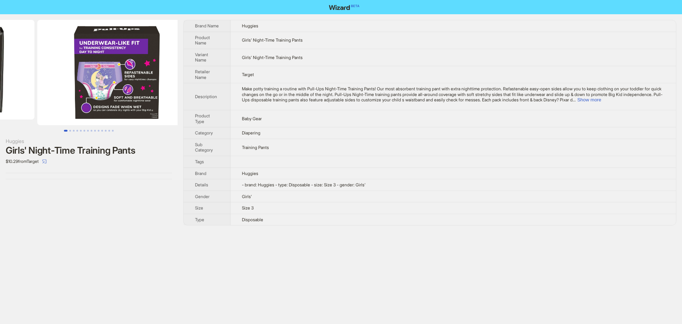
drag, startPoint x: 132, startPoint y: 67, endPoint x: 31, endPoint y: 54, distance: 102.7
click at [31, 54] on ul at bounding box center [89, 72] width 178 height 105
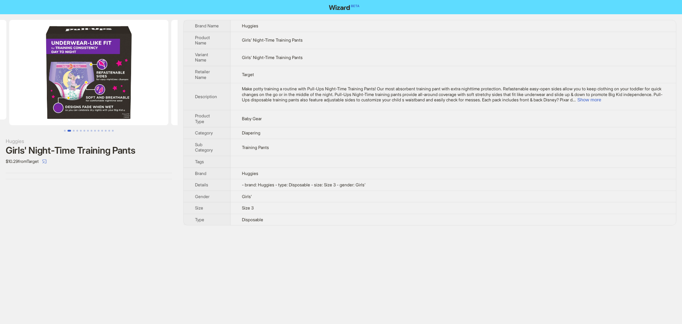
click at [76, 73] on img at bounding box center [88, 72] width 159 height 105
drag, startPoint x: 140, startPoint y: 73, endPoint x: 75, endPoint y: 72, distance: 64.3
click at [76, 73] on ul at bounding box center [89, 72] width 178 height 105
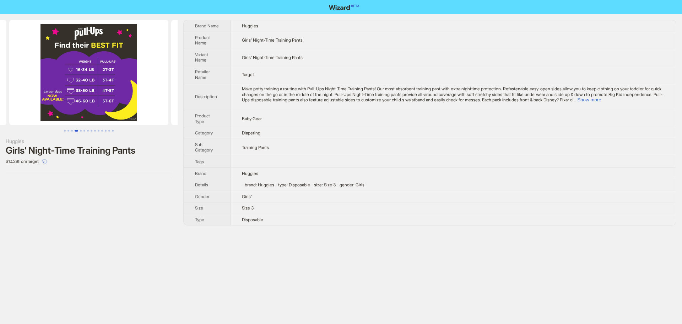
drag, startPoint x: 123, startPoint y: 70, endPoint x: 0, endPoint y: 73, distance: 122.9
click at [0, 73] on ul at bounding box center [89, 72] width 178 height 105
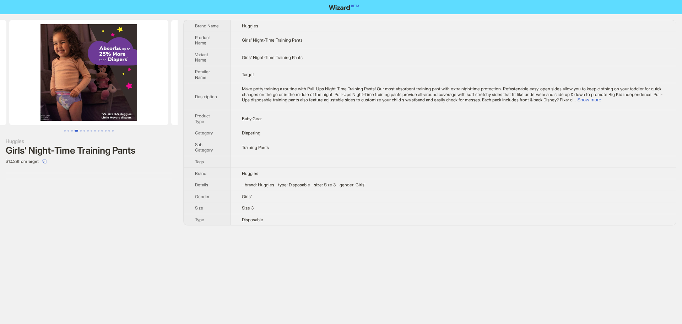
drag, startPoint x: 110, startPoint y: 73, endPoint x: 0, endPoint y: 72, distance: 109.8
click at [8, 72] on li at bounding box center [89, 72] width 162 height 105
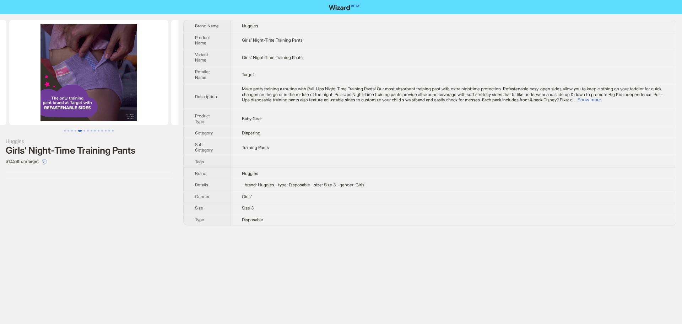
click at [209, 85] on div "Huggies Girls' Night-Time Training Pants $10.29 from Target Brand Name Huggies …" at bounding box center [341, 122] width 682 height 217
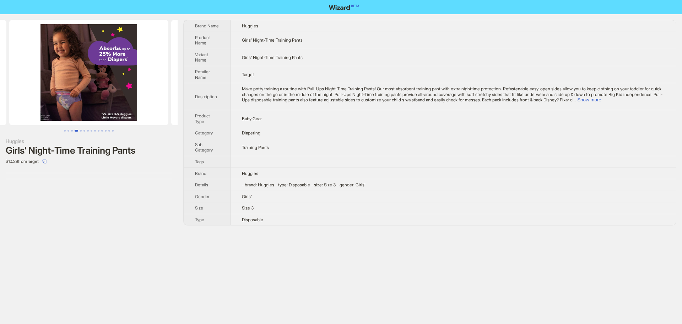
drag, startPoint x: 165, startPoint y: 75, endPoint x: 128, endPoint y: 73, distance: 37.0
click at [218, 86] on div "Huggies Girls' Night-Time Training Pants $10.29 from Target Brand Name Huggies …" at bounding box center [341, 122] width 682 height 217
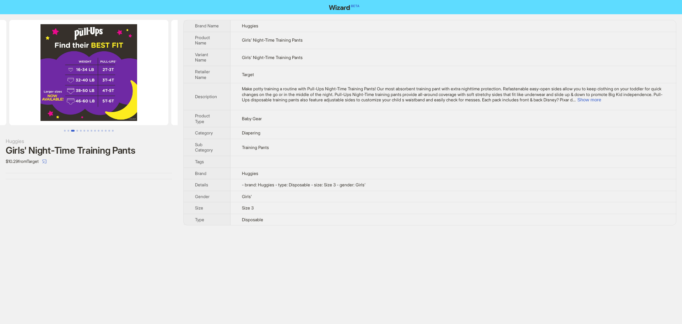
click at [238, 90] on div "Huggies Girls' Night-Time Training Pants $10.29 from Target Brand Name Huggies …" at bounding box center [341, 122] width 682 height 217
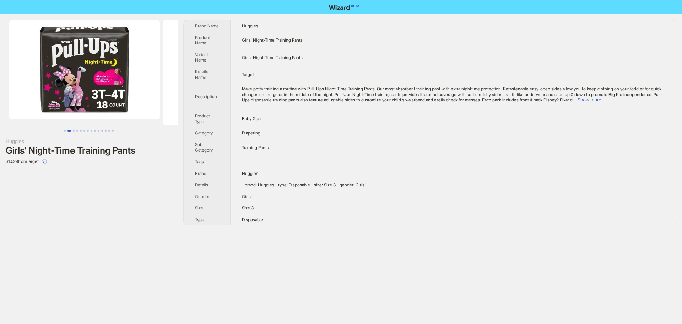
click at [211, 90] on div "Huggies Girls' Night-Time Training Pants $10.29 from Target Brand Name Huggies …" at bounding box center [341, 122] width 682 height 217
click at [163, 81] on ul at bounding box center [89, 72] width 178 height 105
click at [601, 99] on button "Show more" at bounding box center [589, 99] width 24 height 5
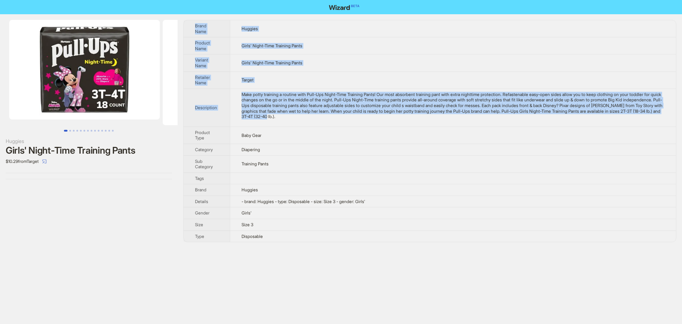
drag, startPoint x: 374, startPoint y: 116, endPoint x: 195, endPoint y: 24, distance: 201.9
click at [195, 24] on tbody "Brand Name Huggies Product Name Girls' Night-Time Training Pants Variant Name G…" at bounding box center [430, 130] width 492 height 221
copy tbody "Brand Name Huggies Product Name Girls' Night-Time Training Pants Variant Name G…"
click at [459, 35] on td "Huggies" at bounding box center [453, 28] width 446 height 17
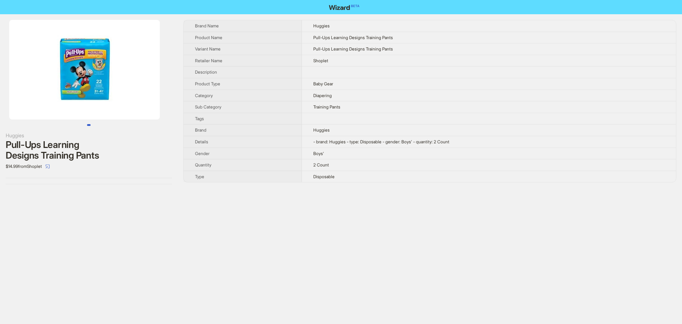
click at [110, 77] on img at bounding box center [84, 69] width 151 height 99
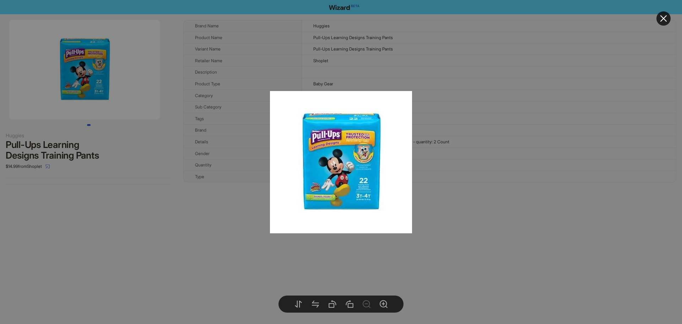
click at [375, 200] on img at bounding box center [341, 162] width 142 height 142
click at [659, 18] on button at bounding box center [663, 18] width 14 height 14
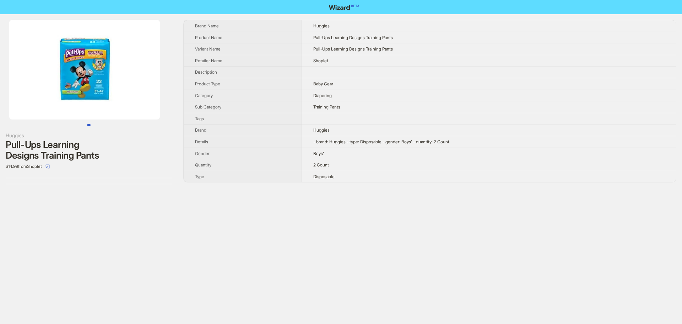
drag, startPoint x: 108, startPoint y: 79, endPoint x: 15, endPoint y: 82, distance: 93.5
click at [23, 82] on img at bounding box center [84, 69] width 151 height 99
drag, startPoint x: 118, startPoint y: 80, endPoint x: 0, endPoint y: 72, distance: 117.8
click at [9, 77] on li at bounding box center [84, 69] width 169 height 99
click at [78, 59] on img at bounding box center [84, 69] width 151 height 99
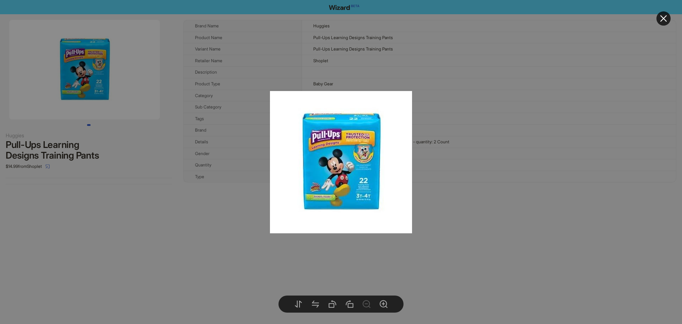
click at [329, 166] on img at bounding box center [341, 162] width 142 height 142
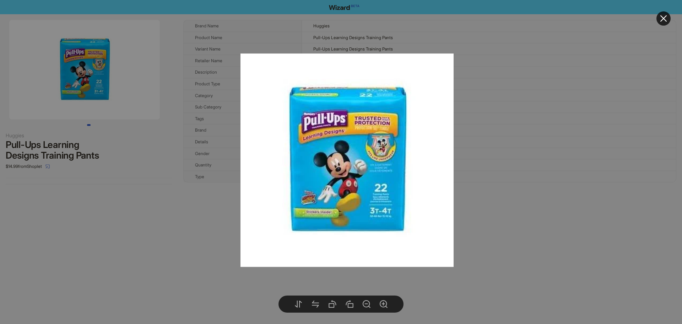
click at [375, 180] on img at bounding box center [346, 159] width 213 height 213
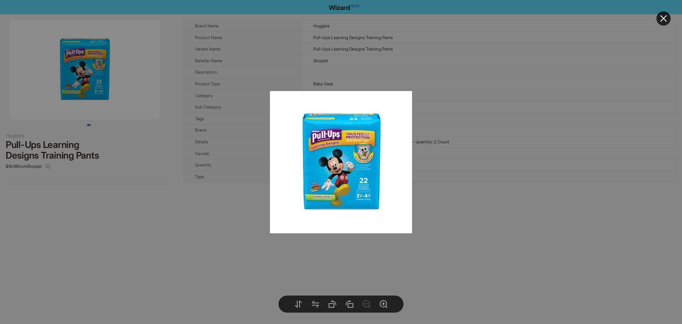
click at [669, 22] on button at bounding box center [663, 18] width 14 height 14
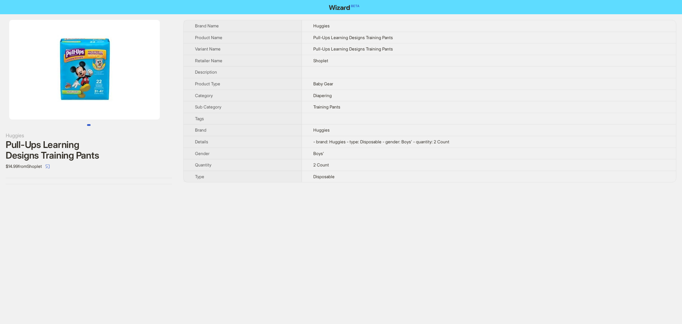
click at [361, 72] on td at bounding box center [489, 72] width 374 height 12
drag, startPoint x: 406, startPoint y: 51, endPoint x: 181, endPoint y: 30, distance: 225.4
click at [181, 30] on div "Huggies Pull-Ups Learning Designs Training Pants $14.99 from Shoplet Brand Name…" at bounding box center [341, 101] width 682 height 175
copy tbody "Brand Name Huggies Product Name Pull-Ups Learning Designs Training Pants Varian…"
click at [437, 115] on td at bounding box center [489, 119] width 374 height 12
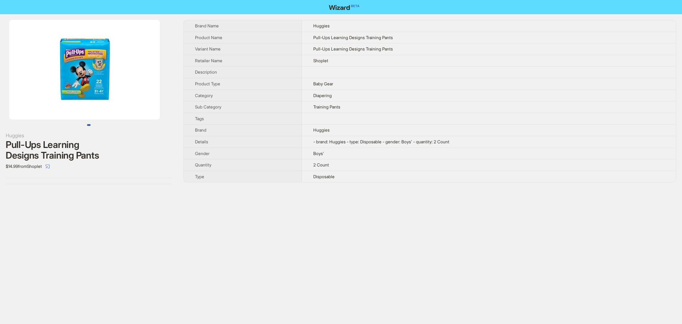
click at [143, 73] on img at bounding box center [84, 69] width 151 height 99
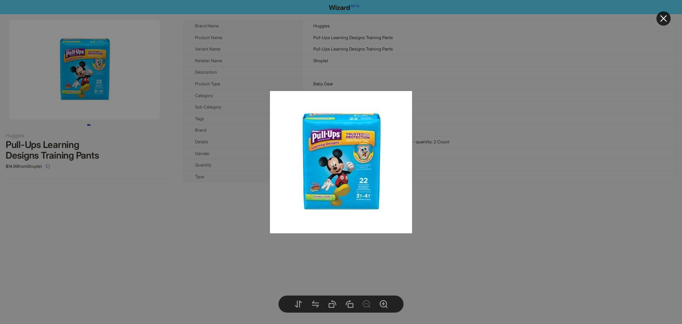
drag, startPoint x: 310, startPoint y: 155, endPoint x: 367, endPoint y: 142, distance: 57.9
click at [307, 153] on img at bounding box center [341, 162] width 142 height 142
click at [659, 15] on icon "close" at bounding box center [663, 18] width 9 height 9
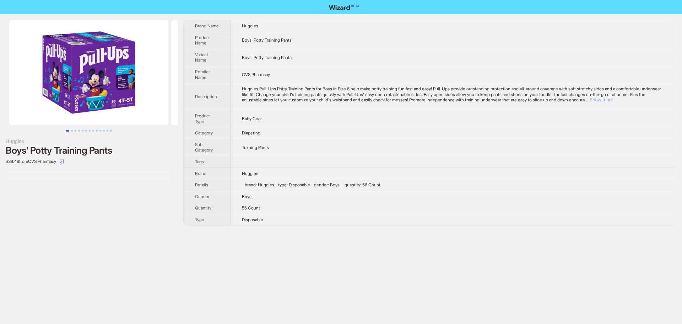
click at [613, 101] on button "Show more" at bounding box center [601, 99] width 24 height 5
drag, startPoint x: 298, startPoint y: 110, endPoint x: 282, endPoint y: 113, distance: 16.1
click at [282, 103] on div "Huggies Pull-Ups Potty Training Pants for Boys in Size 6 help make potty traini…" at bounding box center [453, 94] width 423 height 17
click at [375, 150] on td "Training Pants" at bounding box center [453, 147] width 445 height 17
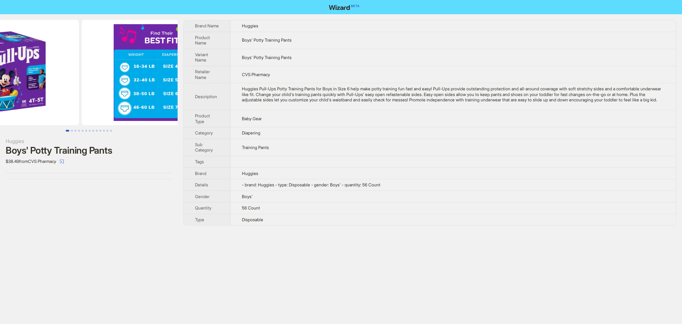
drag, startPoint x: 131, startPoint y: 74, endPoint x: 54, endPoint y: 71, distance: 77.1
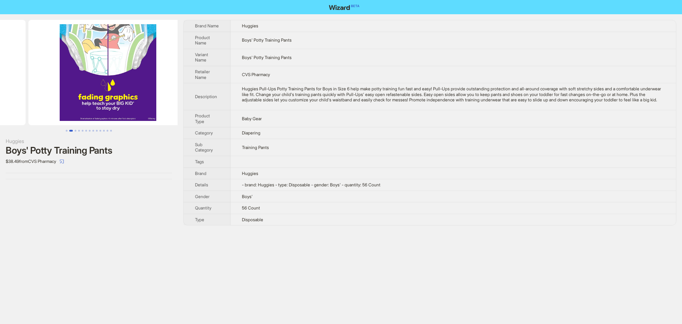
drag, startPoint x: 113, startPoint y: 74, endPoint x: 21, endPoint y: 72, distance: 91.7
click at [21, 72] on ul at bounding box center [89, 72] width 178 height 105
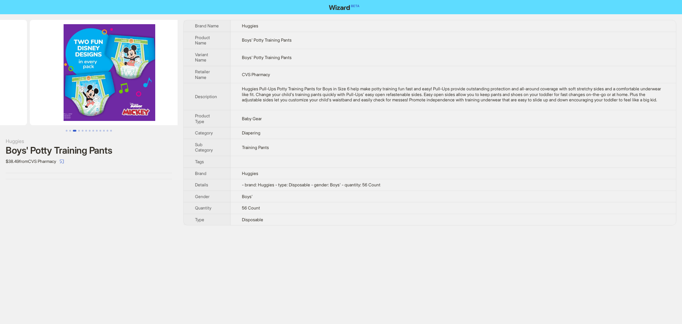
drag, startPoint x: 80, startPoint y: 83, endPoint x: 20, endPoint y: 82, distance: 59.3
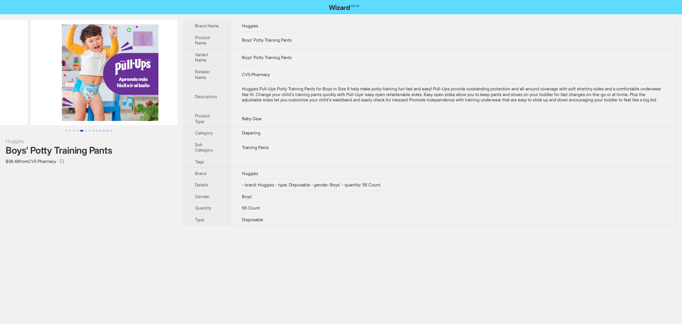
drag, startPoint x: 60, startPoint y: 94, endPoint x: 53, endPoint y: 86, distance: 11.1
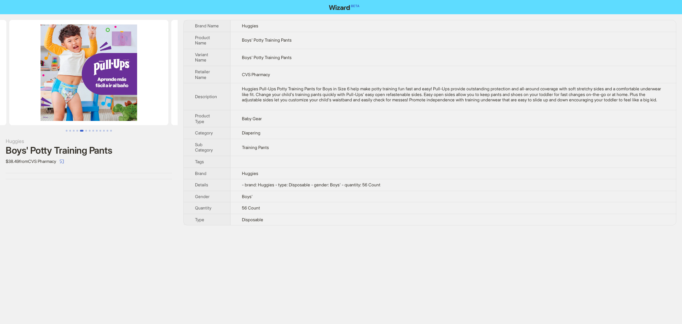
drag, startPoint x: 99, startPoint y: 85, endPoint x: 37, endPoint y: 82, distance: 61.9
click at [43, 85] on img at bounding box center [88, 72] width 159 height 105
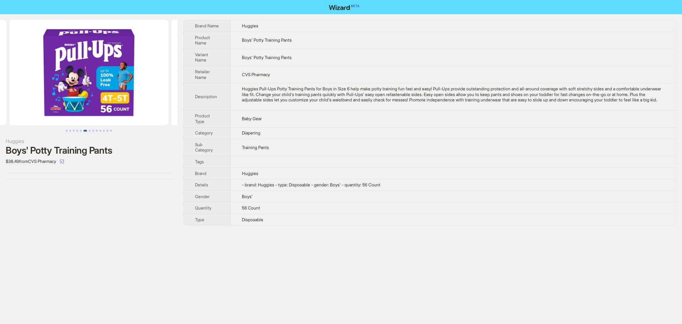
drag, startPoint x: 136, startPoint y: 93, endPoint x: 21, endPoint y: 86, distance: 114.6
click at [28, 88] on ul at bounding box center [89, 72] width 178 height 105
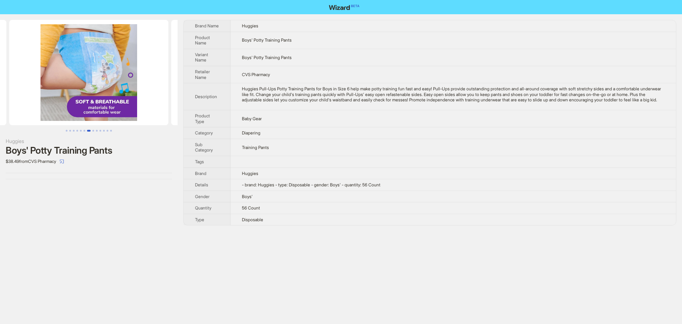
drag, startPoint x: 139, startPoint y: 83, endPoint x: 12, endPoint y: 80, distance: 127.2
click at [19, 83] on ul at bounding box center [89, 72] width 178 height 105
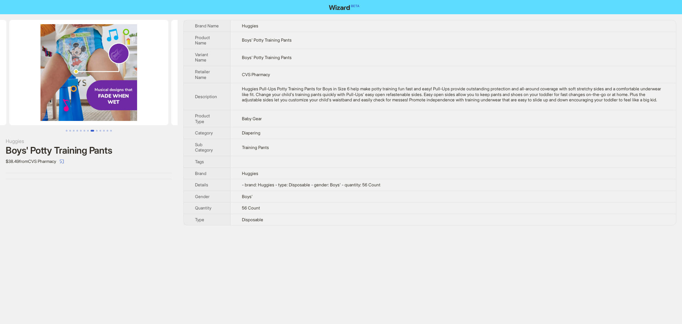
drag, startPoint x: 117, startPoint y: 96, endPoint x: 71, endPoint y: 88, distance: 46.1
click at [72, 91] on img at bounding box center [88, 72] width 159 height 105
drag, startPoint x: 154, startPoint y: 85, endPoint x: 17, endPoint y: 66, distance: 137.7
click at [24, 69] on ul at bounding box center [89, 72] width 178 height 105
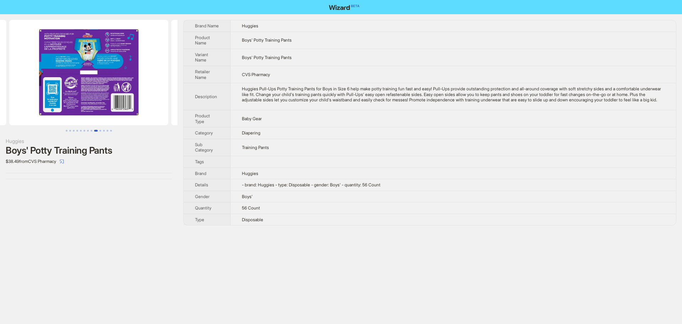
drag, startPoint x: 119, startPoint y: 71, endPoint x: 129, endPoint y: 68, distance: 10.4
click at [95, 72] on img at bounding box center [88, 72] width 159 height 105
drag, startPoint x: 129, startPoint y: 71, endPoint x: 88, endPoint y: 67, distance: 41.1
click at [90, 70] on ul at bounding box center [89, 72] width 178 height 105
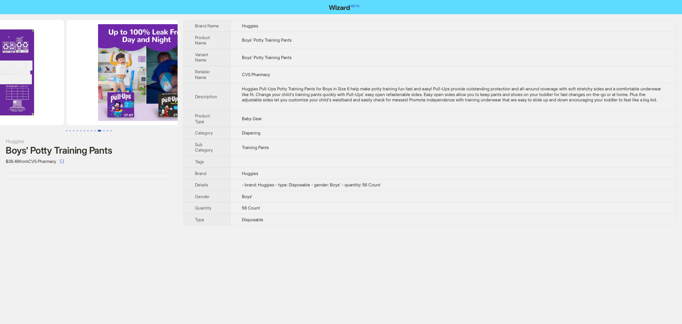
click at [51, 76] on ul at bounding box center [89, 72] width 178 height 105
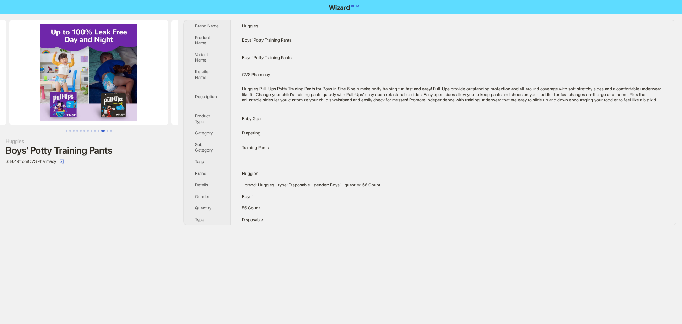
click at [117, 98] on img at bounding box center [88, 72] width 159 height 105
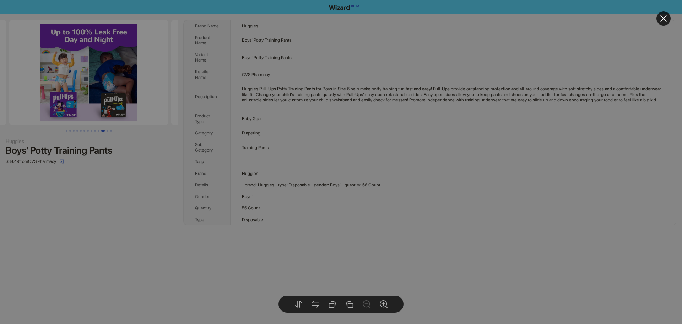
drag, startPoint x: 141, startPoint y: 66, endPoint x: 86, endPoint y: 66, distance: 55.1
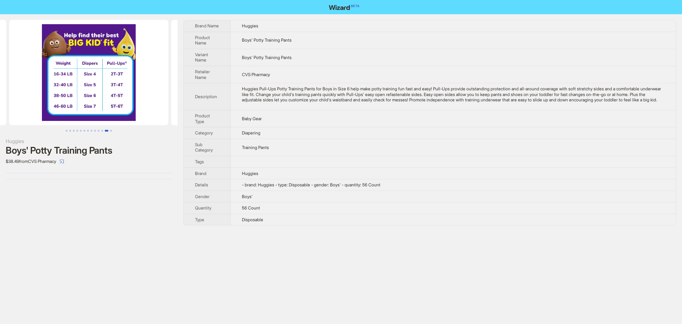
scroll to position [0, 1944]
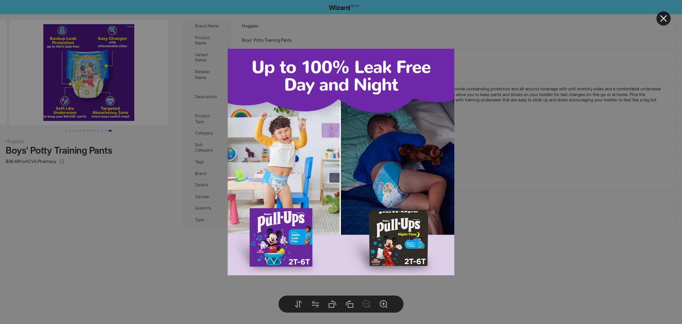
drag, startPoint x: 125, startPoint y: 65, endPoint x: 9, endPoint y: 63, distance: 116.2
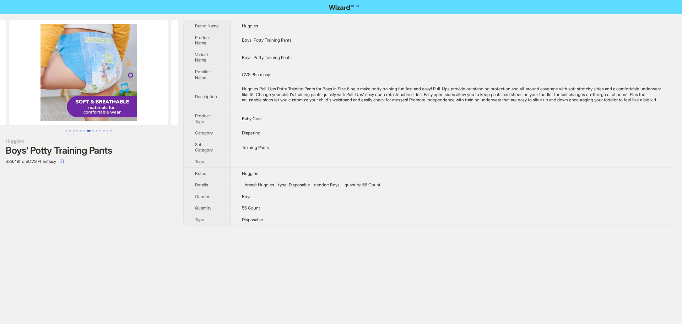
drag, startPoint x: 125, startPoint y: 77, endPoint x: 110, endPoint y: 76, distance: 14.6
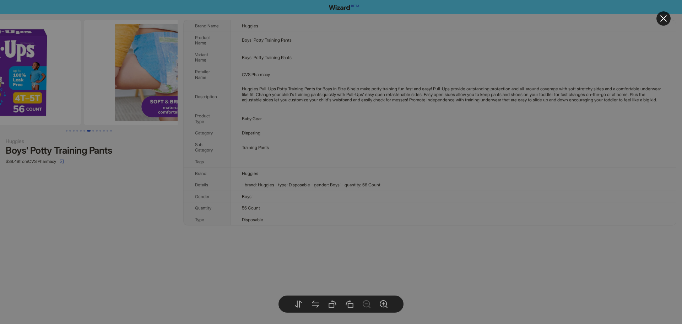
drag, startPoint x: 103, startPoint y: 76, endPoint x: 155, endPoint y: 82, distance: 52.2
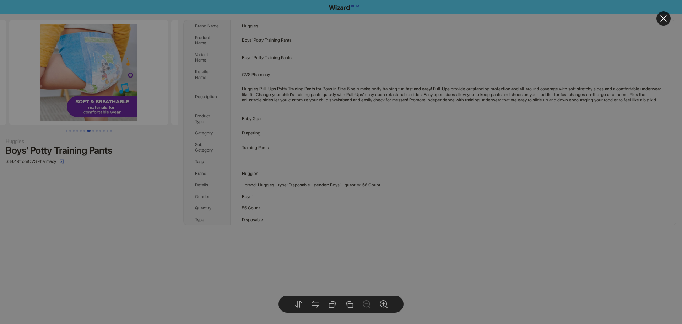
drag, startPoint x: 74, startPoint y: 80, endPoint x: 87, endPoint y: 81, distance: 12.8
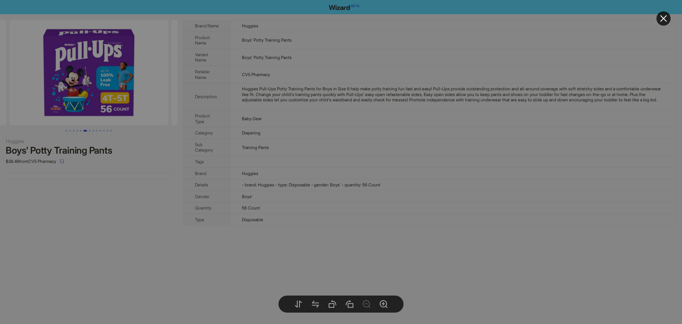
drag, startPoint x: 89, startPoint y: 81, endPoint x: 150, endPoint y: 90, distance: 61.4
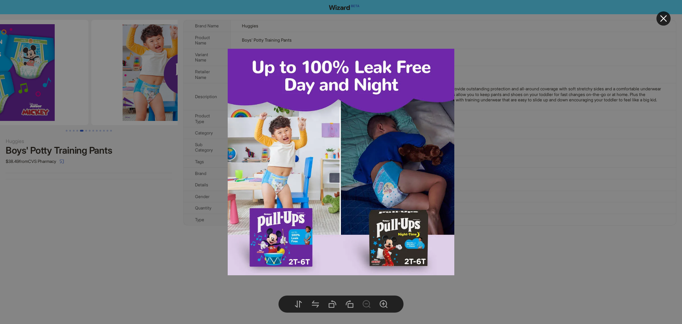
drag, startPoint x: 101, startPoint y: 88, endPoint x: 77, endPoint y: 87, distance: 23.8
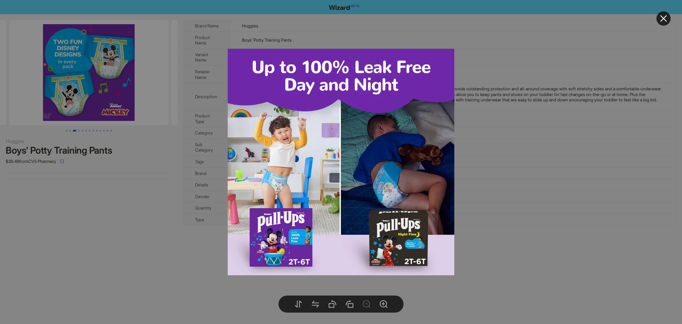
drag, startPoint x: 77, startPoint y: 88, endPoint x: 151, endPoint y: 102, distance: 75.2
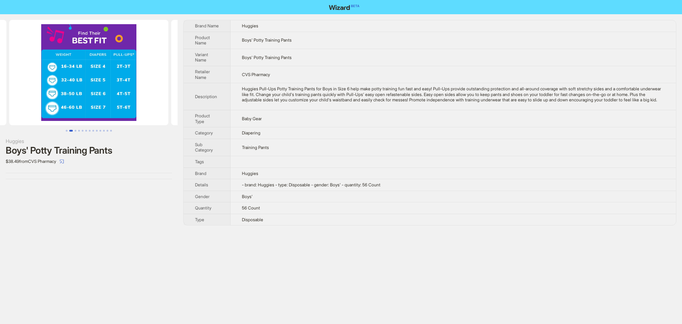
scroll to position [0, 162]
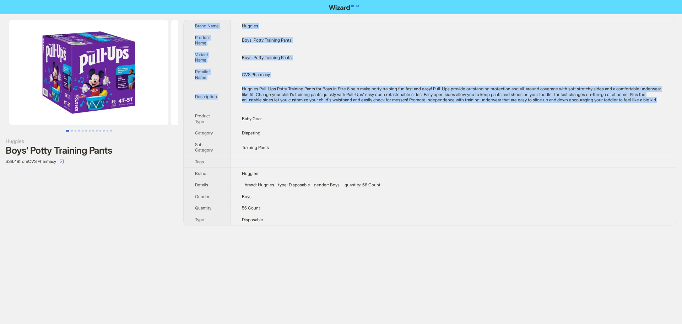
drag, startPoint x: 301, startPoint y: 109, endPoint x: 196, endPoint y: 25, distance: 134.3
click at [196, 25] on tbody "Brand Name Huggies Product Name Boys' Potty Training Pants Variant Name Boys' P…" at bounding box center [430, 122] width 492 height 205
copy tbody "Brand Name Huggies Product Name Boys' Potty Training Pants Variant Name Boys' P…"
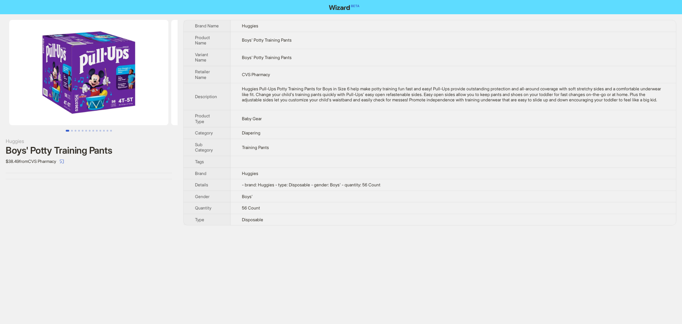
click at [322, 139] on td "Diapering" at bounding box center [453, 133] width 445 height 12
click at [323, 127] on td "Baby Gear" at bounding box center [453, 118] width 445 height 17
drag, startPoint x: 345, startPoint y: 92, endPoint x: 363, endPoint y: 93, distance: 18.5
click at [363, 93] on div "Huggies Pull-Ups Potty Training Pants for Boys in Size 6 help make potty traini…" at bounding box center [453, 94] width 423 height 17
click at [346, 155] on td "Training Pants" at bounding box center [453, 147] width 445 height 17
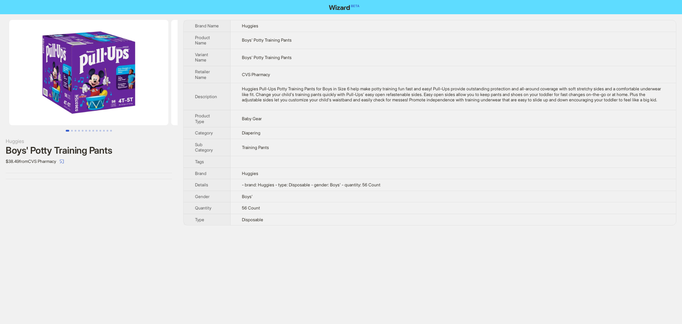
click at [345, 47] on td "Boys' Potty Training Pants" at bounding box center [453, 40] width 445 height 17
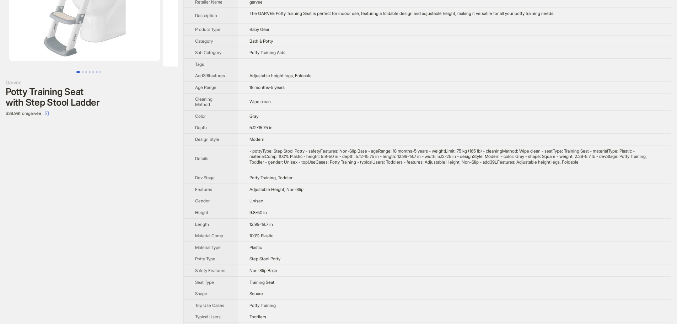
scroll to position [71, 0]
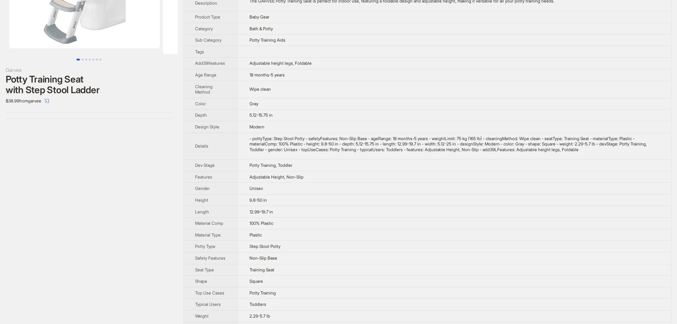
click at [338, 58] on td "Adjustable height legs, Foldable" at bounding box center [454, 64] width 433 height 12
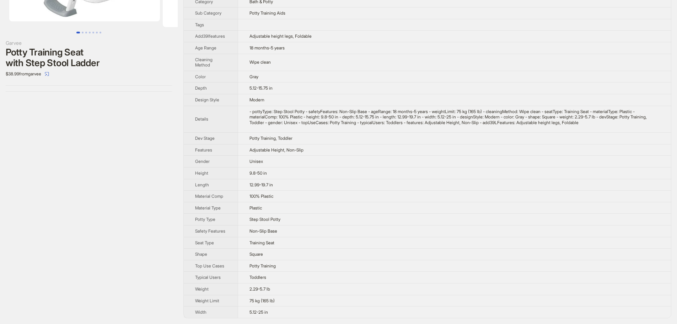
scroll to position [0, 0]
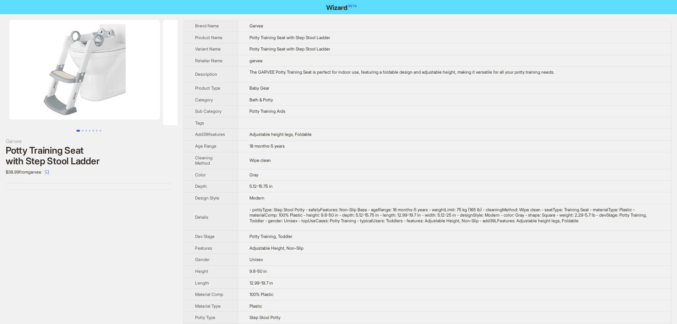
drag, startPoint x: 114, startPoint y: 66, endPoint x: 12, endPoint y: 58, distance: 101.5
click at [12, 58] on ul at bounding box center [89, 72] width 178 height 105
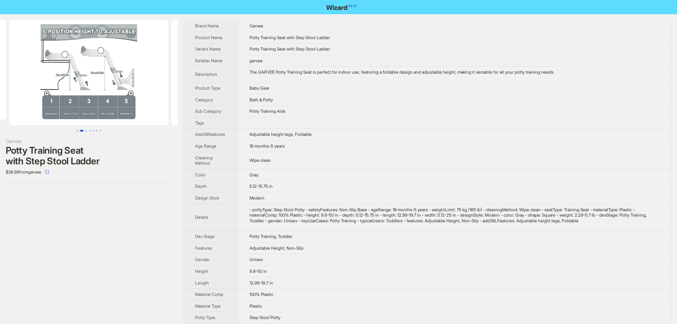
click at [9, 60] on img at bounding box center [88, 72] width 159 height 105
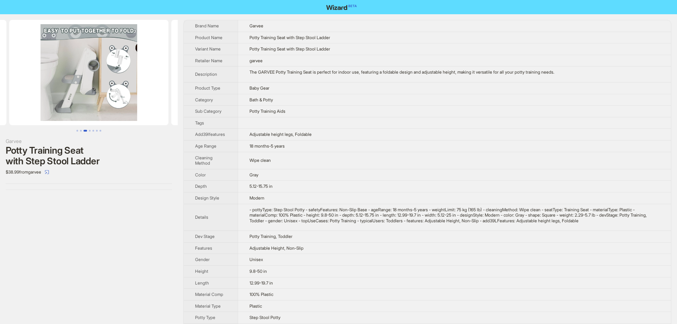
drag, startPoint x: 123, startPoint y: 79, endPoint x: 56, endPoint y: 79, distance: 67.1
click at [99, 80] on img at bounding box center [88, 72] width 159 height 105
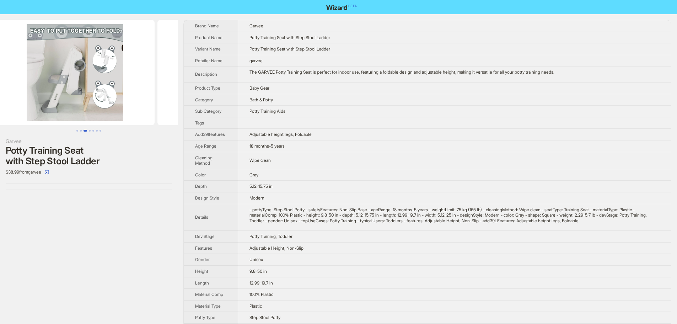
drag, startPoint x: 56, startPoint y: 79, endPoint x: 36, endPoint y: 74, distance: 20.4
click at [37, 76] on img at bounding box center [74, 72] width 159 height 105
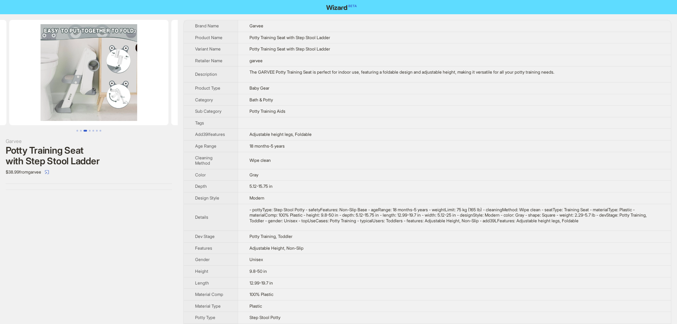
drag, startPoint x: 140, startPoint y: 70, endPoint x: 46, endPoint y: 69, distance: 94.2
click at [36, 73] on ul at bounding box center [89, 72] width 178 height 105
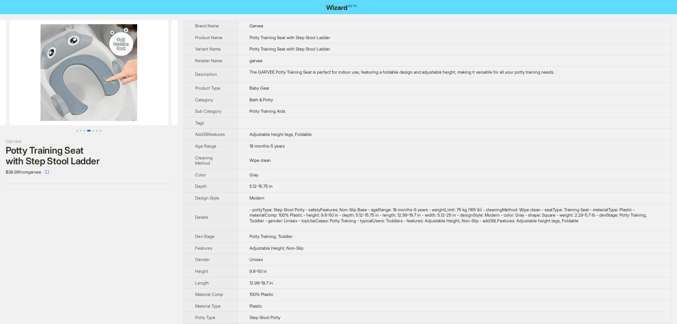
drag, startPoint x: 93, startPoint y: 68, endPoint x: 8, endPoint y: 76, distance: 85.6
click at [9, 77] on img at bounding box center [88, 72] width 159 height 105
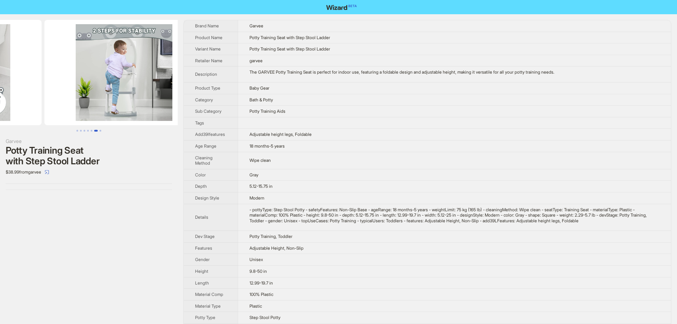
drag, startPoint x: 48, startPoint y: 94, endPoint x: 81, endPoint y: 83, distance: 34.9
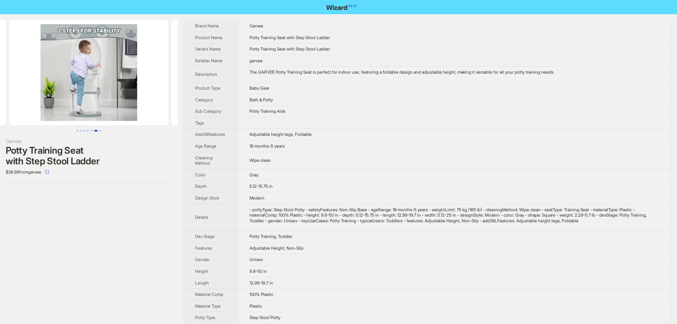
drag, startPoint x: 111, startPoint y: 74, endPoint x: 53, endPoint y: 80, distance: 58.5
click at [14, 86] on img at bounding box center [88, 72] width 159 height 105
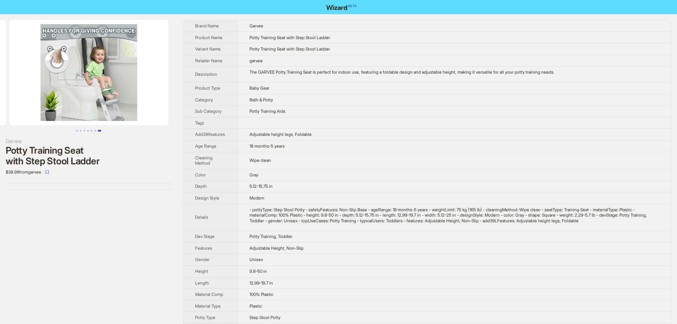
drag, startPoint x: 92, startPoint y: 79, endPoint x: 48, endPoint y: 86, distance: 44.3
click at [49, 89] on img at bounding box center [88, 72] width 159 height 105
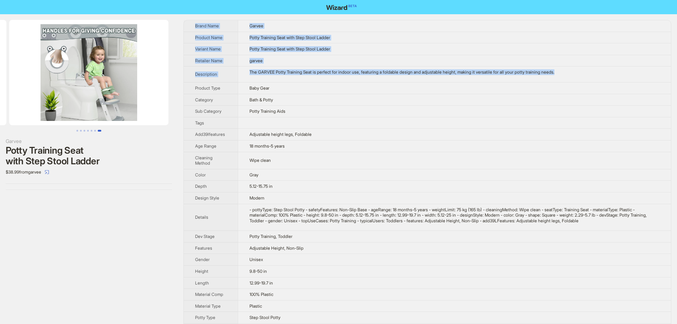
drag, startPoint x: 578, startPoint y: 74, endPoint x: 194, endPoint y: 25, distance: 387.4
click at [194, 25] on tbody "Brand Name Garvee Product Name Potty Training Seat with Step Stool Ladder Varia…" at bounding box center [427, 217] width 487 height 395
copy tbody "Brand Name Garvee Product Name Potty Training Seat with Step Stool Ladder Varia…"
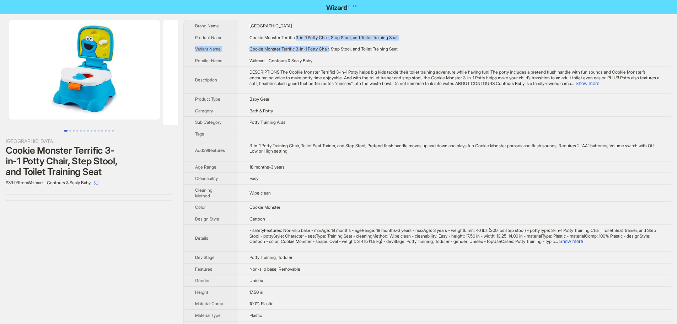
drag, startPoint x: 299, startPoint y: 37, endPoint x: 334, endPoint y: 43, distance: 36.1
click at [334, 43] on tbody "Brand Name Sesame Street Product Name Cookie Monster Terrific 3-in-1 Potty Chai…" at bounding box center [427, 239] width 487 height 439
click at [599, 82] on button "Show more" at bounding box center [587, 83] width 24 height 5
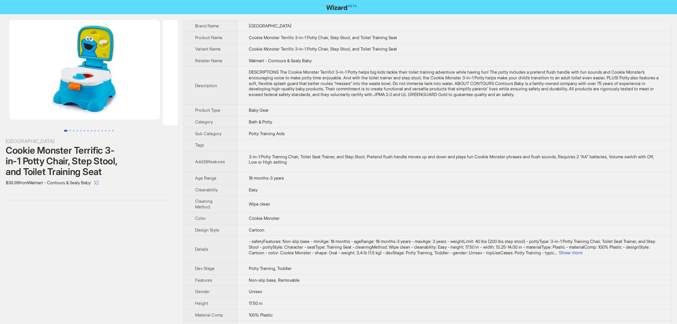
click at [581, 27] on td "[GEOGRAPHIC_DATA]" at bounding box center [453, 25] width 433 height 11
drag, startPoint x: 348, startPoint y: 71, endPoint x: 376, endPoint y: 71, distance: 28.4
click at [376, 71] on div "DESCRIPTIONS The Cookie Monster Terrific! 3-in-1 Potty helps big kids tackle th…" at bounding box center [454, 83] width 411 height 28
drag, startPoint x: 136, startPoint y: 66, endPoint x: 31, endPoint y: 72, distance: 105.3
click at [38, 72] on ul at bounding box center [89, 72] width 178 height 105
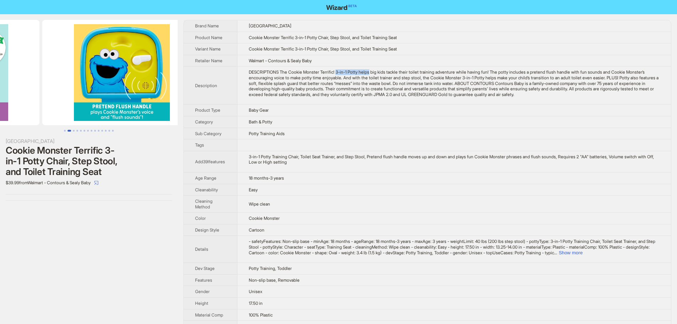
drag, startPoint x: 113, startPoint y: 71, endPoint x: 8, endPoint y: 74, distance: 105.2
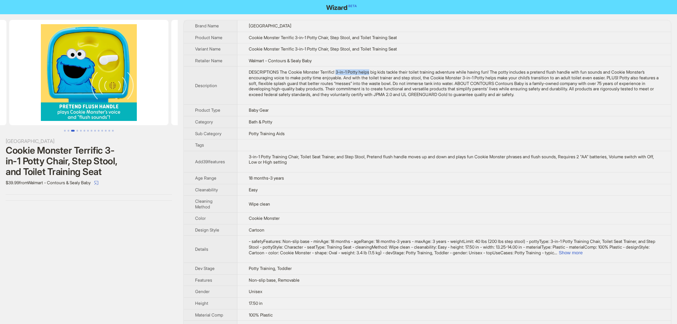
drag, startPoint x: 77, startPoint y: 72, endPoint x: 151, endPoint y: 74, distance: 73.9
click at [136, 74] on img at bounding box center [88, 72] width 159 height 105
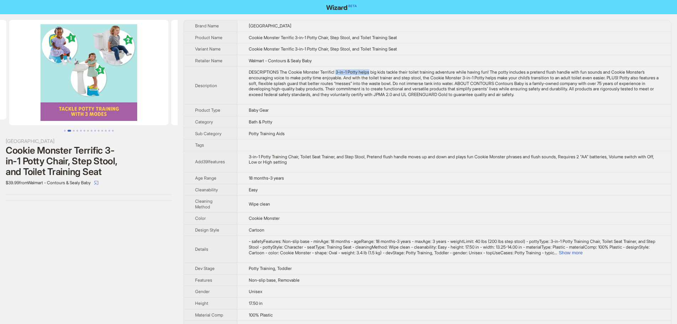
drag, startPoint x: 132, startPoint y: 73, endPoint x: 18, endPoint y: 68, distance: 113.8
click at [18, 70] on ul at bounding box center [89, 72] width 178 height 105
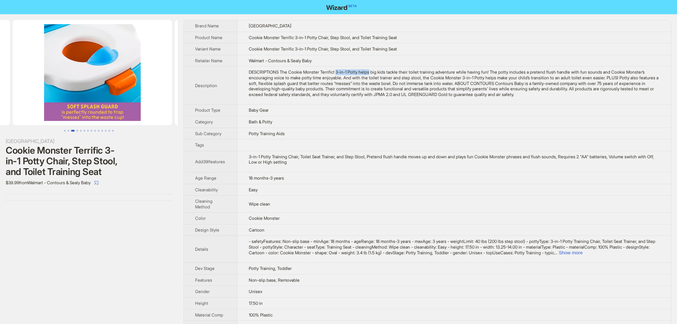
drag, startPoint x: 107, startPoint y: 69, endPoint x: 23, endPoint y: 69, distance: 83.8
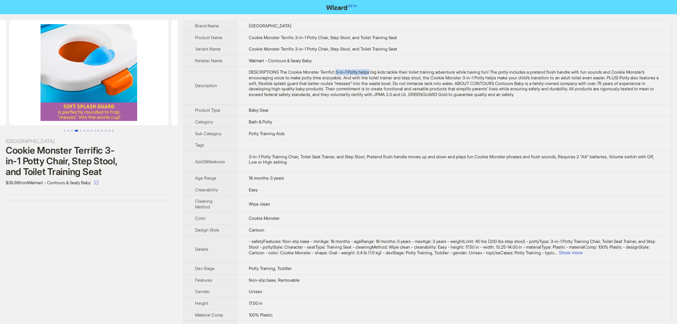
drag, startPoint x: 126, startPoint y: 69, endPoint x: 126, endPoint y: 63, distance: 5.7
click at [69, 69] on img at bounding box center [88, 72] width 159 height 105
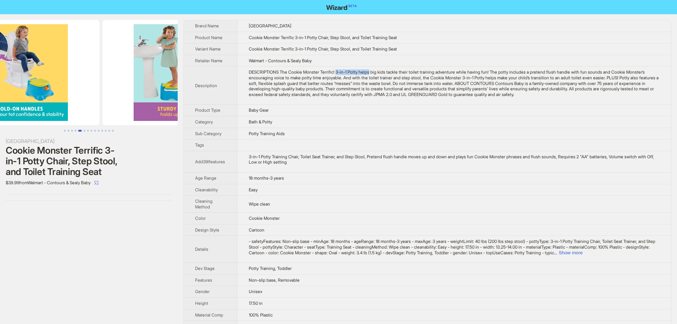
click at [104, 62] on ul at bounding box center [89, 72] width 178 height 105
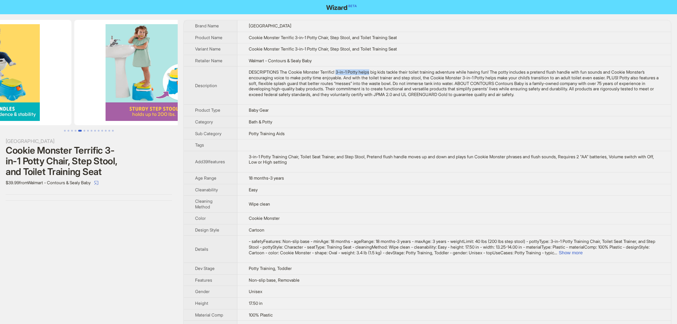
drag, startPoint x: 138, startPoint y: 57, endPoint x: 71, endPoint y: 60, distance: 67.2
click at [72, 60] on ul at bounding box center [89, 72] width 178 height 105
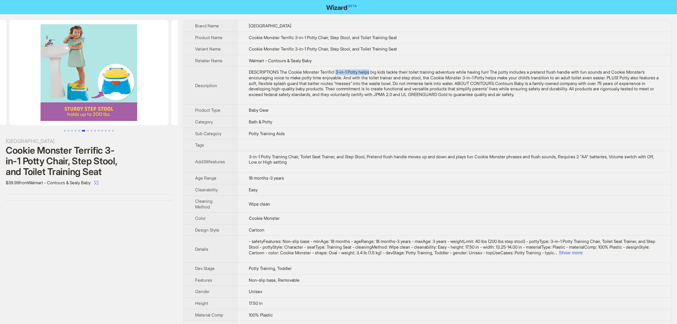
drag, startPoint x: 150, startPoint y: 46, endPoint x: 89, endPoint y: 44, distance: 60.8
click at [90, 51] on ul at bounding box center [89, 72] width 178 height 105
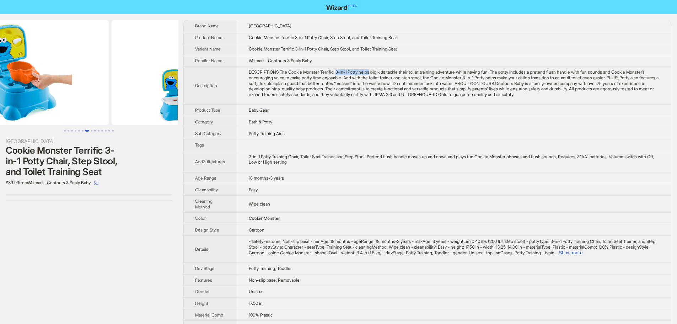
click at [82, 82] on img at bounding box center [29, 72] width 159 height 105
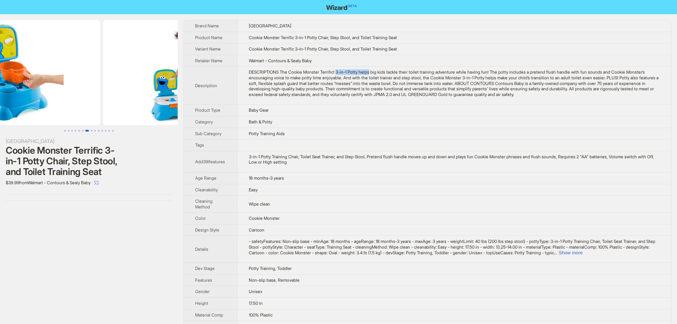
drag, startPoint x: 92, startPoint y: 84, endPoint x: 116, endPoint y: 83, distance: 23.5
click at [82, 84] on img at bounding box center [20, 72] width 159 height 105
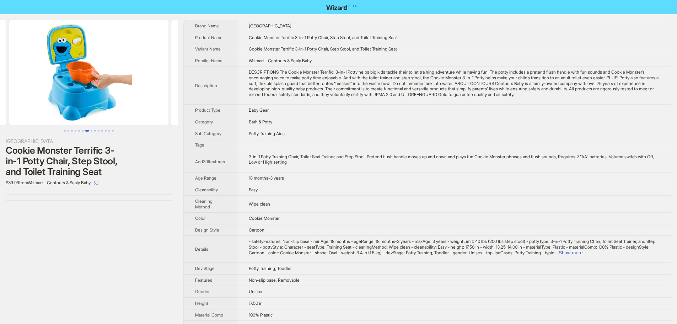
click at [622, 99] on td "DESCRIPTIONS The Cookie Monster Terrific! 3-in-1 Potty helps big kids tackle th…" at bounding box center [453, 85] width 433 height 38
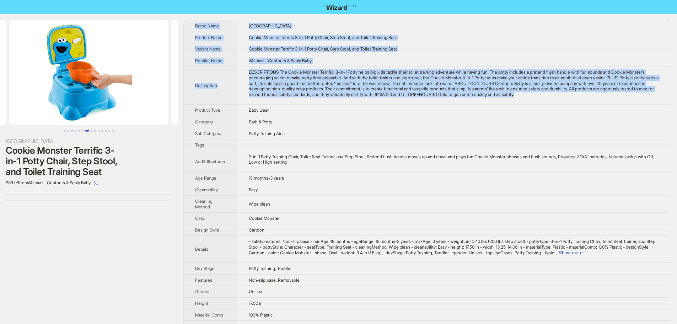
drag, startPoint x: 625, startPoint y: 92, endPoint x: 195, endPoint y: 25, distance: 435.7
click at [195, 25] on tbody "Brand Name Sesame Street Product Name Cookie Monster Terrific 3-in-1 Potty Chai…" at bounding box center [427, 245] width 487 height 450
copy tbody "Brand Name Sesame Street Product Name Cookie Monster Terrific 3-in-1 Potty Chai…"
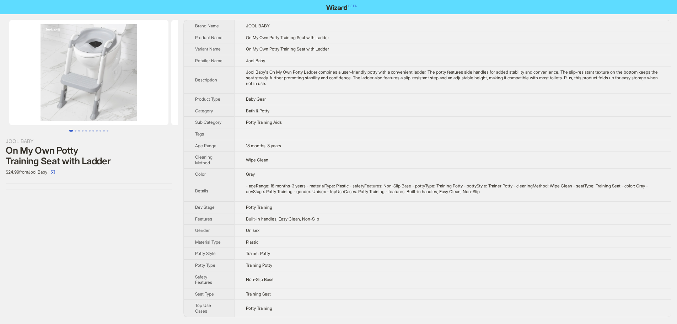
drag, startPoint x: 98, startPoint y: 70, endPoint x: 12, endPoint y: 66, distance: 86.4
click at [14, 67] on img at bounding box center [88, 72] width 159 height 105
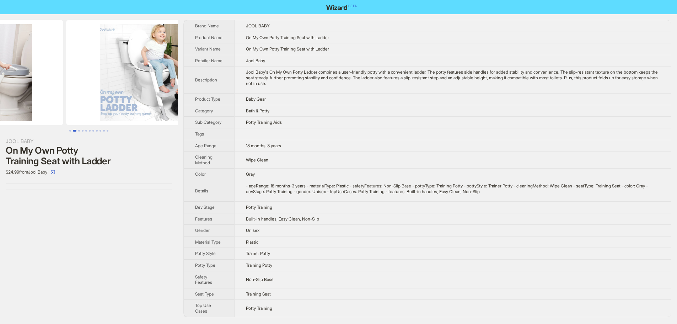
drag, startPoint x: 120, startPoint y: 64, endPoint x: 50, endPoint y: 64, distance: 70.3
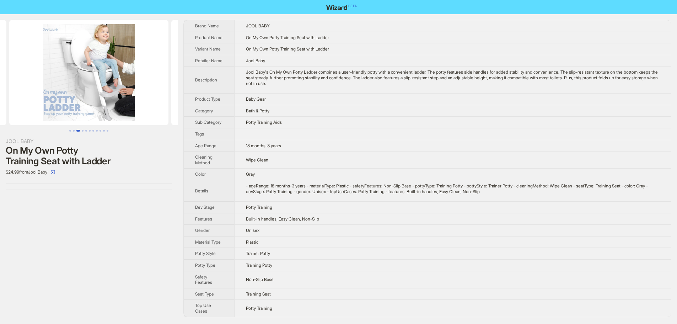
drag, startPoint x: 118, startPoint y: 70, endPoint x: 82, endPoint y: 69, distance: 36.6
click at [86, 71] on img at bounding box center [88, 72] width 159 height 105
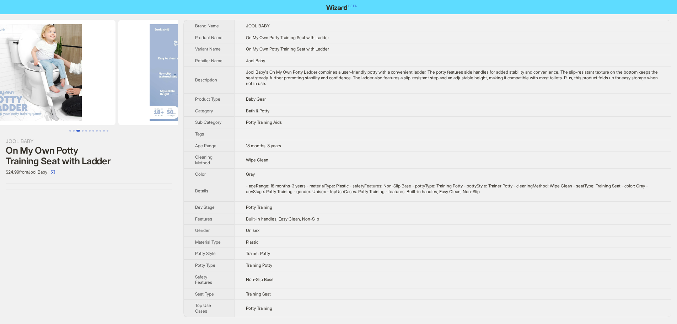
drag, startPoint x: 113, startPoint y: 70, endPoint x: 71, endPoint y: 68, distance: 41.6
click at [76, 70] on img at bounding box center [35, 72] width 159 height 105
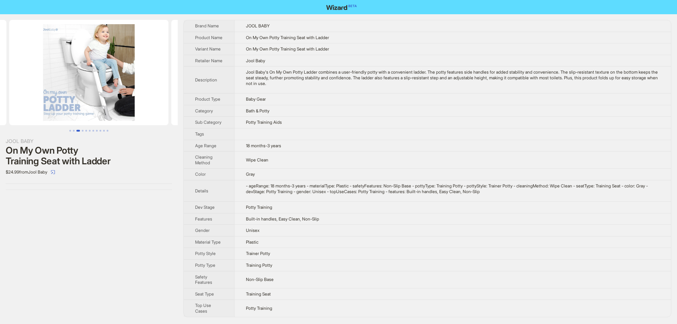
click at [73, 68] on img at bounding box center [88, 72] width 159 height 105
click at [83, 70] on img at bounding box center [88, 72] width 159 height 105
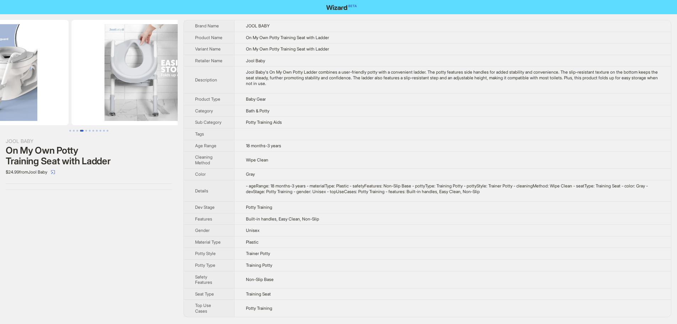
drag, startPoint x: 112, startPoint y: 69, endPoint x: 54, endPoint y: 71, distance: 57.9
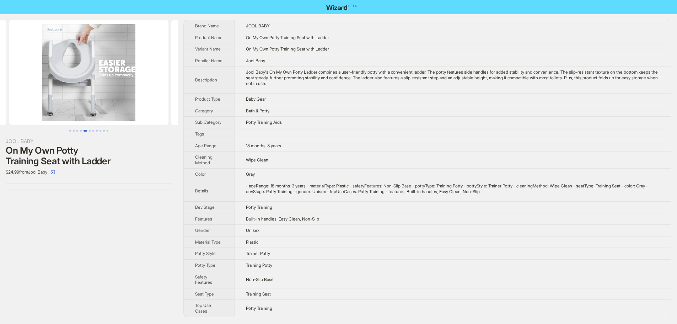
drag, startPoint x: 72, startPoint y: 76, endPoint x: 64, endPoint y: 76, distance: 8.9
click at [64, 76] on img at bounding box center [88, 72] width 159 height 105
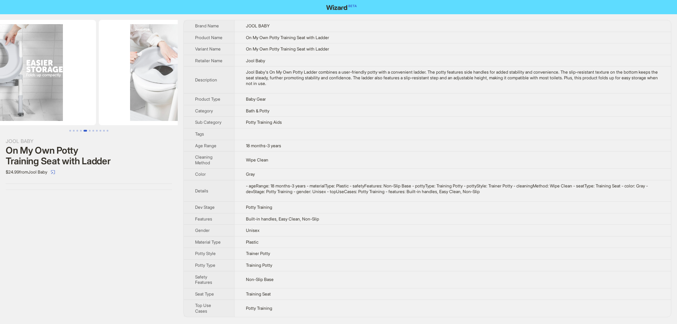
click at [52, 77] on img at bounding box center [16, 72] width 159 height 105
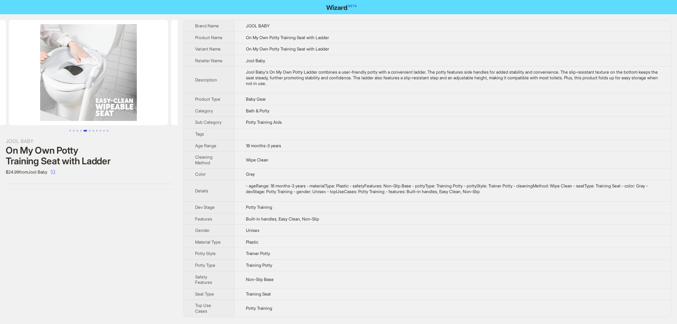
drag, startPoint x: 44, startPoint y: 91, endPoint x: 82, endPoint y: 86, distance: 38.7
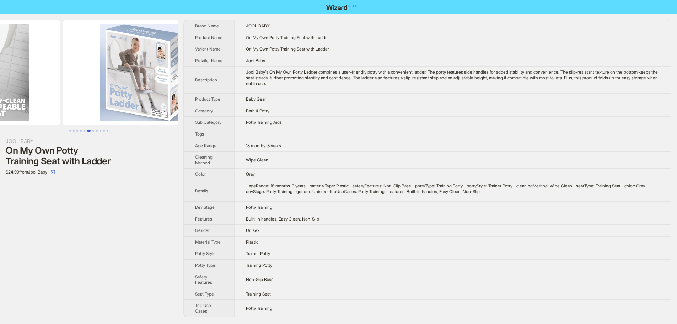
drag, startPoint x: 95, startPoint y: 84, endPoint x: 85, endPoint y: 71, distance: 16.4
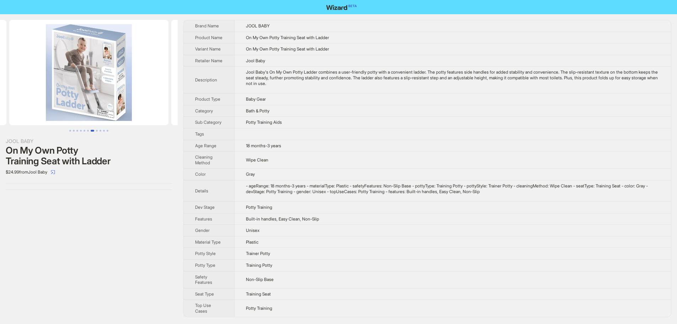
drag, startPoint x: 93, startPoint y: 72, endPoint x: 43, endPoint y: 76, distance: 49.9
click at [43, 77] on img at bounding box center [88, 72] width 159 height 105
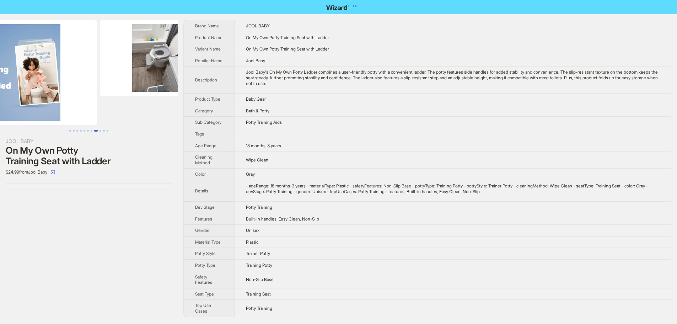
drag, startPoint x: 144, startPoint y: 68, endPoint x: 50, endPoint y: 82, distance: 94.9
click at [51, 82] on ul at bounding box center [89, 72] width 178 height 105
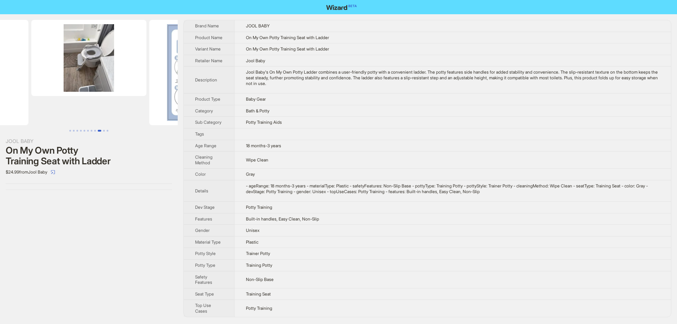
scroll to position [4, 0]
drag, startPoint x: 151, startPoint y: 59, endPoint x: 70, endPoint y: 53, distance: 80.9
click at [149, 61] on img at bounding box center [228, 72] width 159 height 105
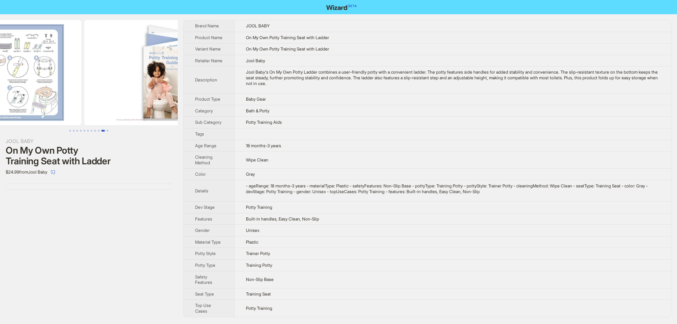
drag, startPoint x: 130, startPoint y: 60, endPoint x: 94, endPoint y: 59, distance: 36.2
click at [94, 59] on ul at bounding box center [89, 72] width 178 height 105
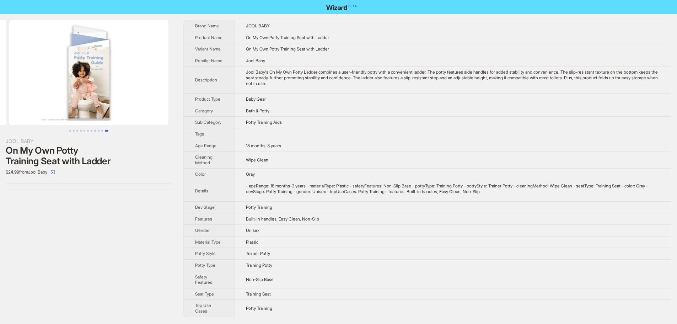
drag, startPoint x: 112, startPoint y: 61, endPoint x: 116, endPoint y: 61, distance: 3.9
click at [117, 62] on img at bounding box center [88, 72] width 159 height 105
drag, startPoint x: 145, startPoint y: 62, endPoint x: 16, endPoint y: 60, distance: 129.0
click at [13, 64] on img at bounding box center [88, 72] width 159 height 105
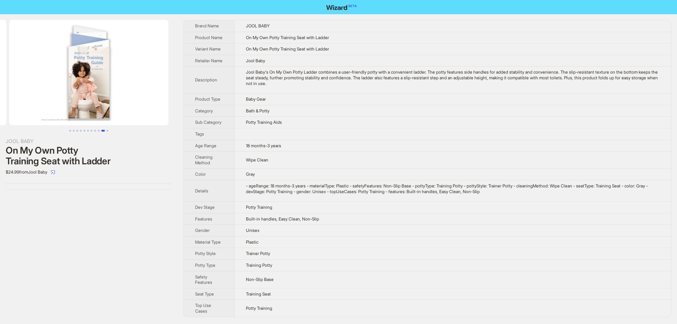
drag, startPoint x: 120, startPoint y: 63, endPoint x: 72, endPoint y: 61, distance: 47.6
click at [142, 66] on img at bounding box center [88, 72] width 159 height 105
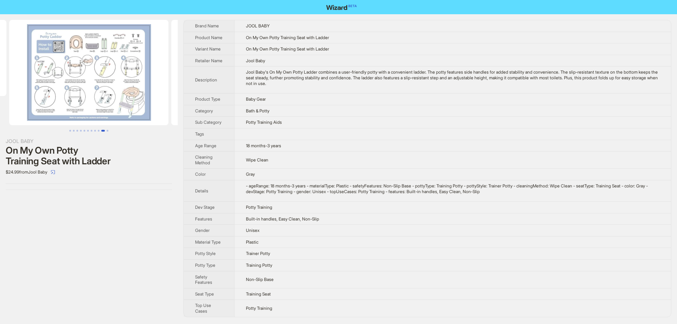
click at [65, 51] on img at bounding box center [88, 72] width 159 height 105
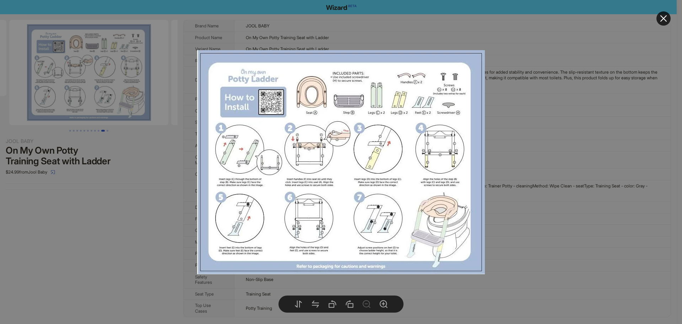
click at [666, 19] on icon "close" at bounding box center [663, 18] width 9 height 9
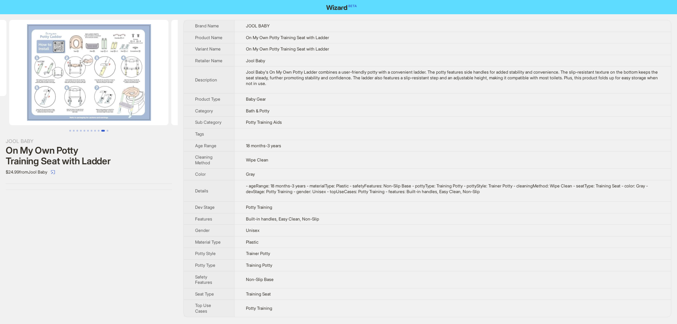
drag, startPoint x: 105, startPoint y: 77, endPoint x: 10, endPoint y: 67, distance: 95.8
click at [13, 78] on ul at bounding box center [89, 72] width 178 height 105
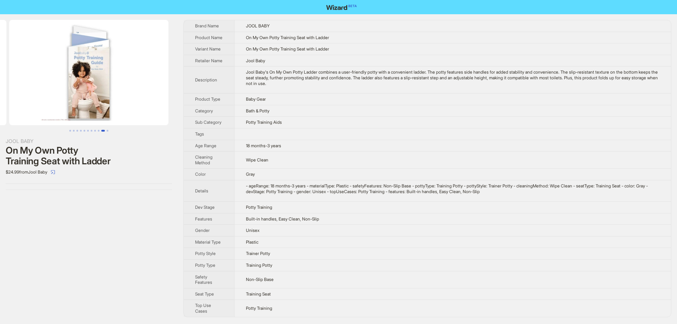
click at [164, 73] on img at bounding box center [88, 72] width 159 height 105
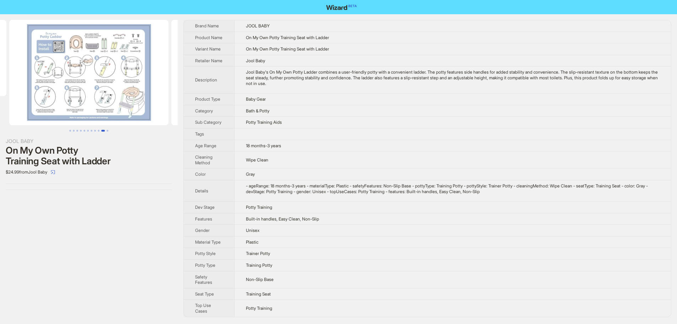
drag, startPoint x: 81, startPoint y: 71, endPoint x: 190, endPoint y: 91, distance: 111.1
click at [200, 93] on div "JOOL BABY On My Own Potty Training Seat with Ladder $24.99 from Jool Baby Brand…" at bounding box center [338, 168] width 677 height 308
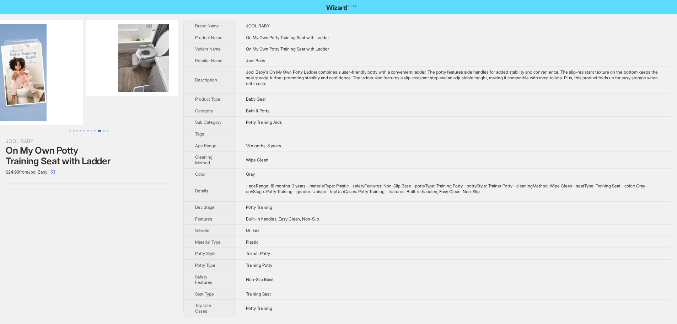
drag, startPoint x: 125, startPoint y: 80, endPoint x: 133, endPoint y: 81, distance: 7.8
click at [145, 82] on img at bounding box center [143, 58] width 115 height 76
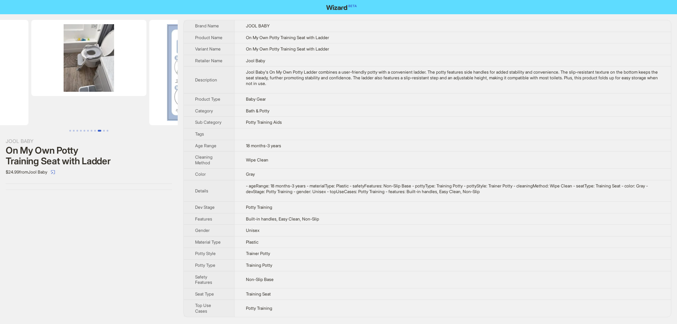
drag, startPoint x: 165, startPoint y: 76, endPoint x: 159, endPoint y: 75, distance: 5.9
click at [146, 76] on img at bounding box center [88, 58] width 115 height 76
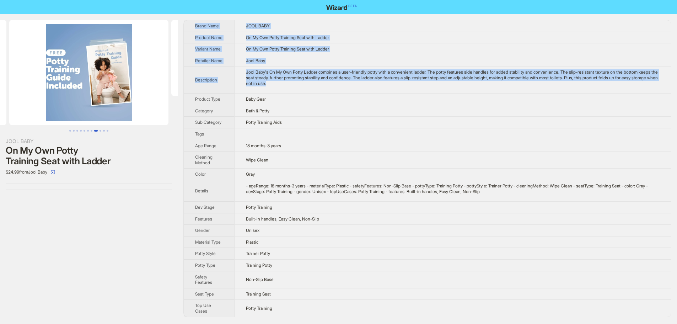
drag, startPoint x: 323, startPoint y: 86, endPoint x: 187, endPoint y: 20, distance: 151.6
click at [187, 20] on tbody "Brand Name JOOL BABY Product Name On My Own Potty Training Seat with Ladder Var…" at bounding box center [427, 168] width 487 height 296
copy tbody "Brand Name JOOL BABY Product Name On My Own Potty Training Seat with Ladder Var…"
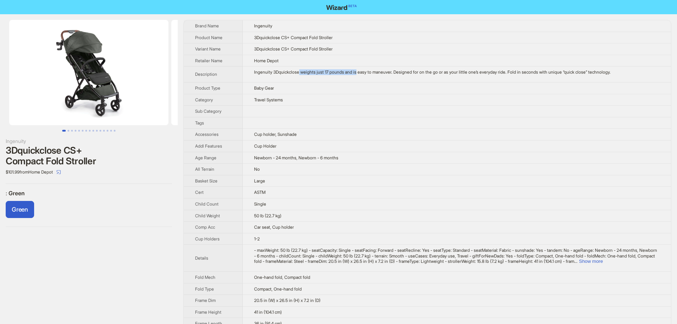
drag, startPoint x: 296, startPoint y: 72, endPoint x: 356, endPoint y: 72, distance: 60.0
click at [356, 72] on div "Ingenuity 3Dquickclose weights just 17 pounds and is easy to maneuver. Designed…" at bounding box center [456, 72] width 405 height 6
click at [359, 104] on td "Travel Systems" at bounding box center [457, 100] width 428 height 12
click at [84, 202] on div "Green" at bounding box center [89, 211] width 166 height 20
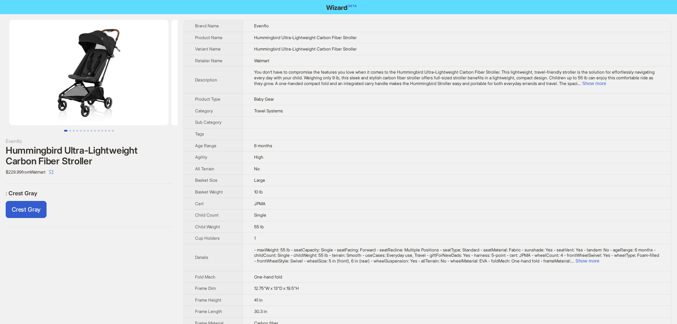
click at [504, 24] on td "Evenflo" at bounding box center [457, 25] width 428 height 11
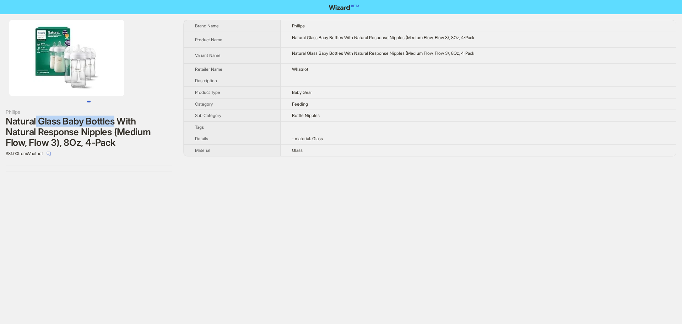
drag, startPoint x: 38, startPoint y: 121, endPoint x: 120, endPoint y: 120, distance: 82.1
click at [120, 120] on div "Natural Glass Baby Bottles With Natural Response Nipples (Medium Flow, Flow 3),…" at bounding box center [89, 132] width 166 height 32
click at [55, 38] on img at bounding box center [66, 58] width 115 height 76
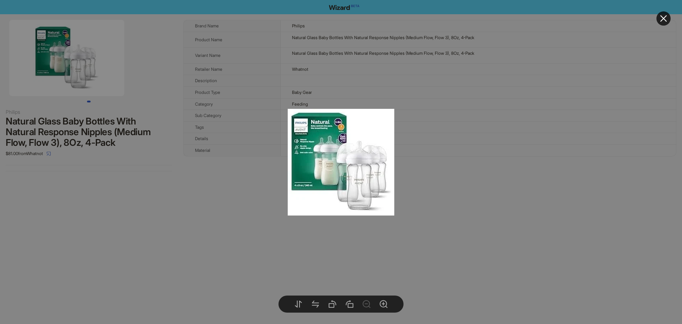
click at [656, 16] on div at bounding box center [341, 162] width 682 height 324
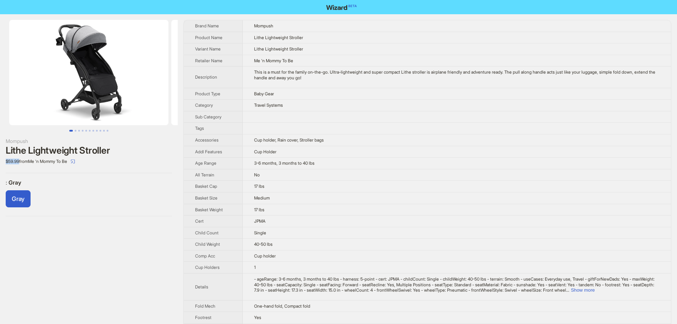
drag, startPoint x: 20, startPoint y: 163, endPoint x: 0, endPoint y: 158, distance: 20.0
click at [0, 158] on div "Mompush Lithe Lightweight Stroller $59.99 from Me 'n Mommy To Be : Gray Gray" at bounding box center [89, 117] width 178 height 207
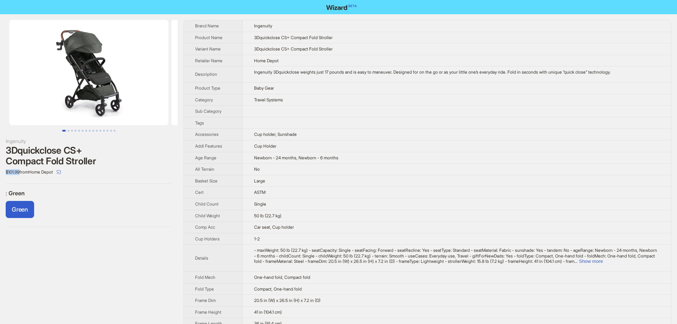
drag, startPoint x: 20, startPoint y: 173, endPoint x: 2, endPoint y: 172, distance: 17.5
click at [2, 172] on div "Ingenuity 3Dquickclose CS+ Compact Fold Stroller $101.99 from Home Depot : Gree…" at bounding box center [89, 123] width 178 height 218
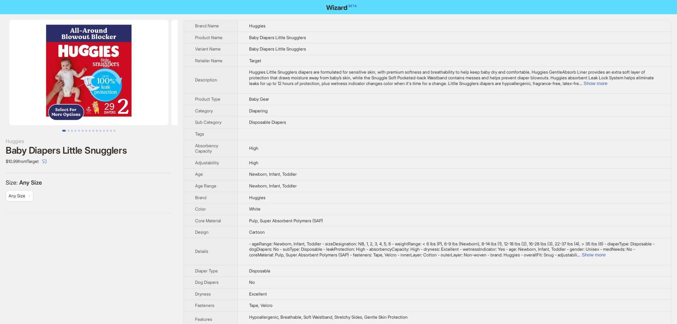
drag, startPoint x: 20, startPoint y: 181, endPoint x: 51, endPoint y: 181, distance: 31.3
click at [51, 181] on label "Size : Any Size" at bounding box center [89, 182] width 166 height 7
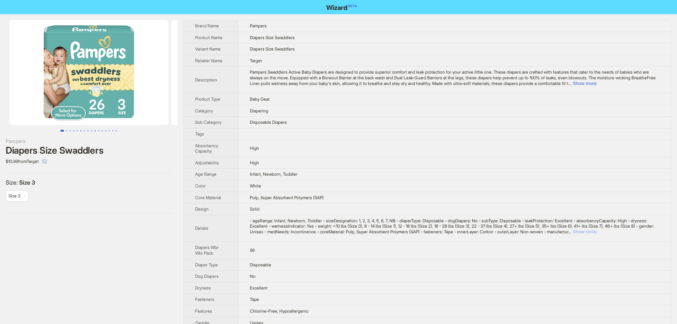
click at [596, 232] on button "Show more" at bounding box center [585, 231] width 24 height 5
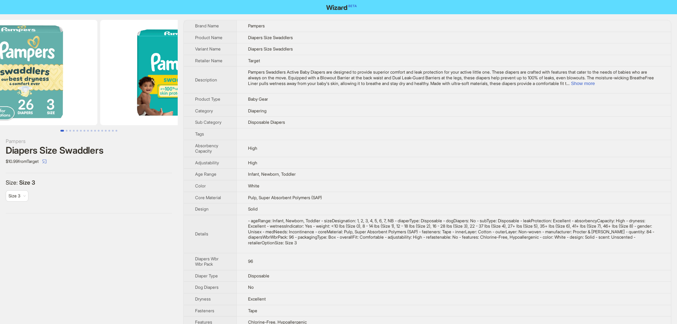
drag, startPoint x: 136, startPoint y: 56, endPoint x: 38, endPoint y: 57, distance: 97.7
click at [38, 57] on ul at bounding box center [89, 72] width 178 height 105
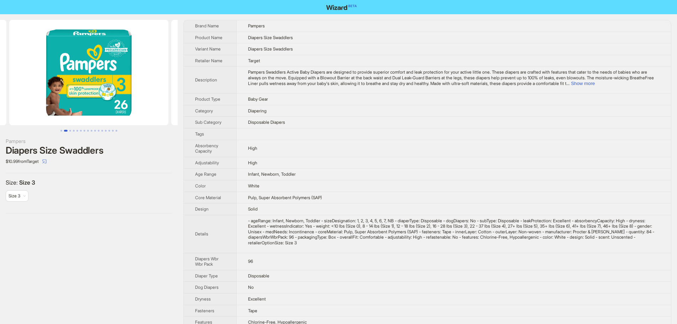
drag, startPoint x: 73, startPoint y: 78, endPoint x: 98, endPoint y: 73, distance: 25.8
click at [36, 84] on img at bounding box center [88, 72] width 159 height 105
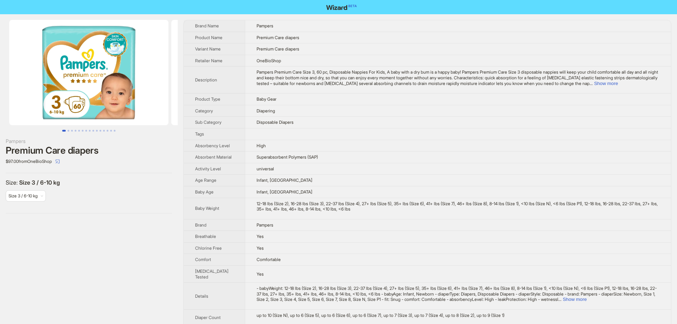
click at [110, 164] on div "$97.00 from OneBioShop" at bounding box center [89, 161] width 166 height 11
click at [57, 247] on div "Pampers Premium Care diapers $97.00 from OneBioShop Size : Size 3 / 6-10 kg Siz…" at bounding box center [89, 316] width 178 height 604
click at [618, 82] on button "Show more" at bounding box center [606, 83] width 24 height 5
